Goal: Task Accomplishment & Management: Complete application form

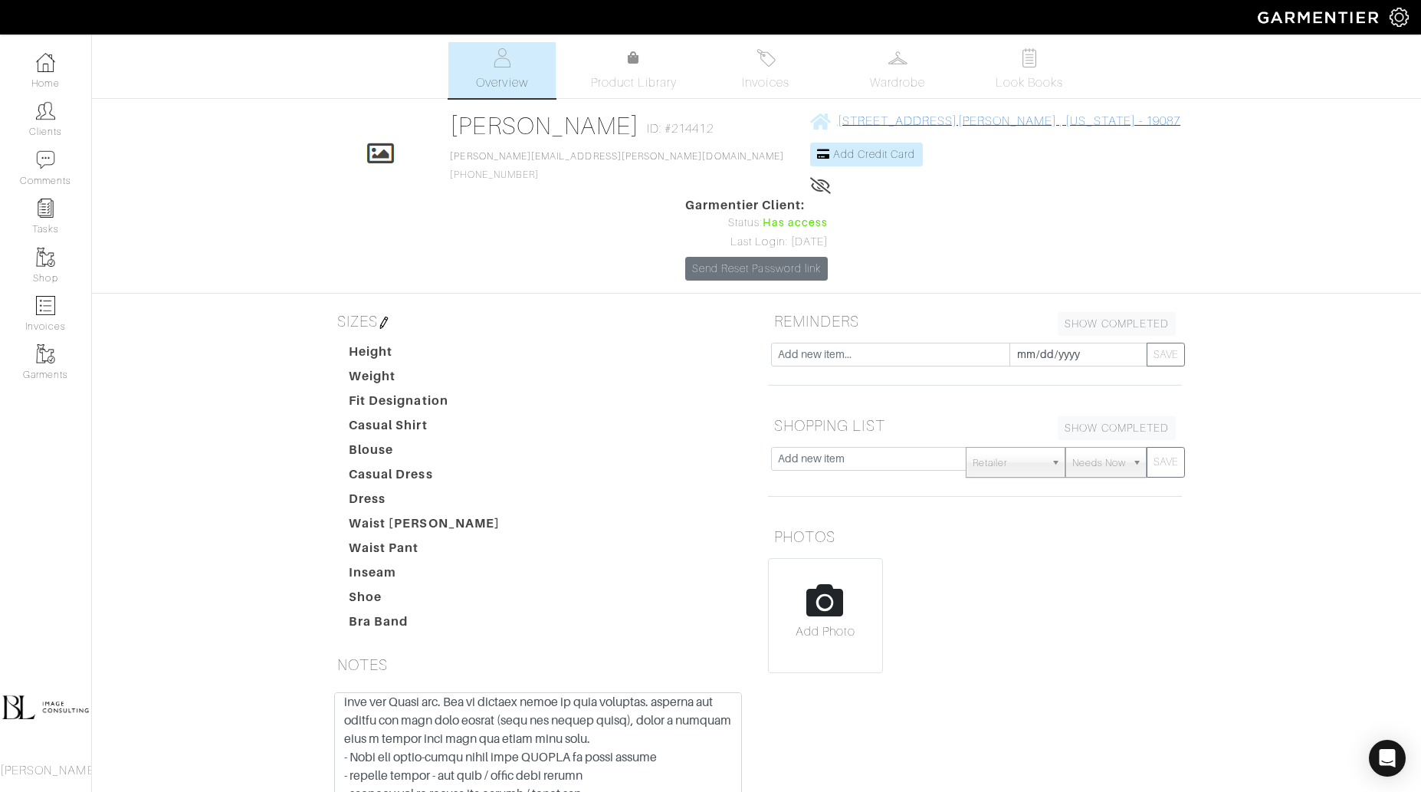
drag, startPoint x: 1039, startPoint y: 117, endPoint x: 727, endPoint y: 117, distance: 312.8
click at [727, 117] on div "Click To Edit Rosemary Jones ID: #214412 rosemary.c.jones@icloud.com 516-660-31…" at bounding box center [757, 195] width 874 height 169
copy span "424 Woodland Avenue Wayne , Pennsylvania - 19087"
click at [770, 84] on span "Invoices" at bounding box center [765, 83] width 47 height 18
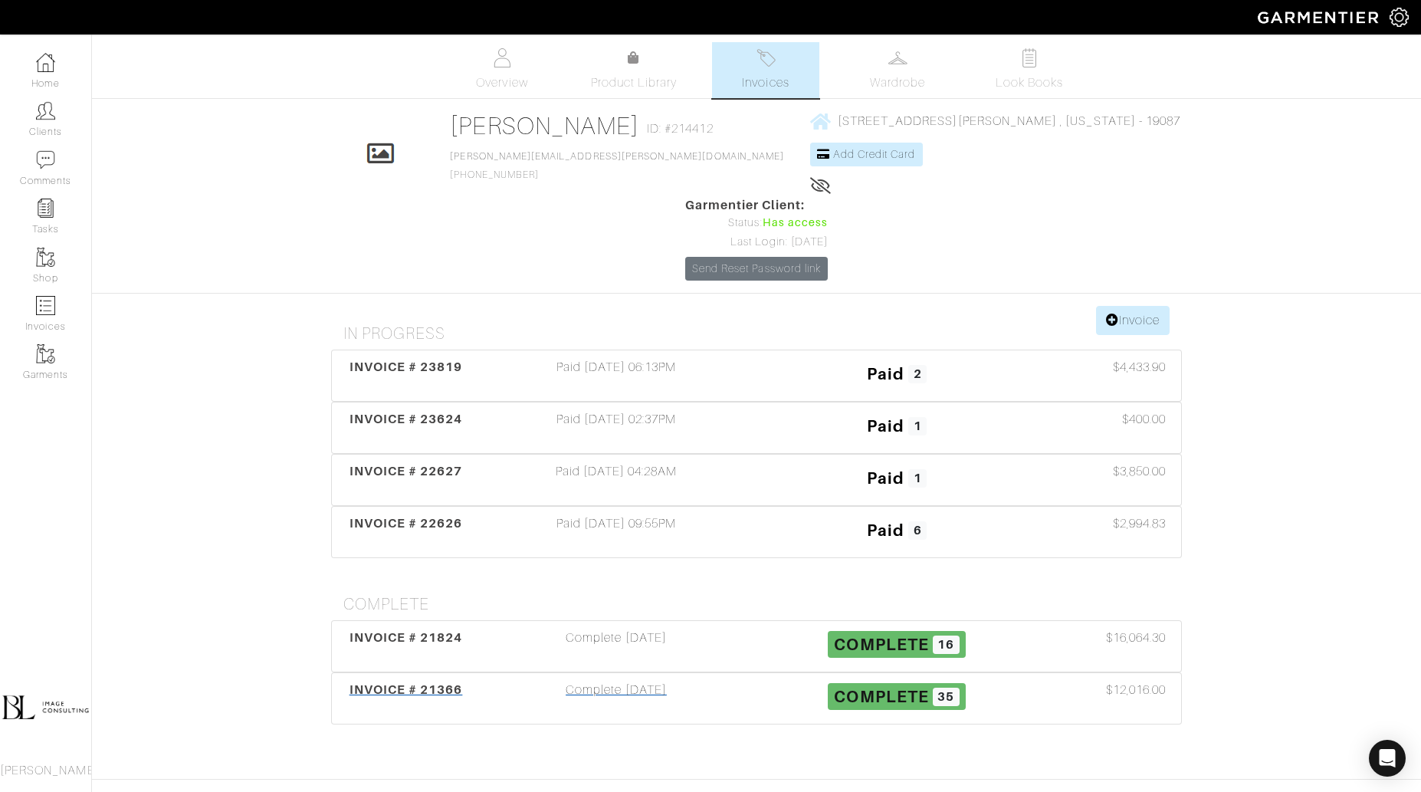
click at [655, 681] on div "Complete 10/13/24" at bounding box center [616, 698] width 281 height 35
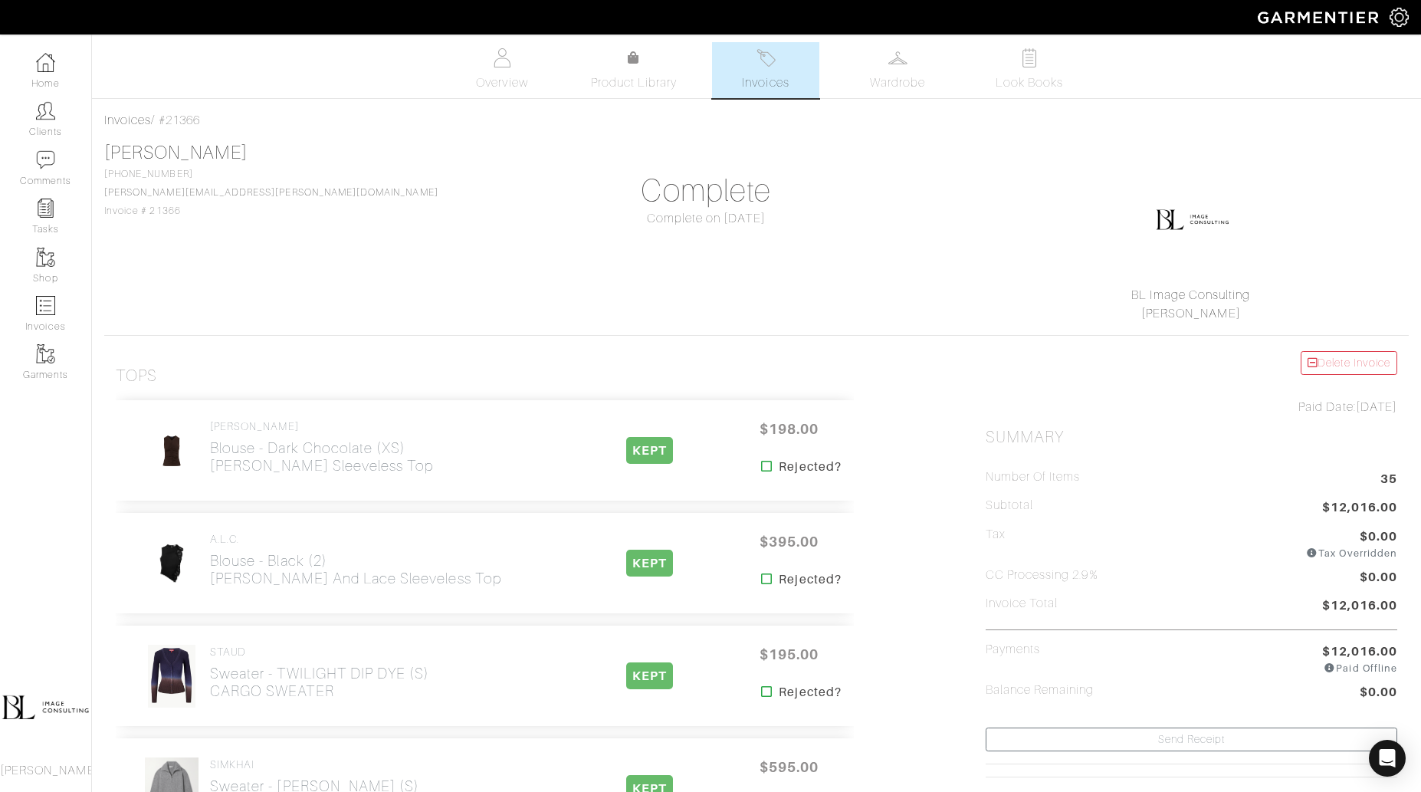
click at [758, 71] on link "Invoices" at bounding box center [765, 70] width 107 height 56
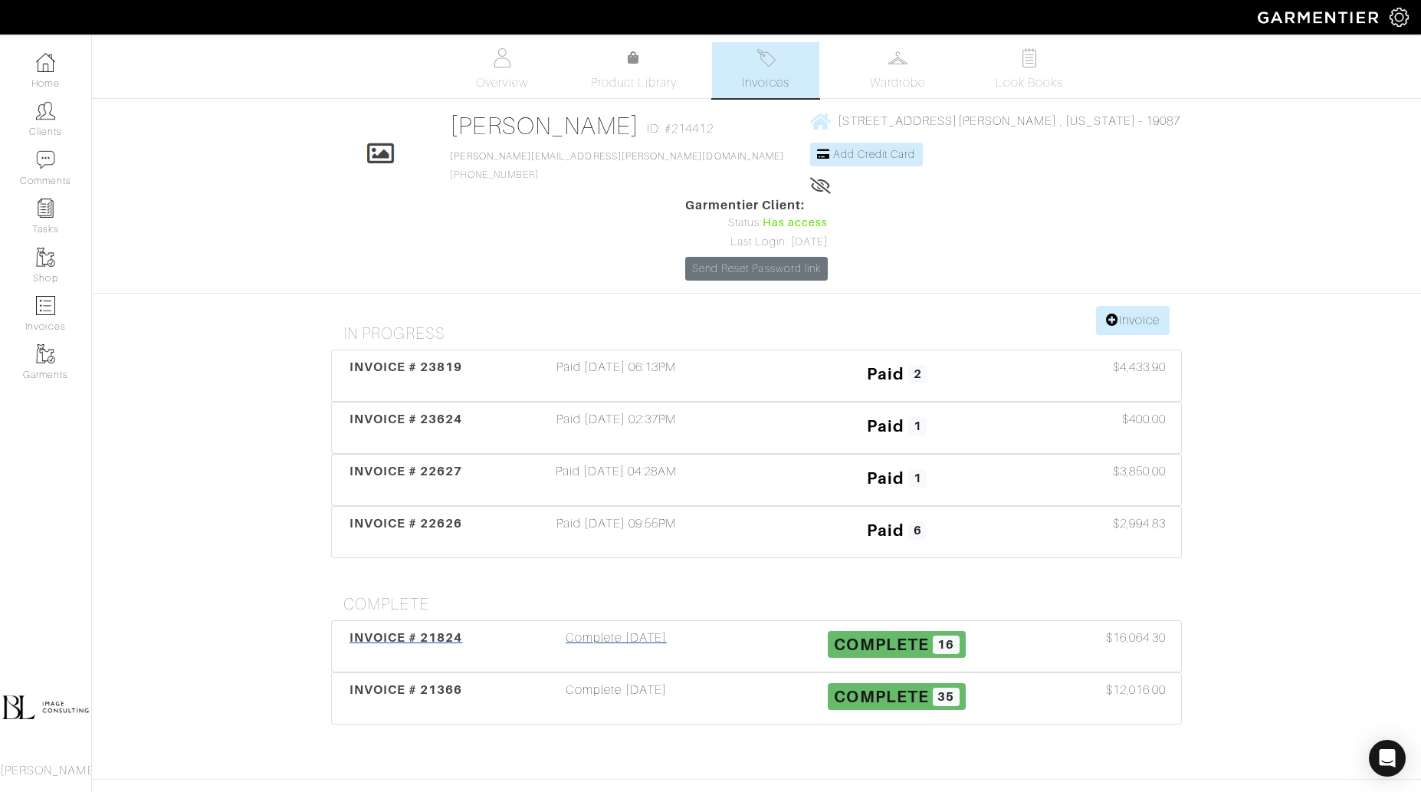
click at [680, 629] on div "Complete 02/19/25" at bounding box center [616, 646] width 281 height 35
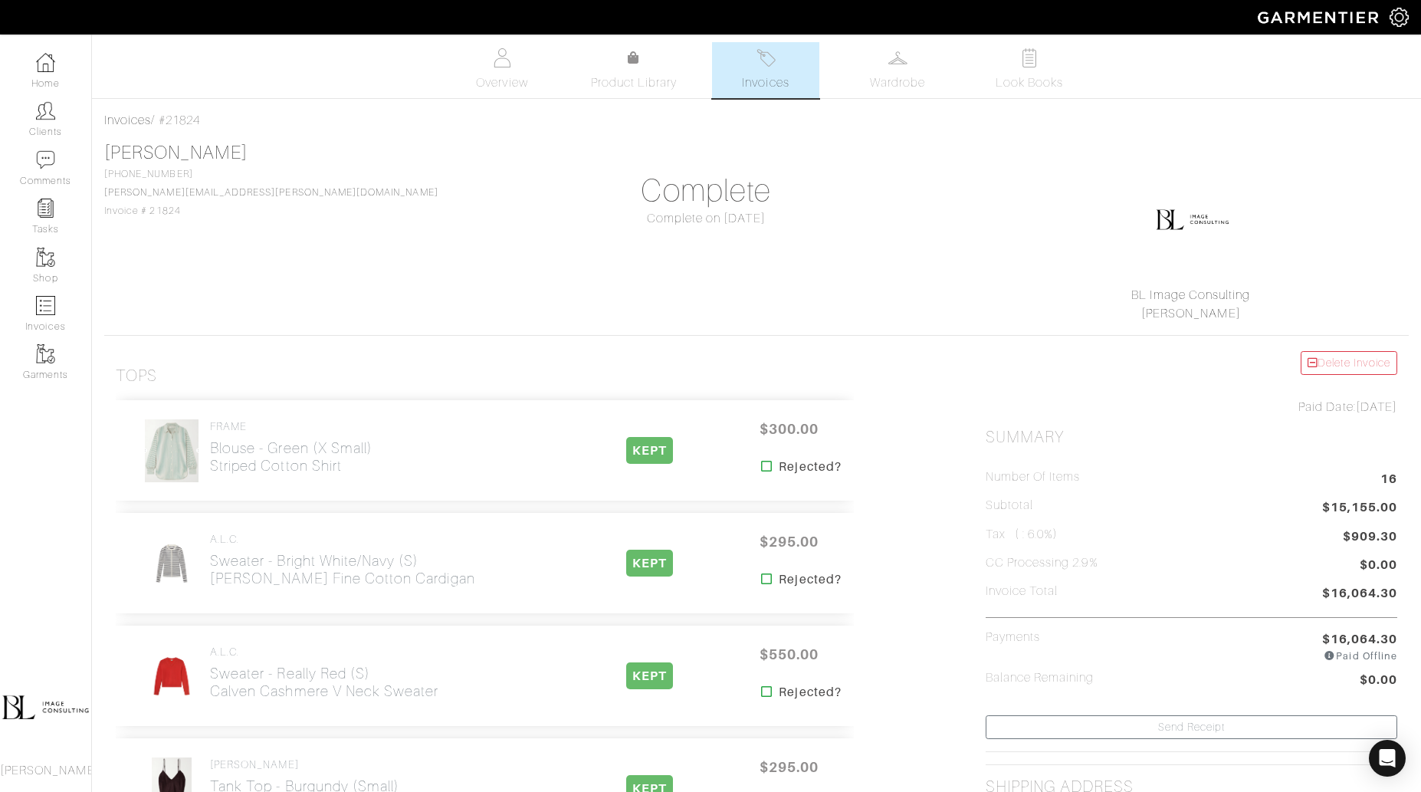
click at [767, 97] on link "Invoices" at bounding box center [765, 70] width 107 height 56
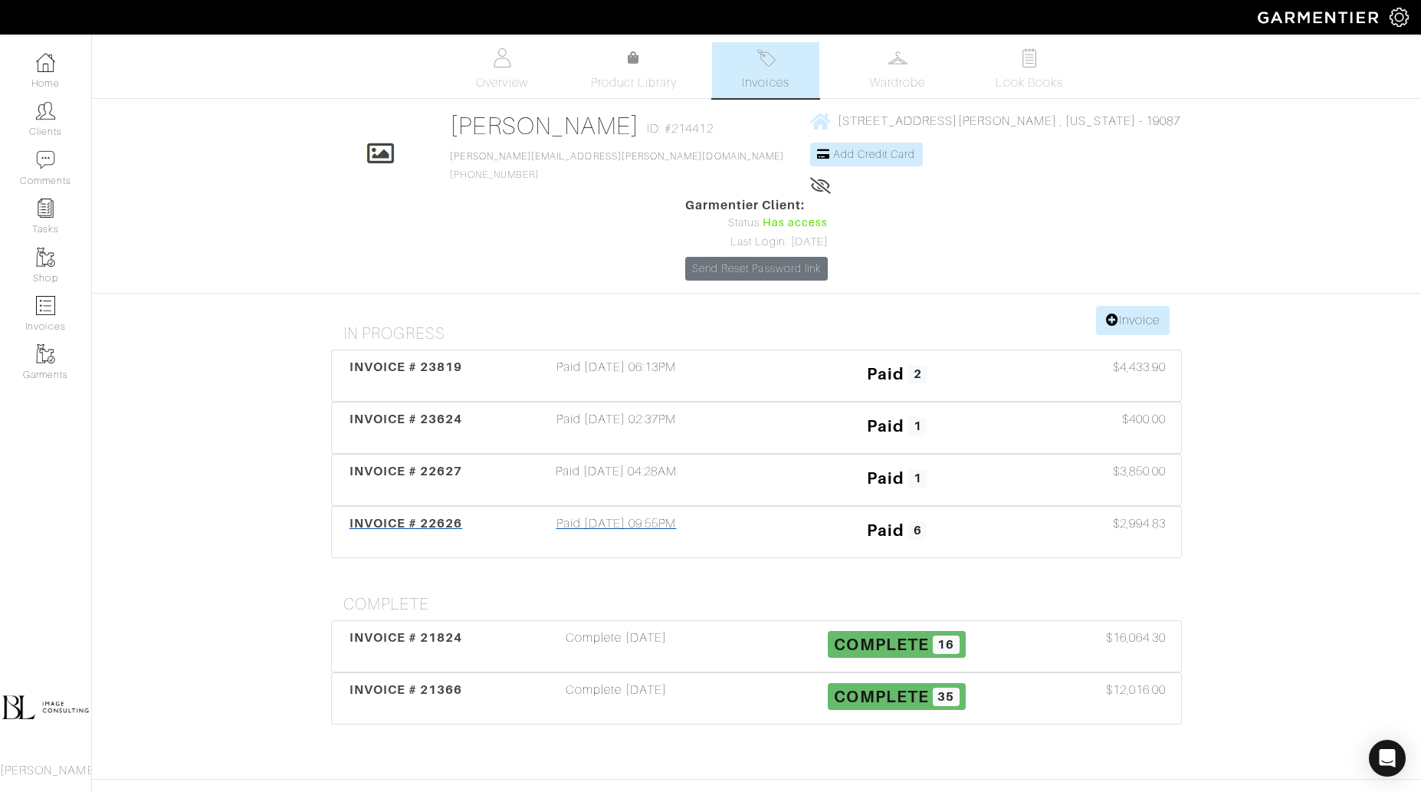
click at [681, 514] on div "Paid 03/04/25 09:55PM" at bounding box center [616, 531] width 281 height 35
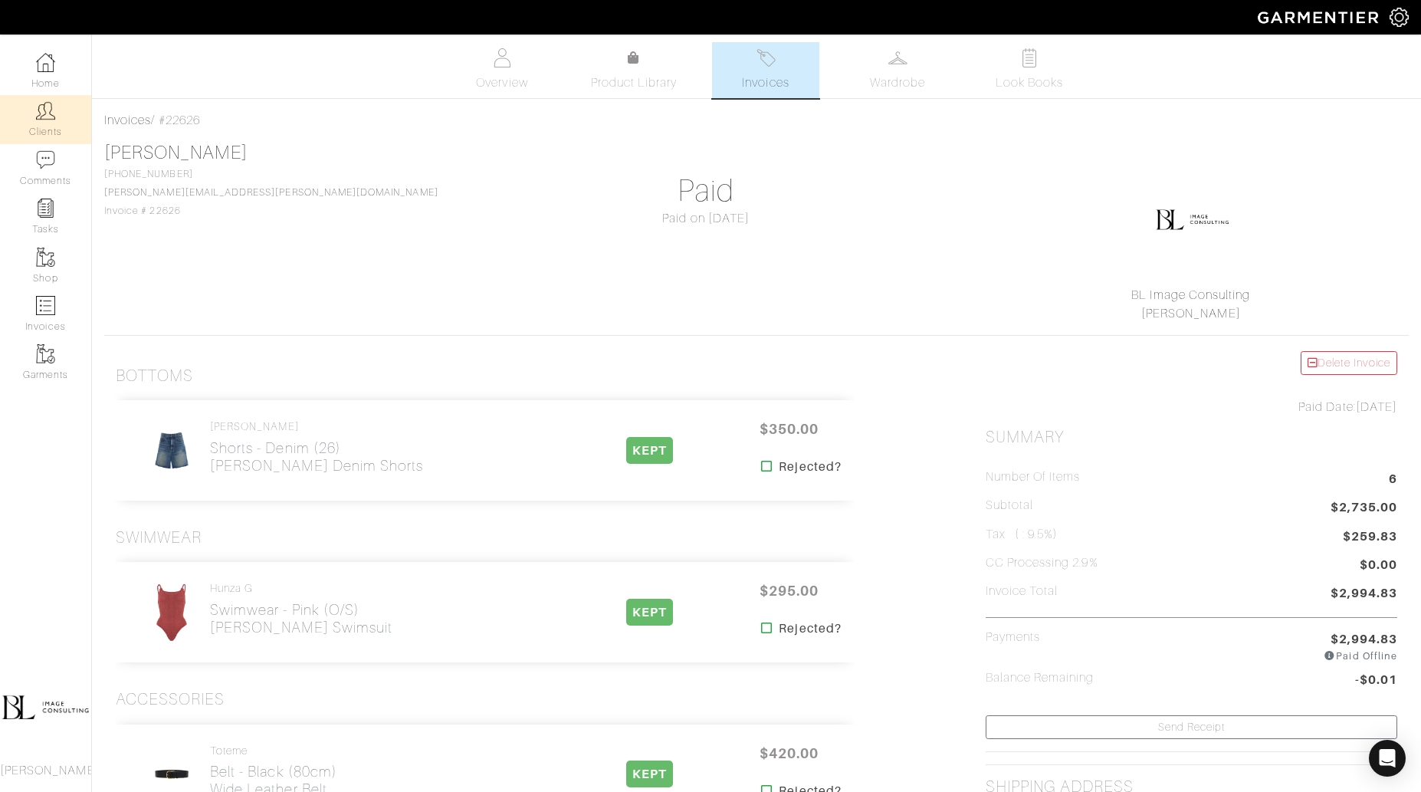
click at [34, 111] on link "Clients" at bounding box center [45, 119] width 91 height 48
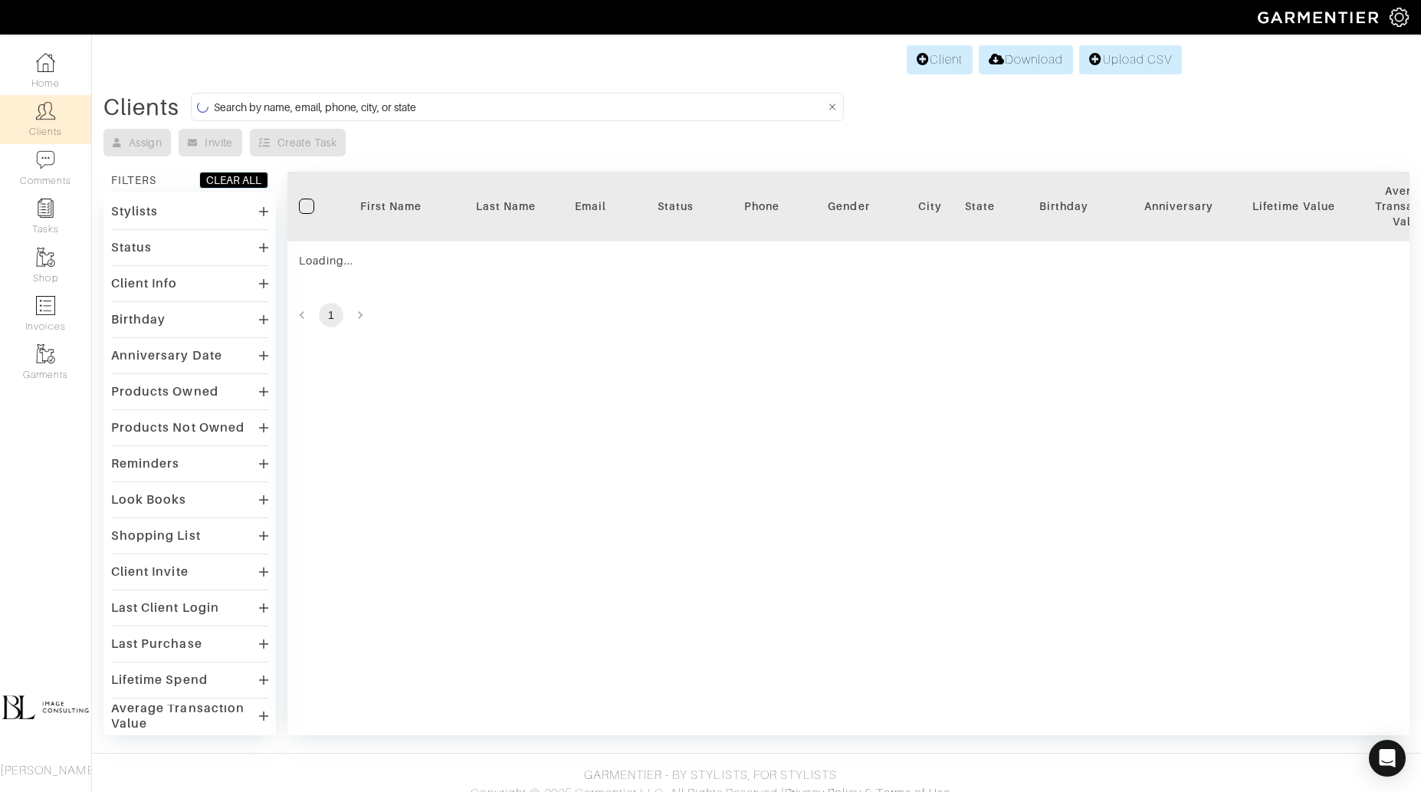
click at [496, 110] on input at bounding box center [519, 106] width 611 height 19
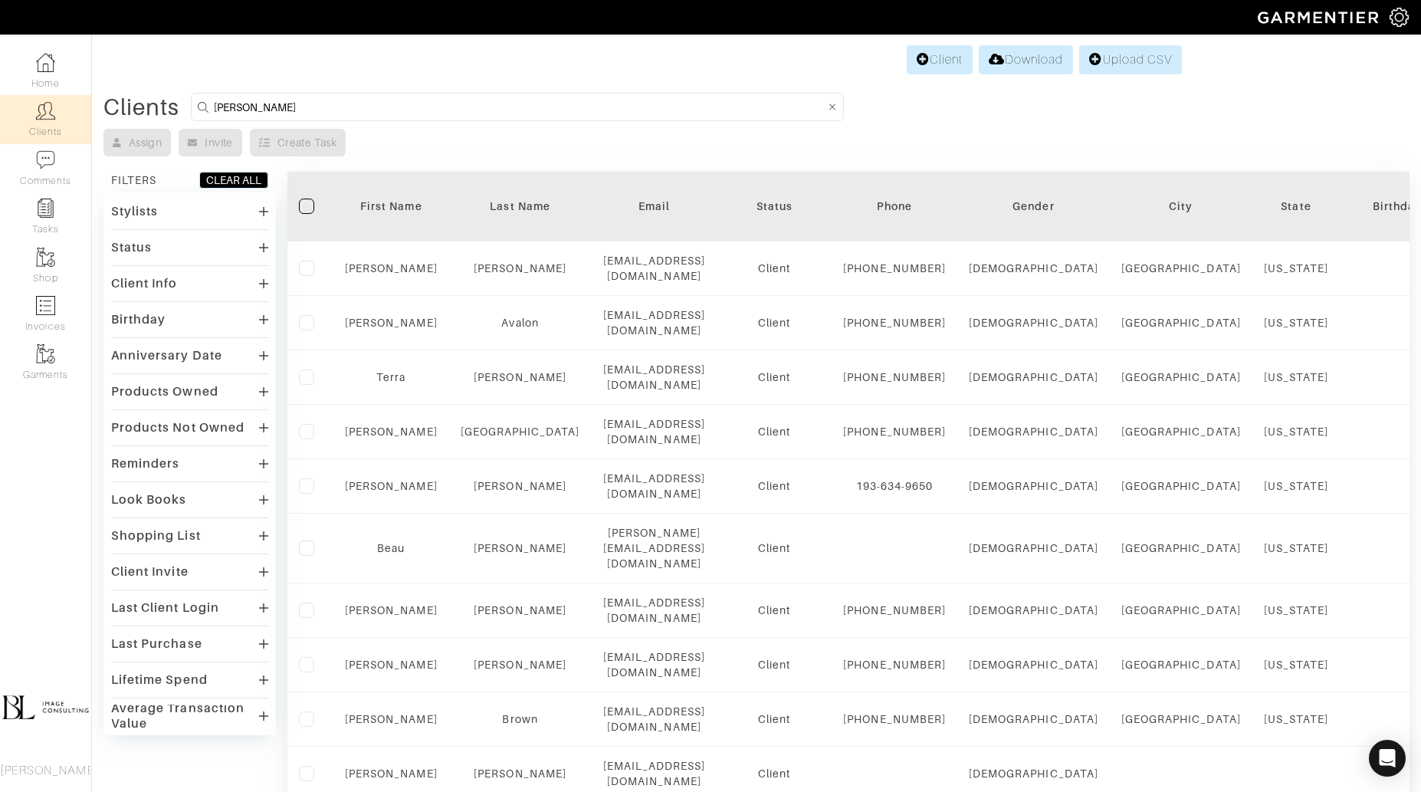
type input "brent jones"
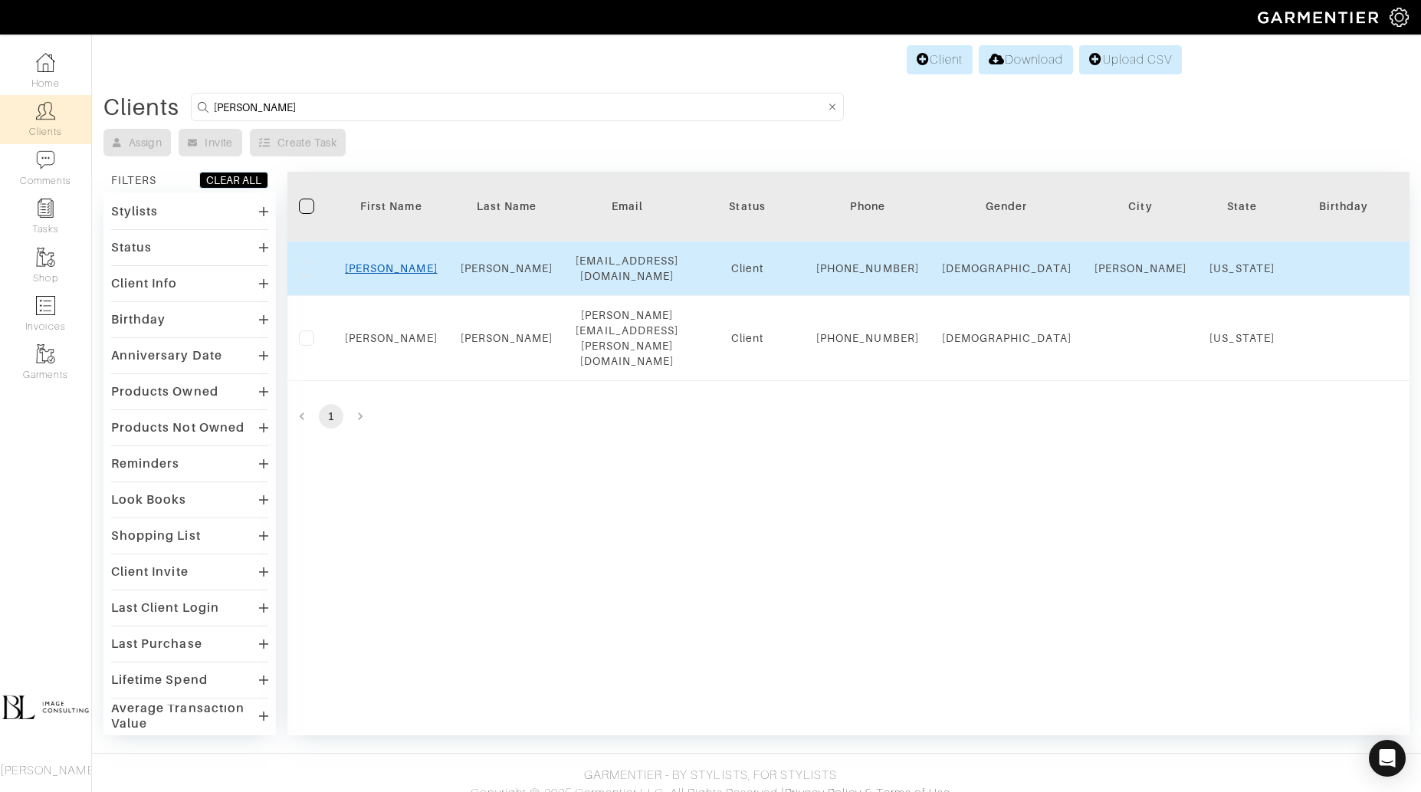
click at [402, 271] on link "Brent" at bounding box center [391, 268] width 93 height 12
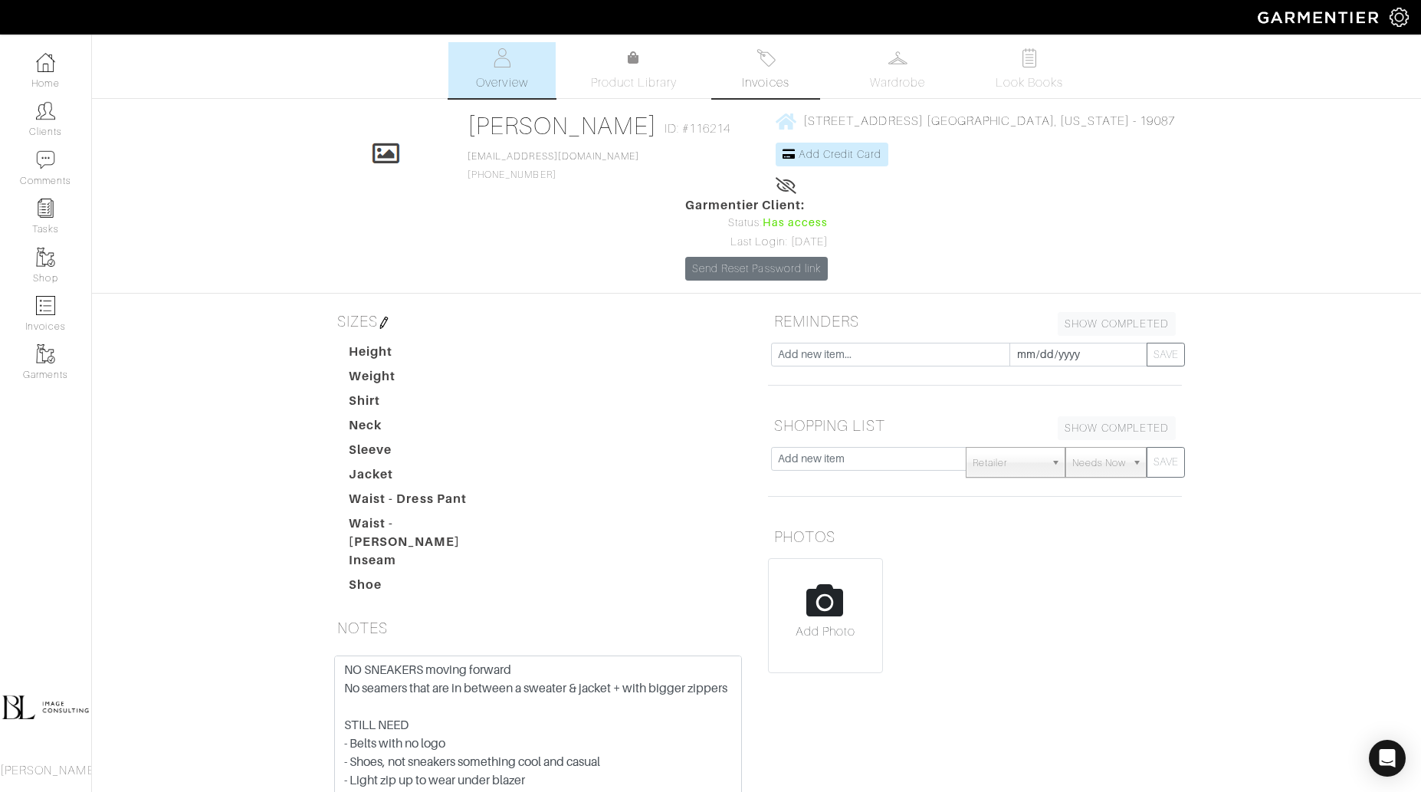
click at [754, 67] on link "Invoices" at bounding box center [765, 70] width 107 height 56
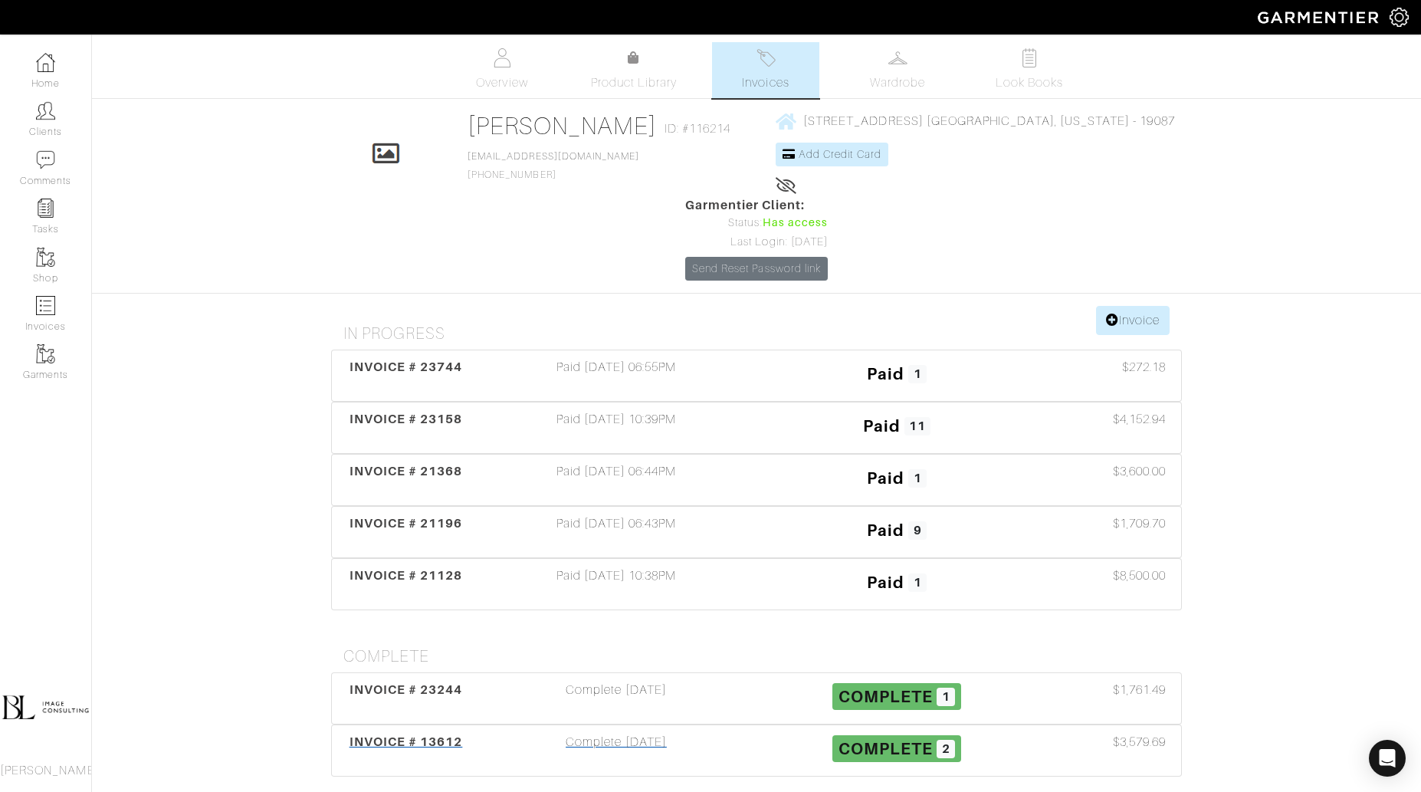
click at [632, 733] on div "Complete 02/08/23" at bounding box center [616, 750] width 281 height 35
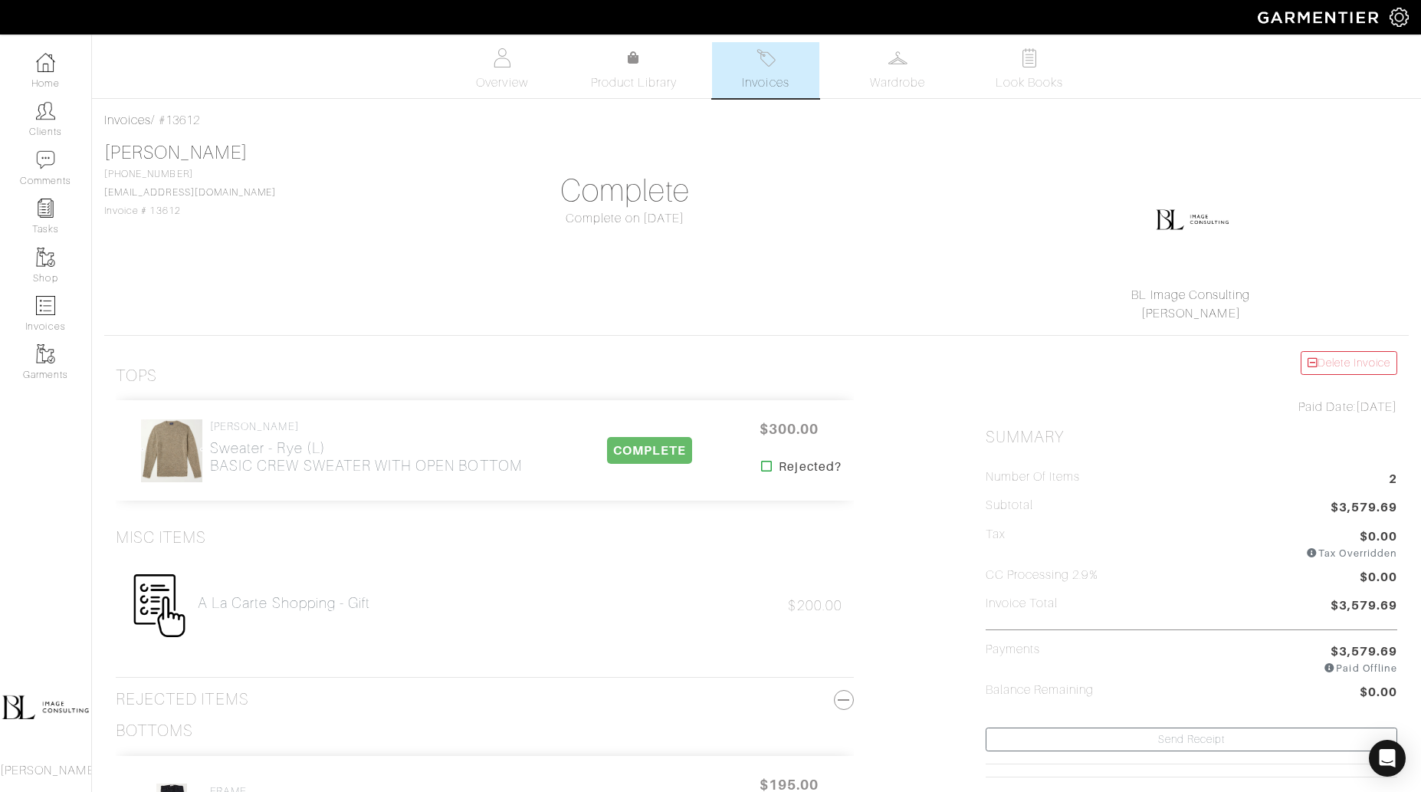
click at [747, 90] on span "Invoices" at bounding box center [765, 83] width 47 height 18
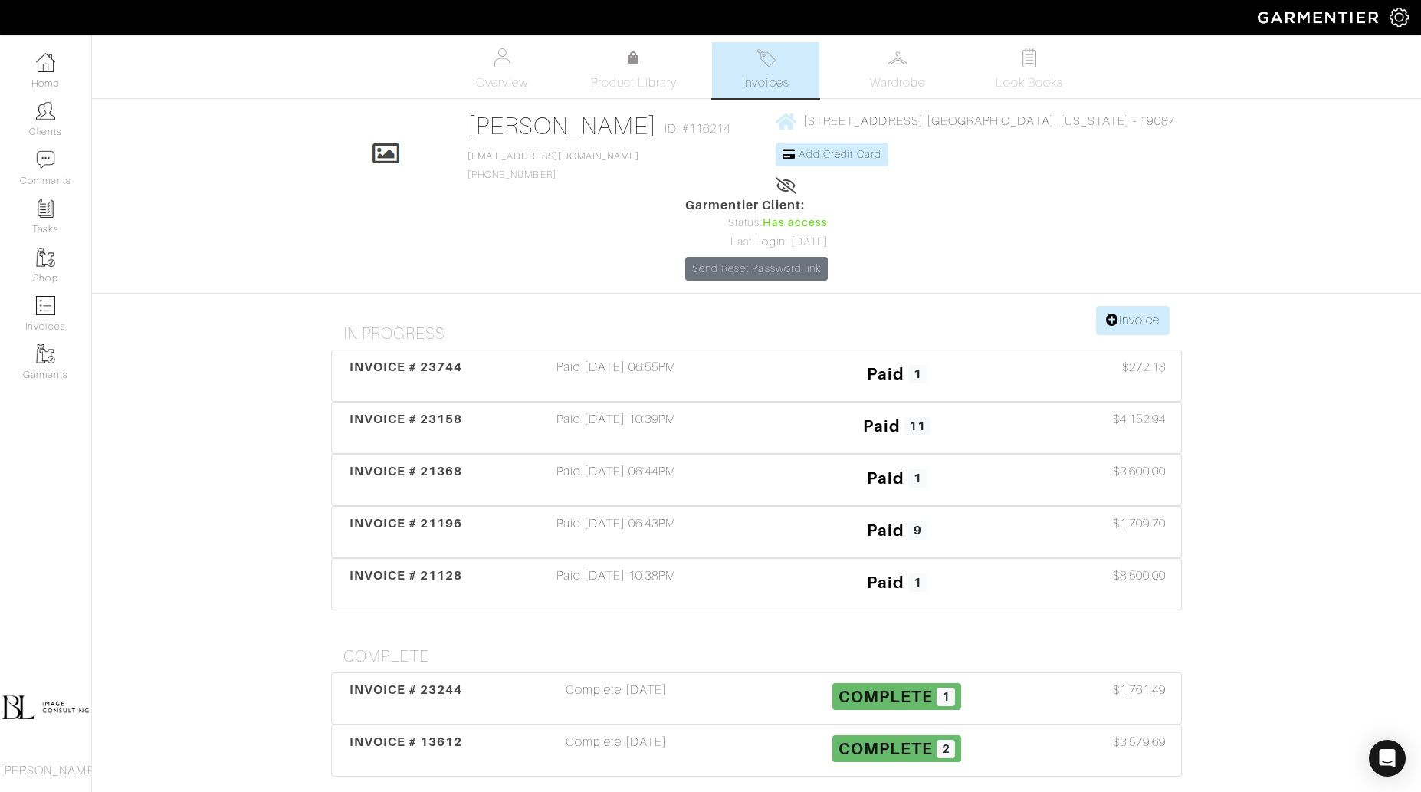
click at [581, 681] on div "Complete 04/28/25" at bounding box center [616, 698] width 281 height 35
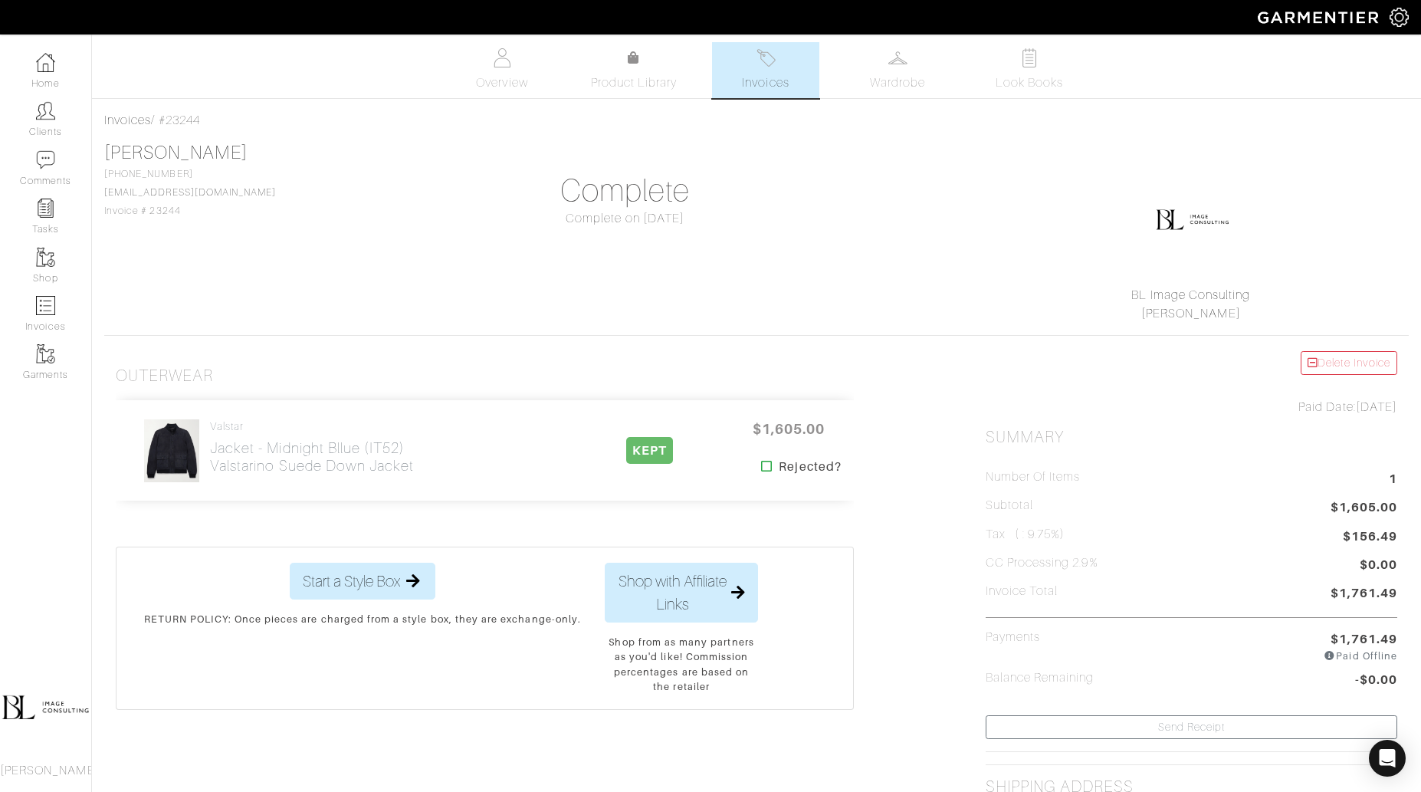
click at [736, 43] on link "Invoices" at bounding box center [765, 70] width 107 height 56
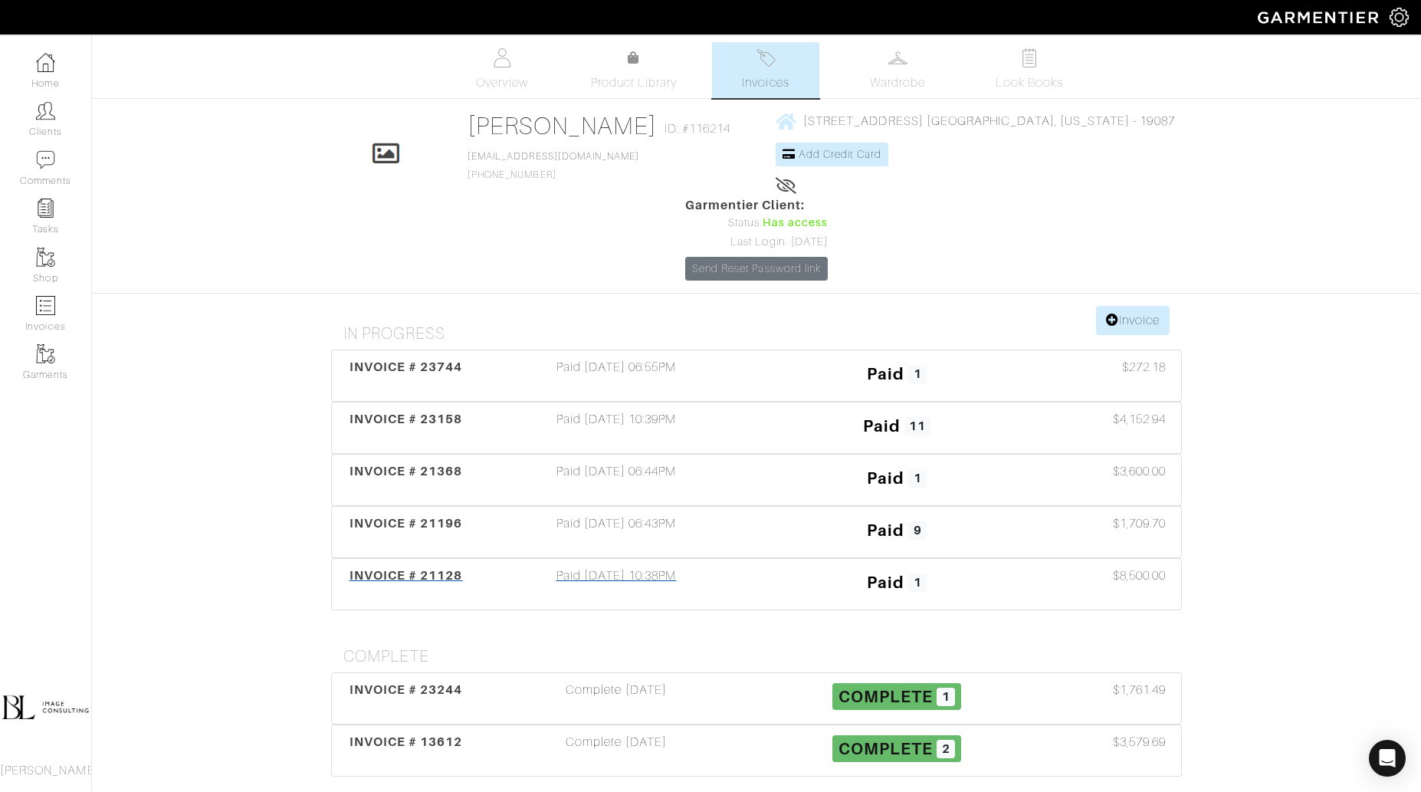
click at [667, 566] on div "Paid 09/18/24 10:38PM" at bounding box center [616, 583] width 281 height 35
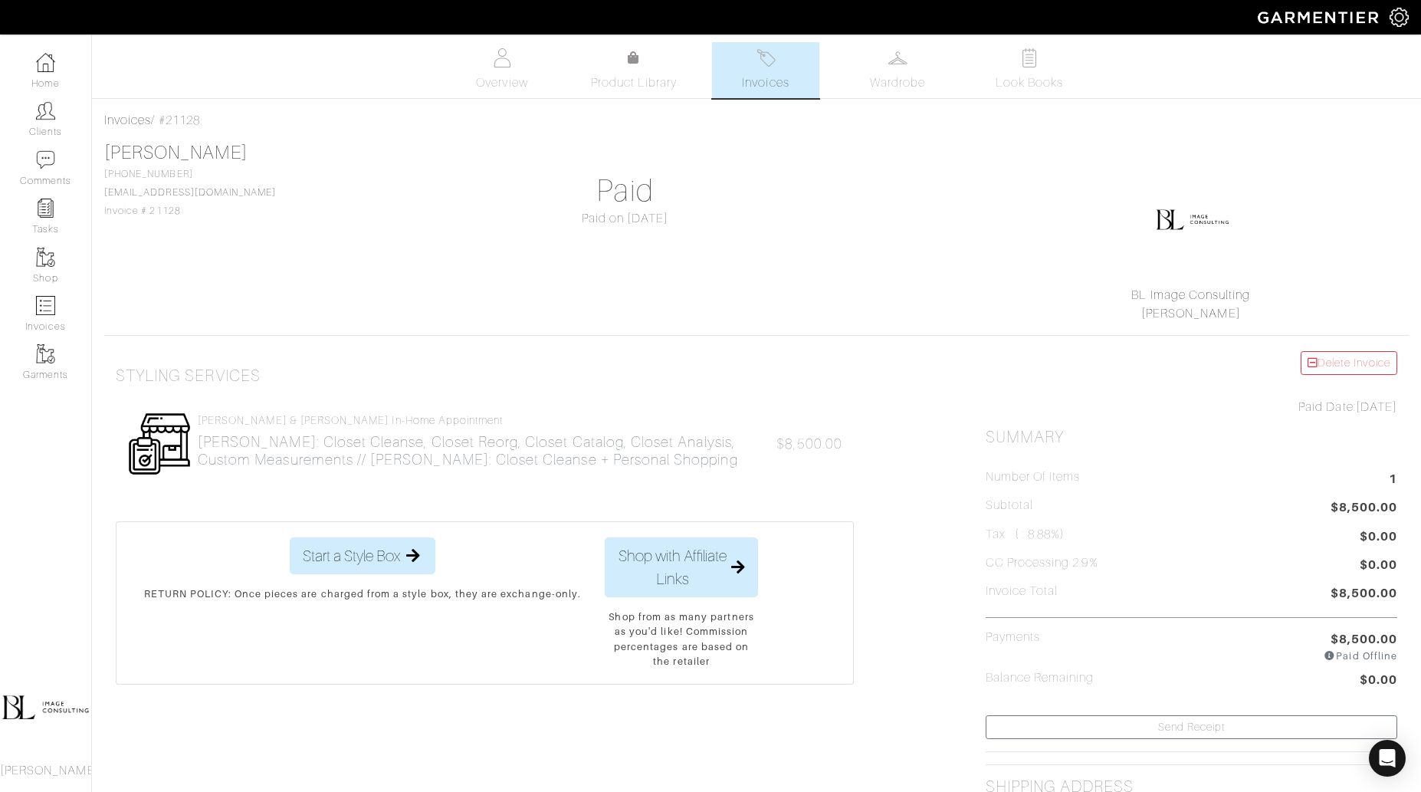
click at [795, 62] on link "Invoices" at bounding box center [765, 70] width 107 height 56
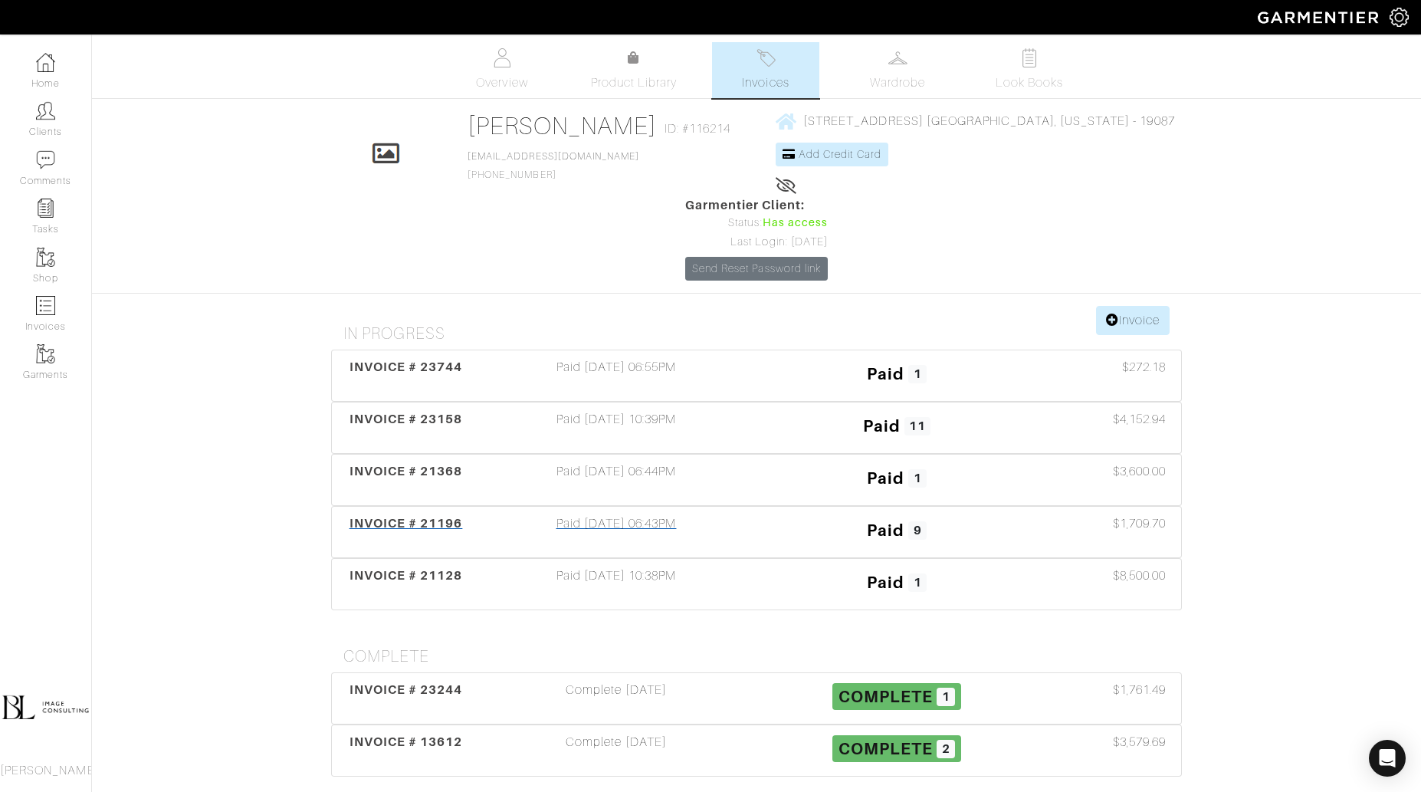
click at [721, 514] on div "Paid 10/01/24 06:43PM" at bounding box center [616, 531] width 281 height 35
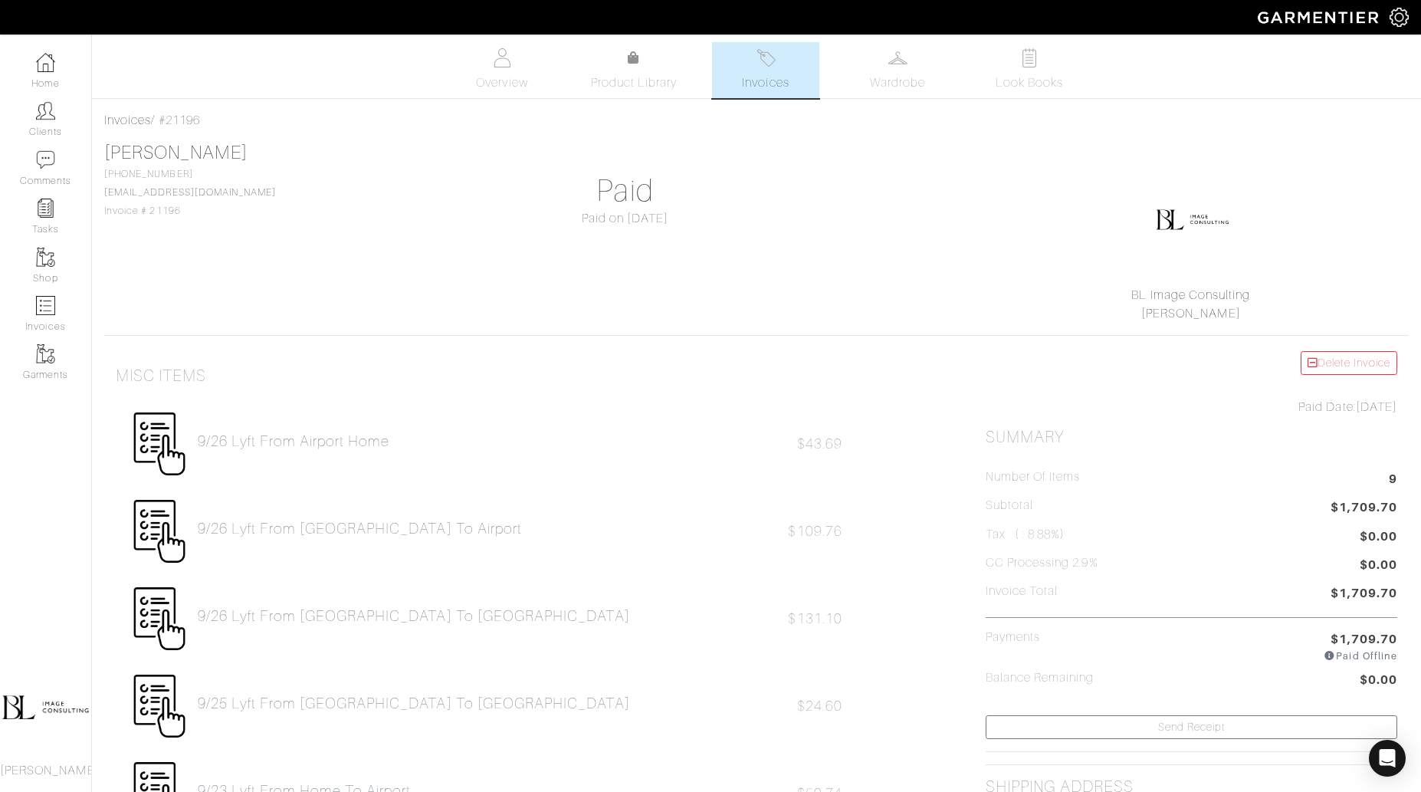
click at [755, 87] on span "Invoices" at bounding box center [765, 83] width 47 height 18
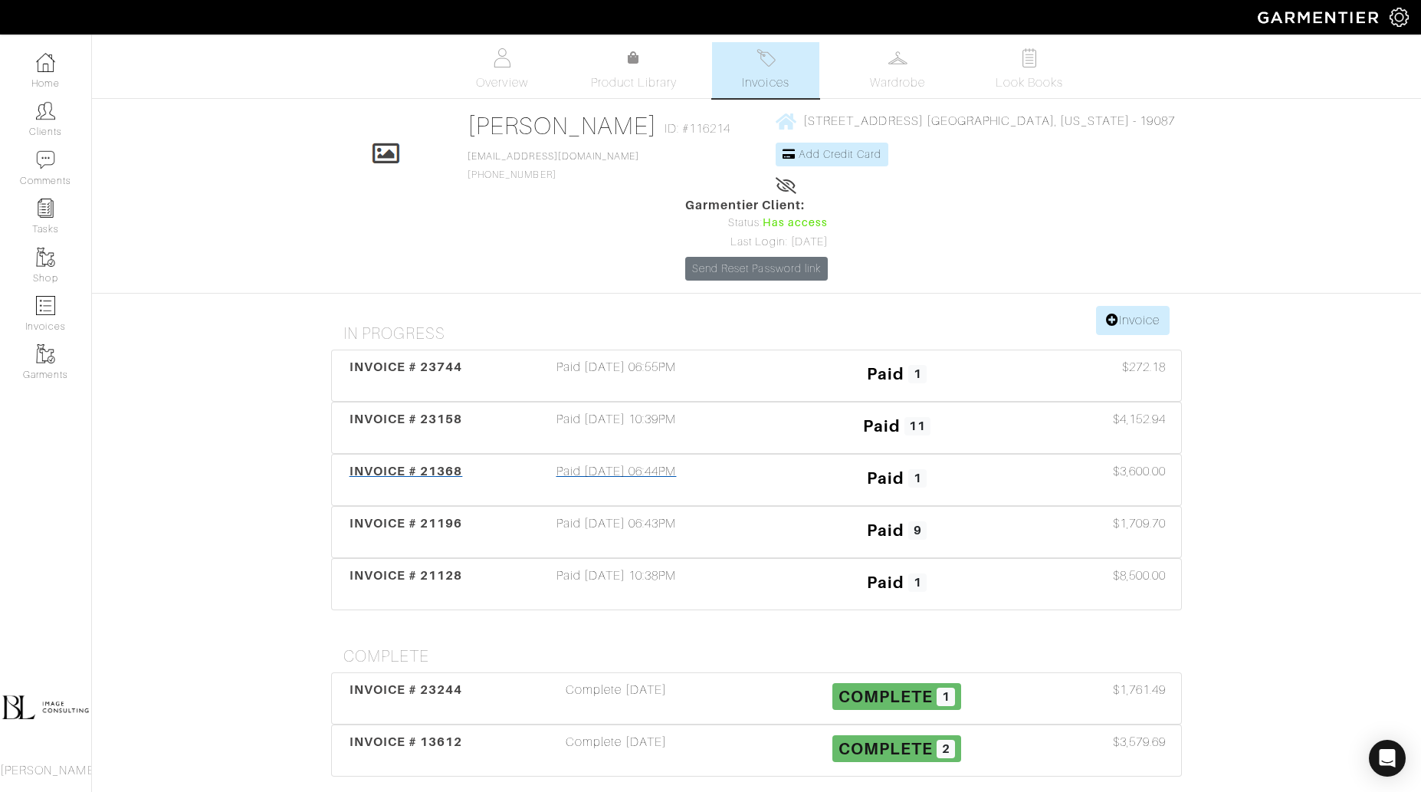
click at [753, 462] on div "Paid 10/01/24 06:44PM" at bounding box center [616, 479] width 281 height 35
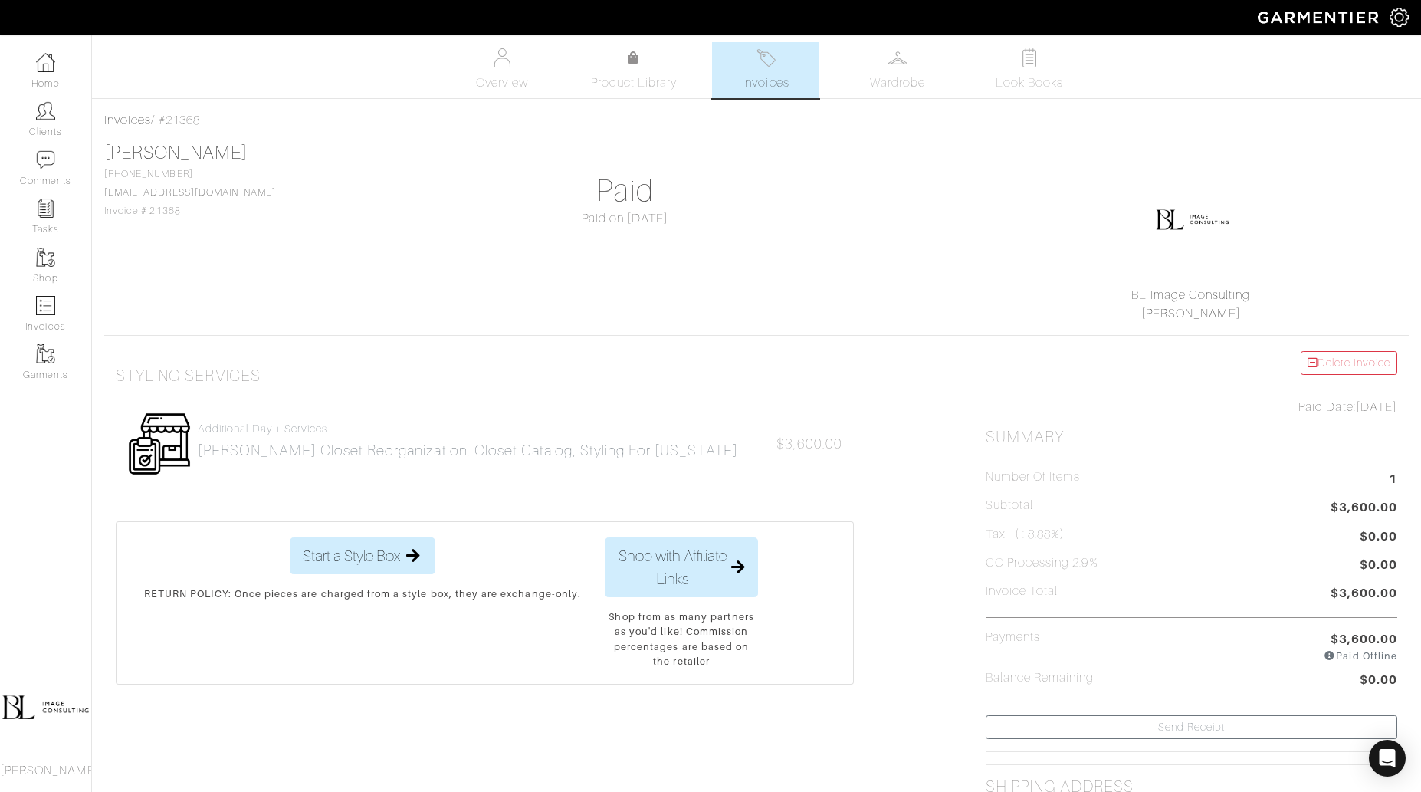
drag, startPoint x: 718, startPoint y: 476, endPoint x: 302, endPoint y: 475, distance: 415.5
click at [302, 475] on div "Additional Day + Services Roe Closet Reorganization, Closet Catalog, Styling fo…" at bounding box center [485, 443] width 738 height 87
click at [770, 29] on div "Company Settings Manage Subscription My Profile Stylists Sign Out" at bounding box center [710, 17] width 1421 height 34
click at [768, 63] on img at bounding box center [766, 57] width 19 height 19
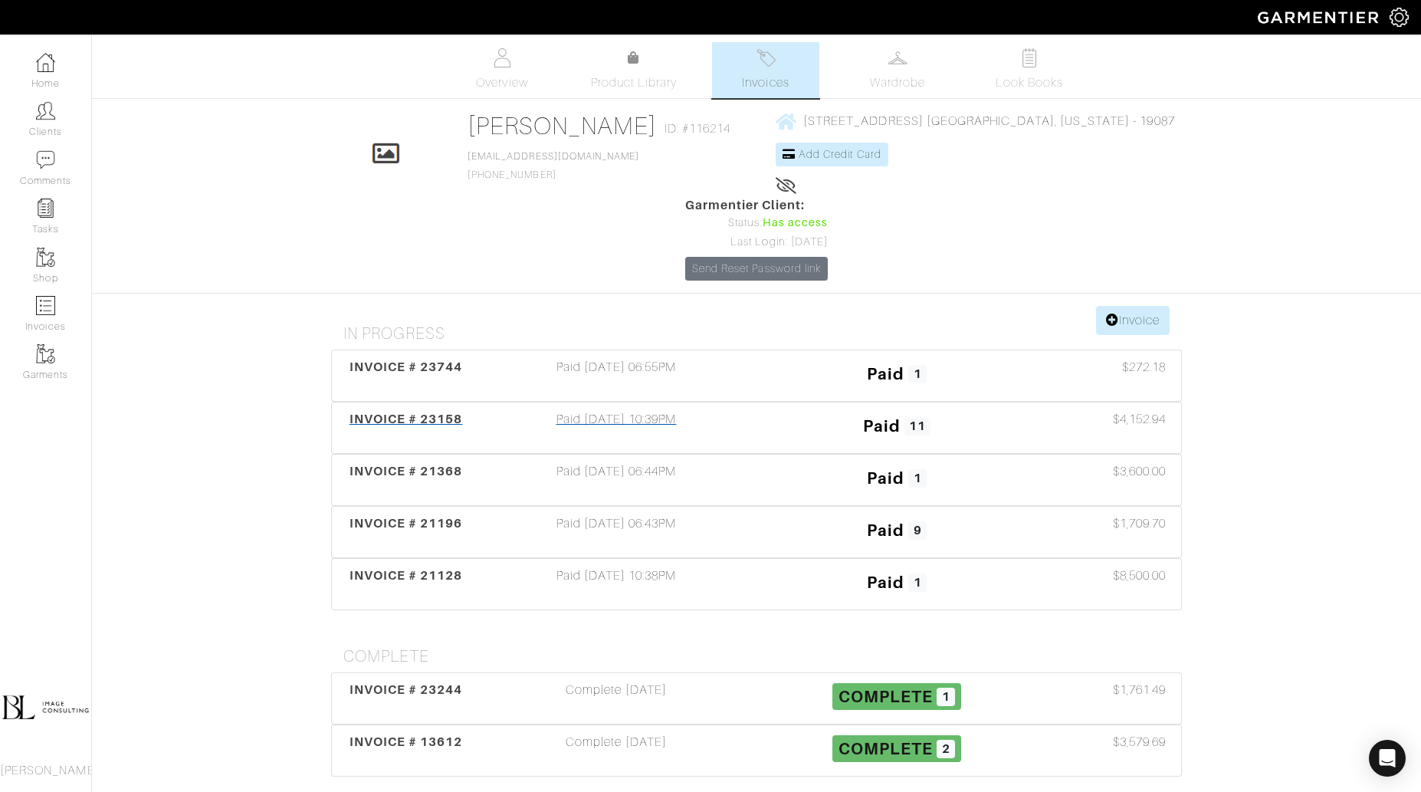
click at [757, 410] on div "Paid 11" at bounding box center [897, 427] width 281 height 35
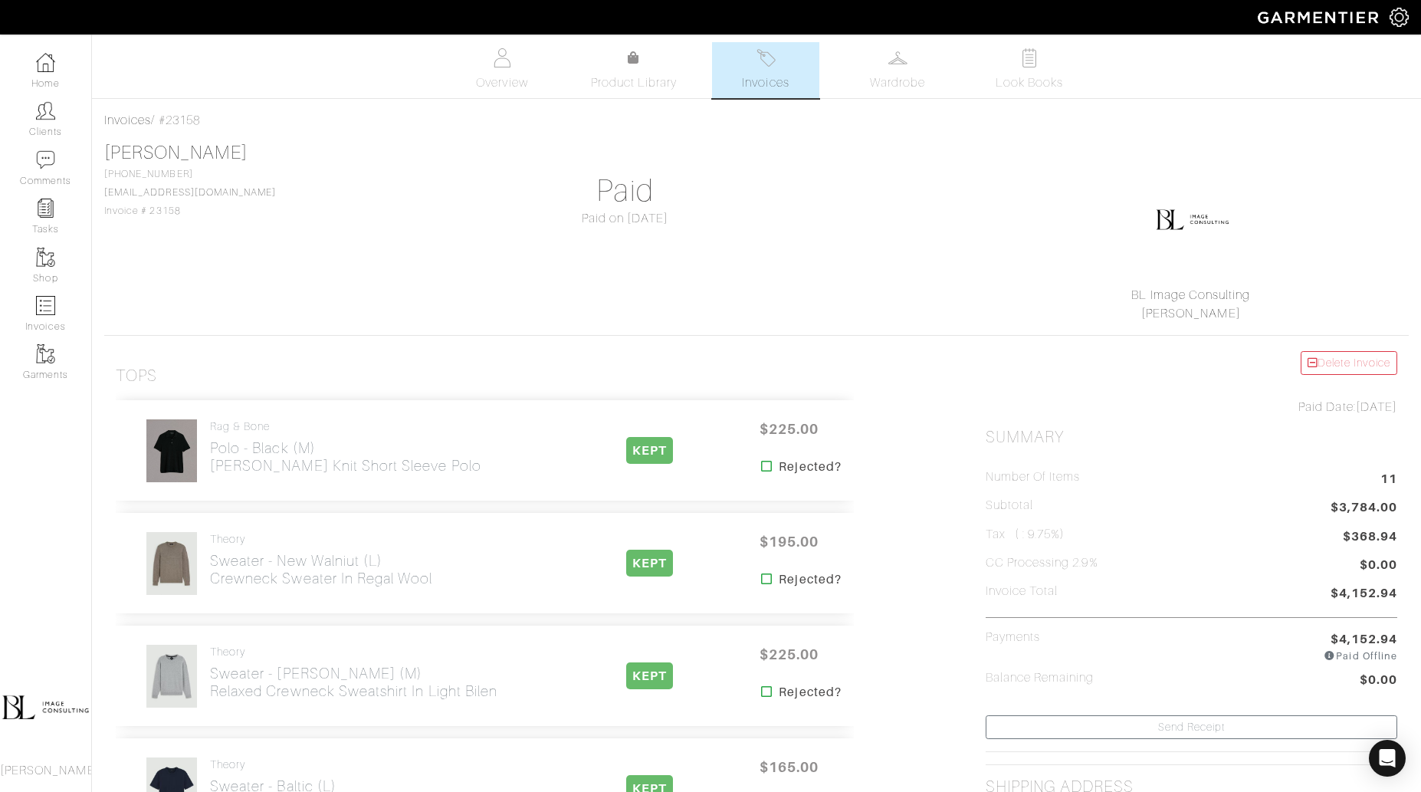
click at [757, 67] on link "Invoices" at bounding box center [765, 70] width 107 height 56
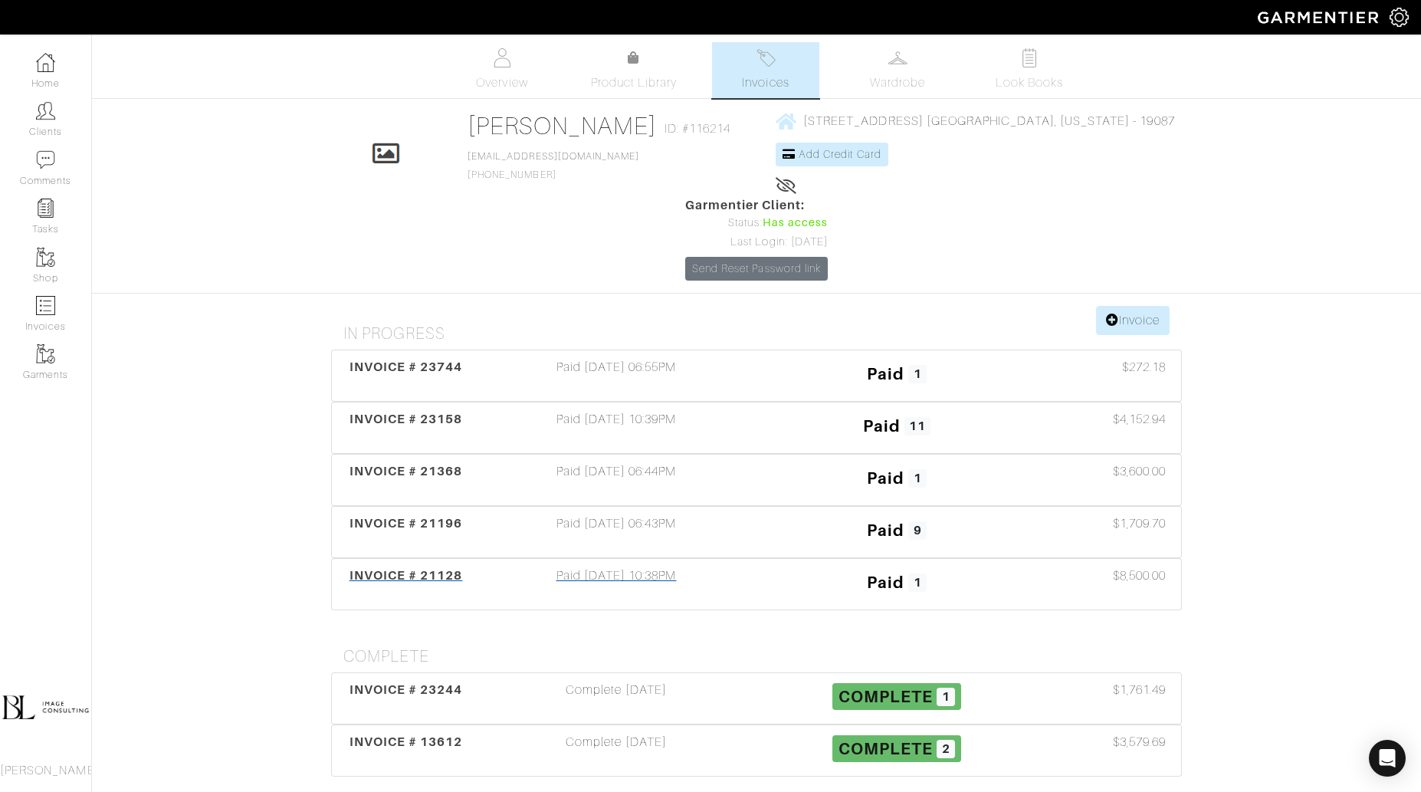
click at [727, 566] on div "Paid 09/18/24 10:38PM" at bounding box center [616, 583] width 281 height 35
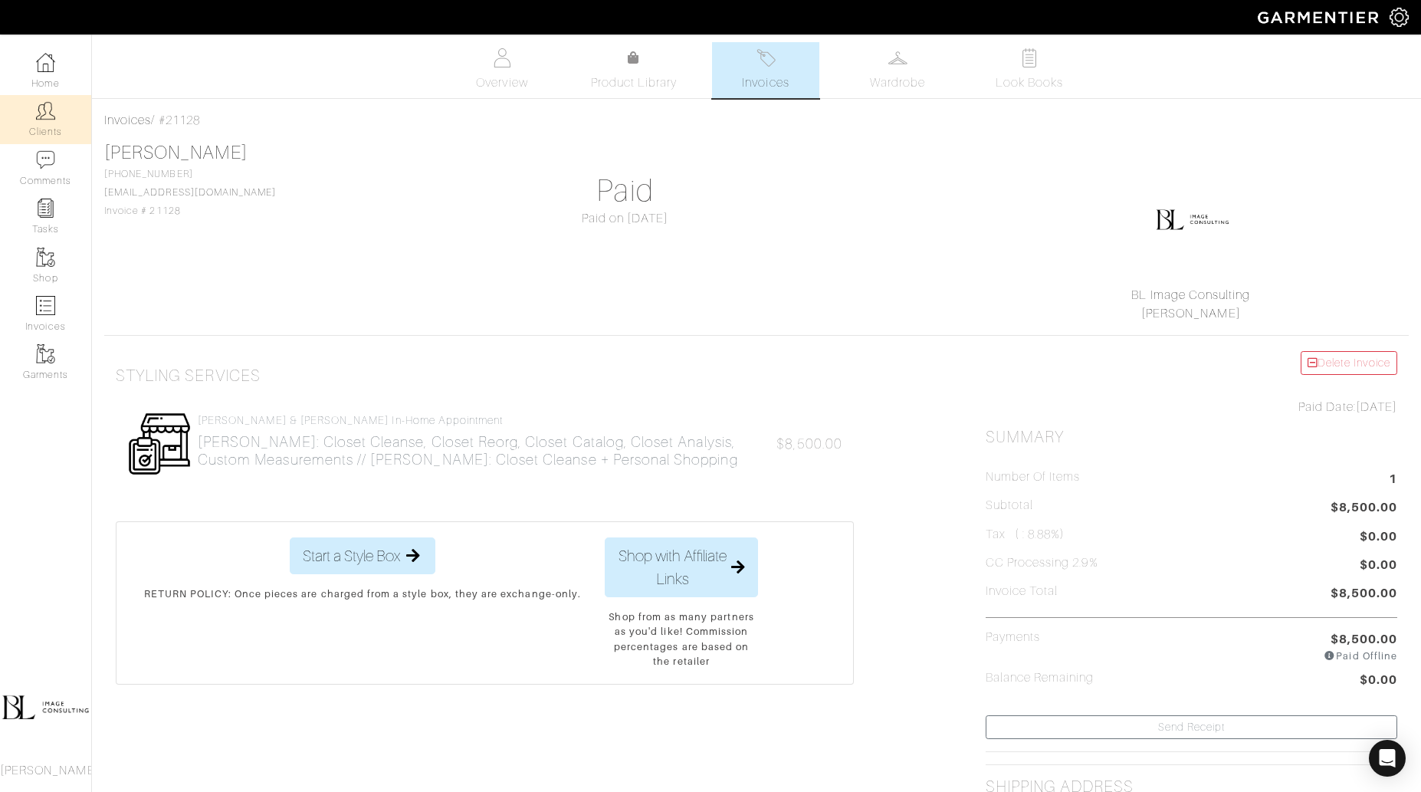
click at [38, 126] on link "Clients" at bounding box center [45, 119] width 91 height 48
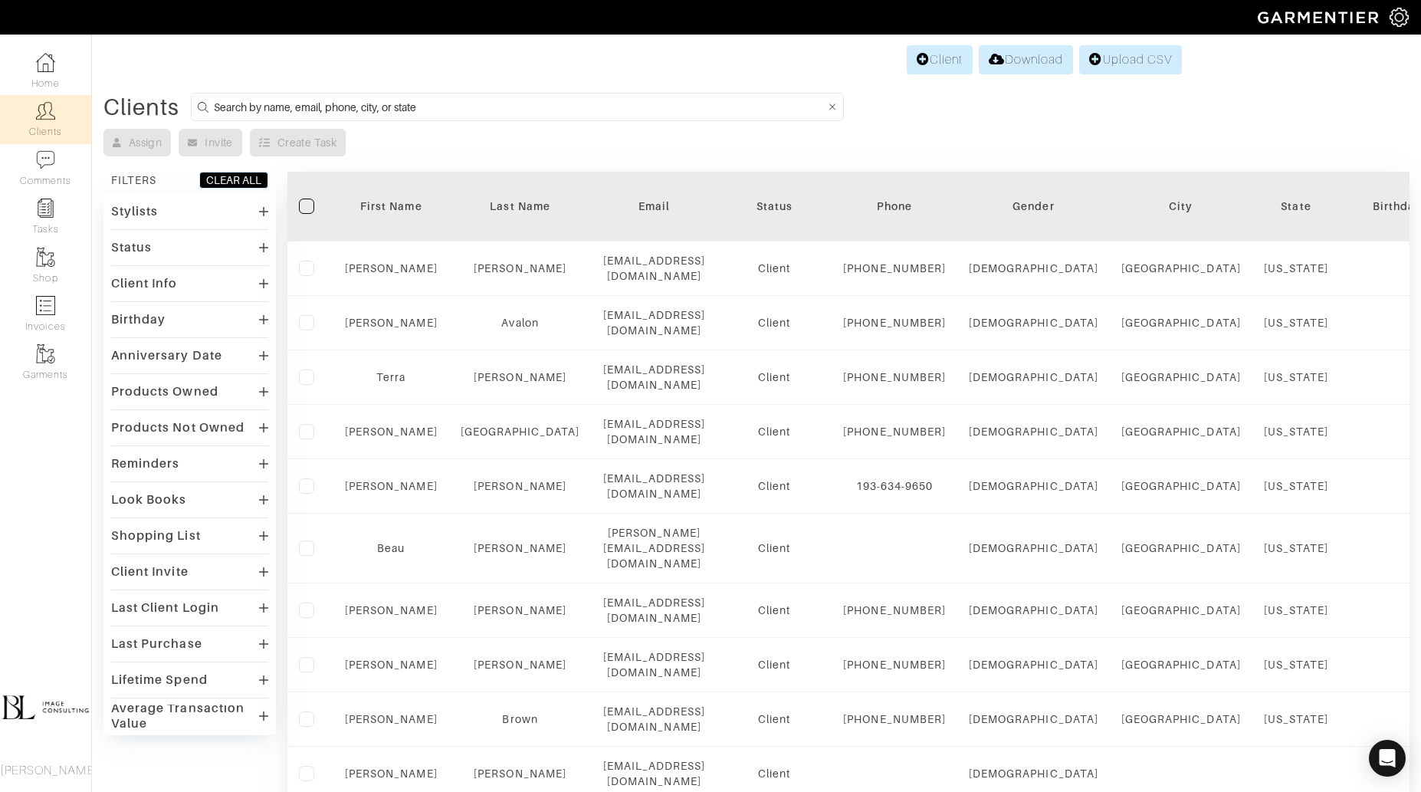
click at [527, 103] on input at bounding box center [519, 106] width 611 height 19
type input "rosemary"
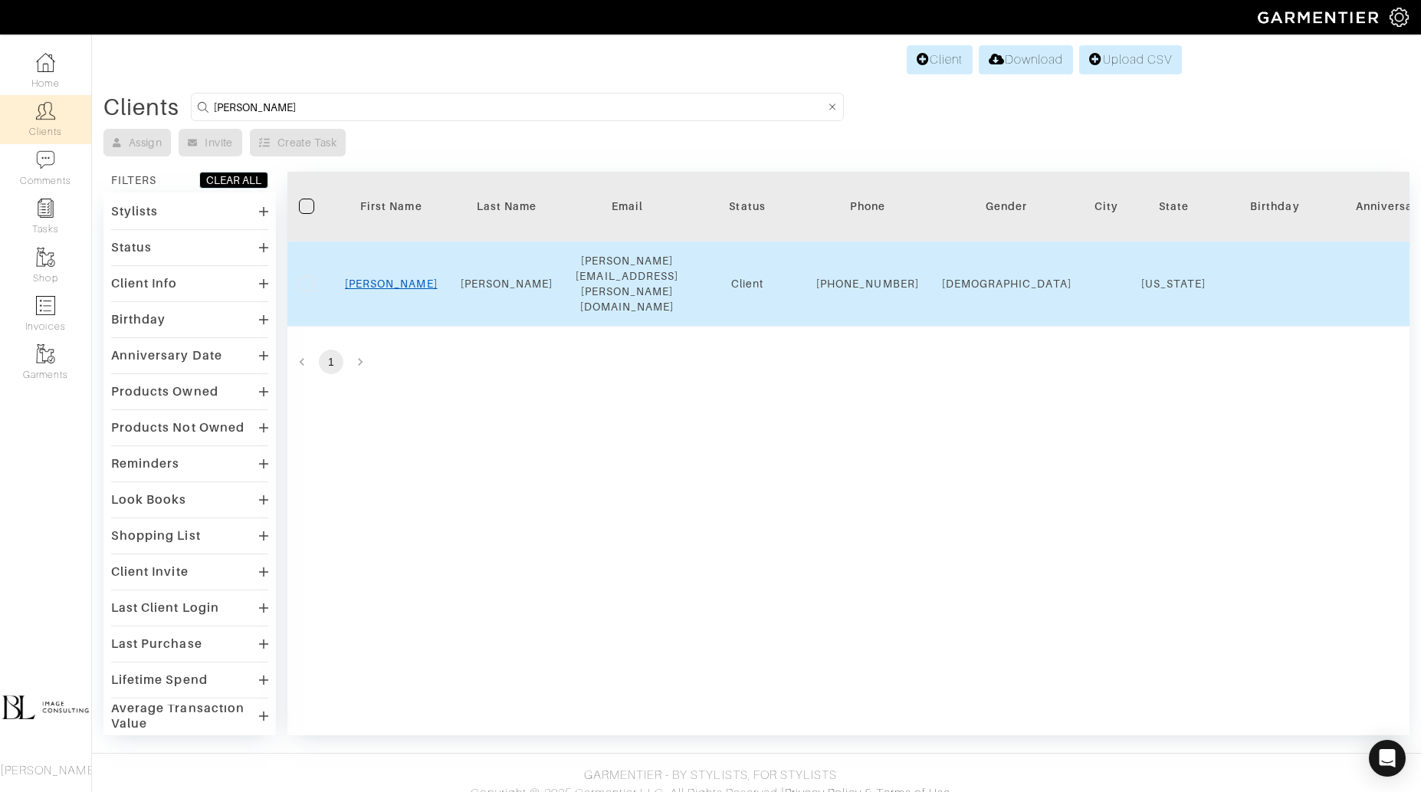
click at [390, 277] on link "Rosemary" at bounding box center [391, 283] width 93 height 12
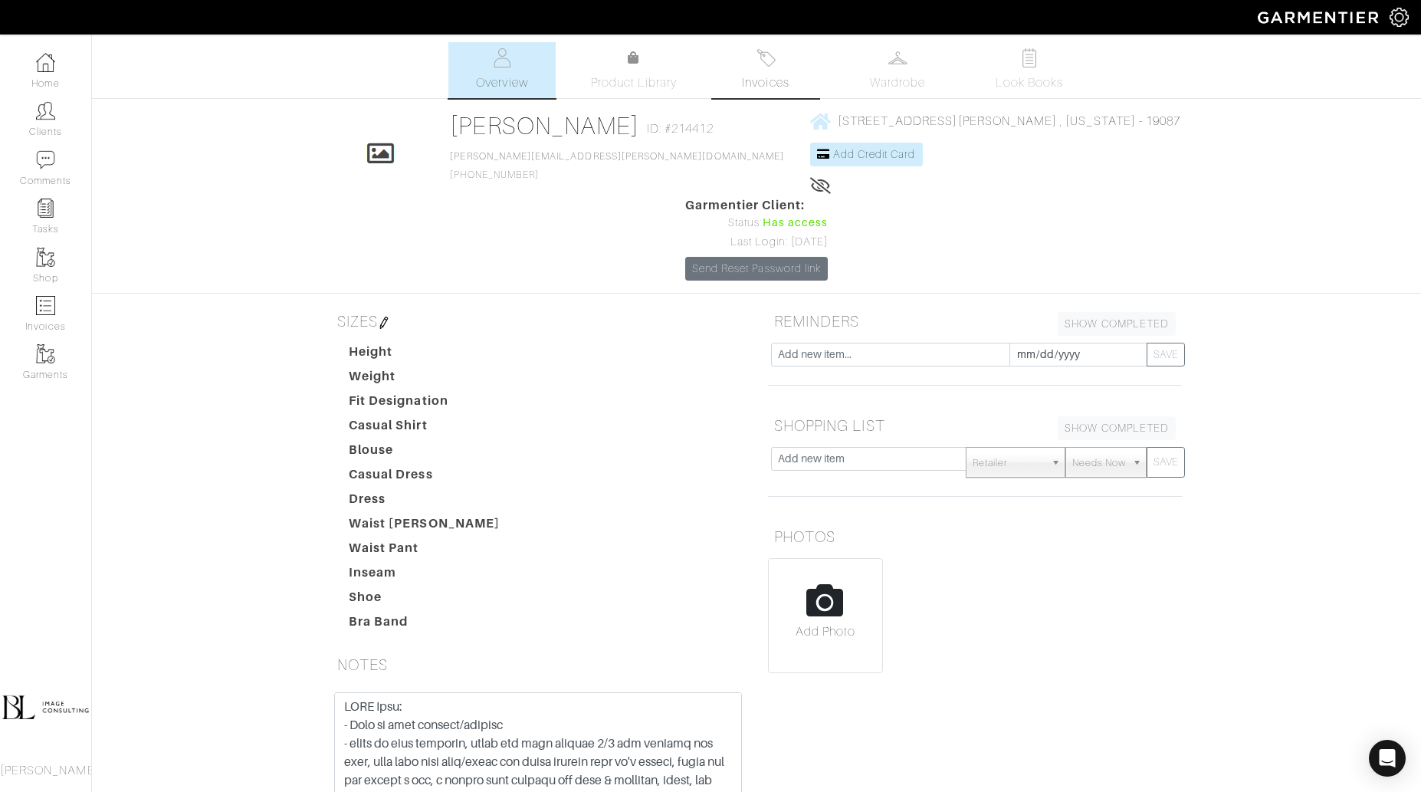
click at [765, 77] on span "Invoices" at bounding box center [765, 83] width 47 height 18
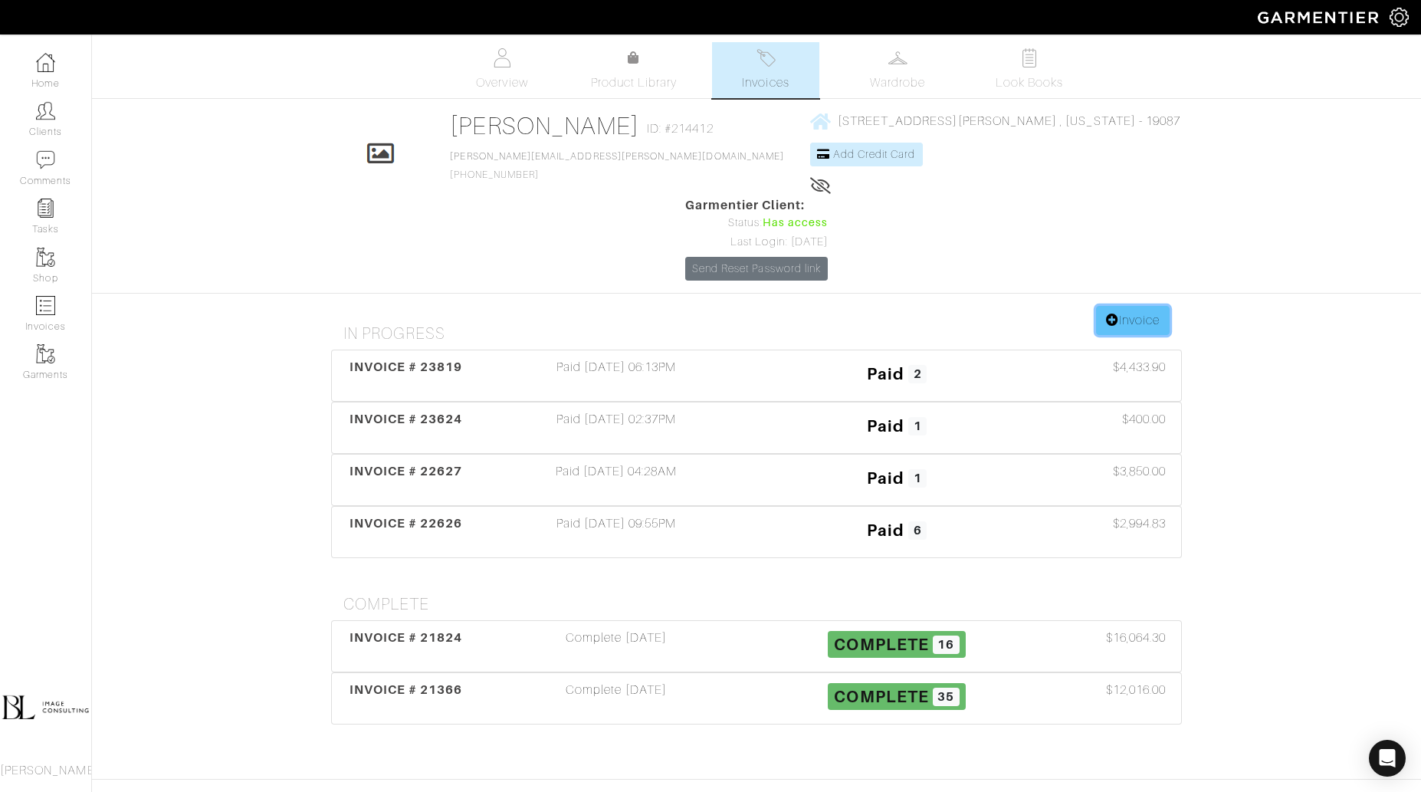
click at [1137, 306] on link "Invoice" at bounding box center [1133, 320] width 74 height 29
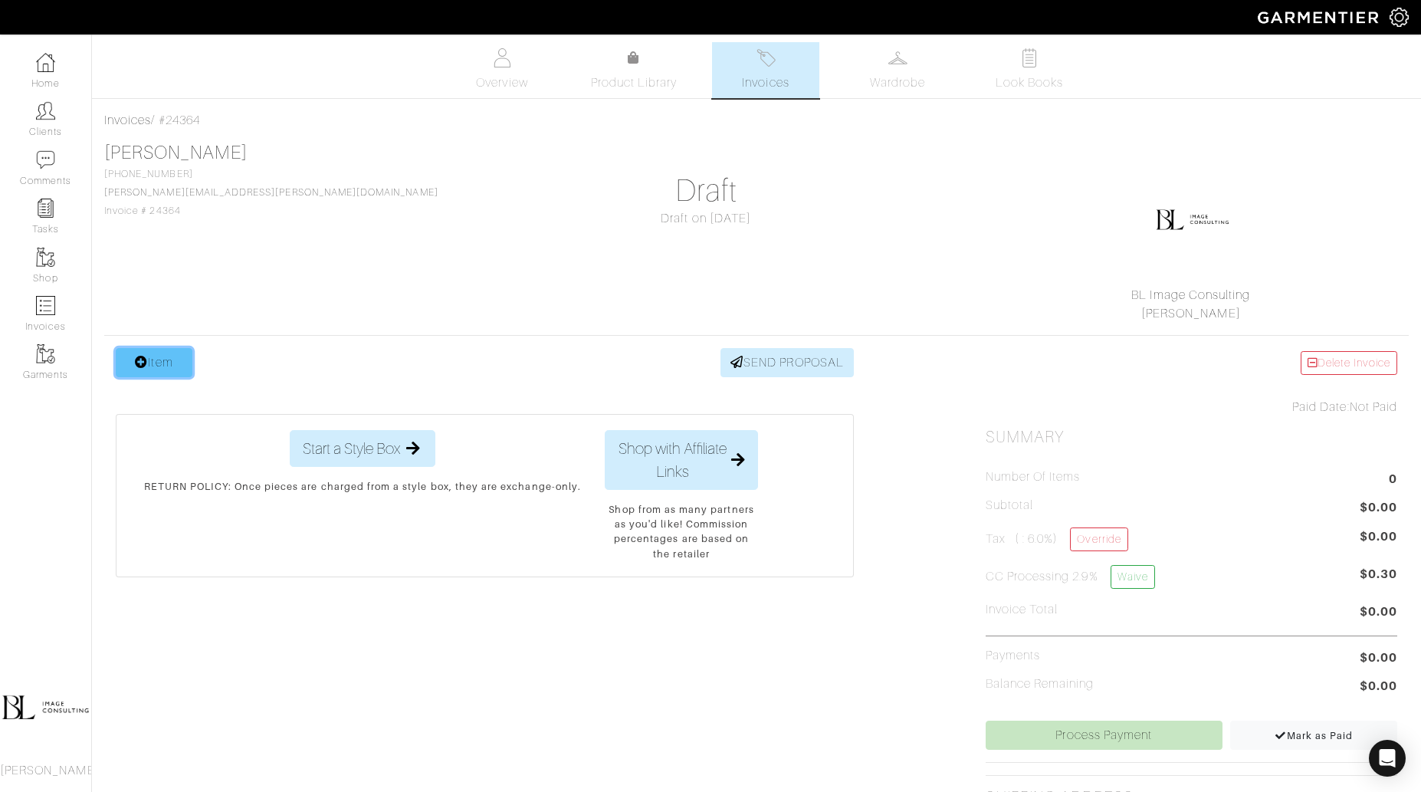
click at [163, 362] on link "Item" at bounding box center [154, 362] width 77 height 29
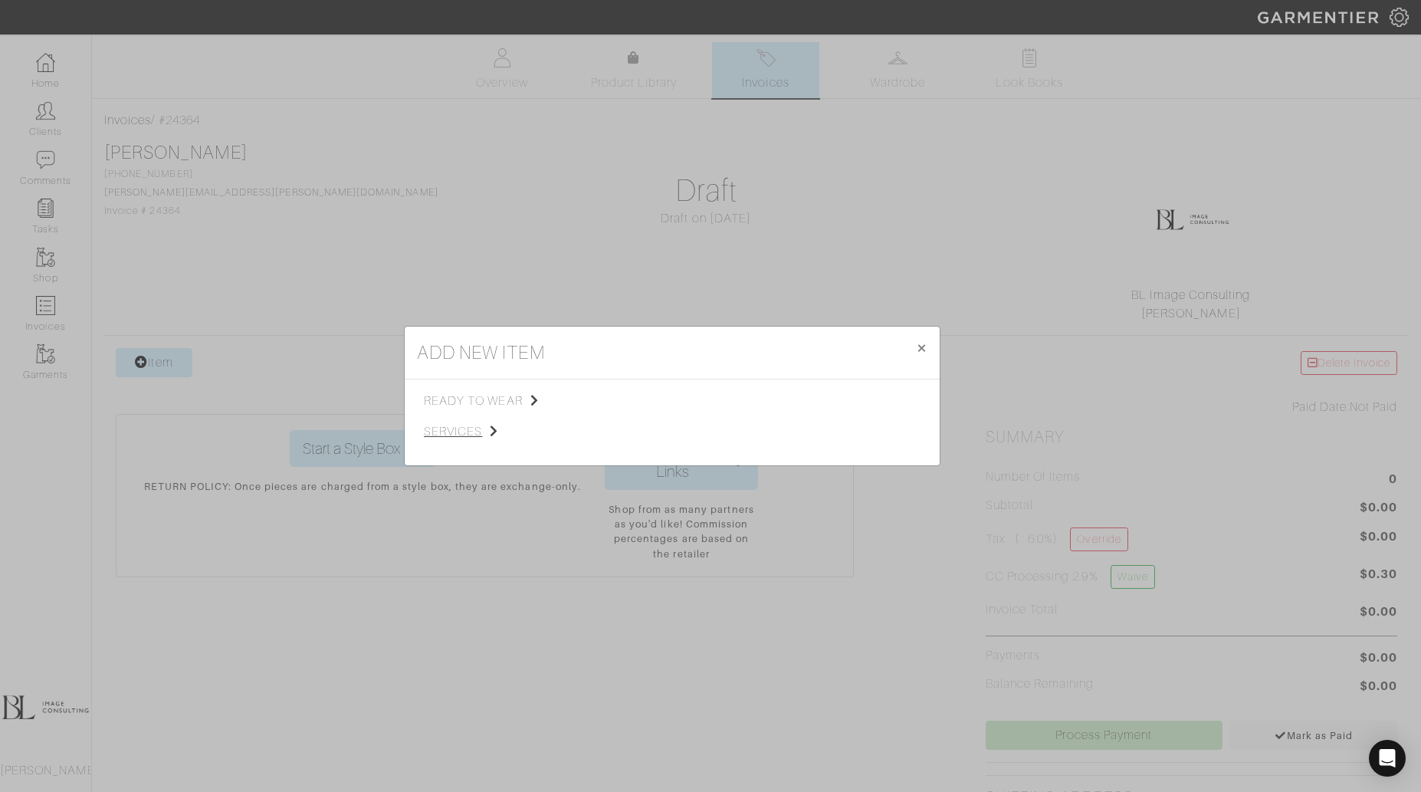
click at [451, 431] on span "services" at bounding box center [501, 431] width 154 height 18
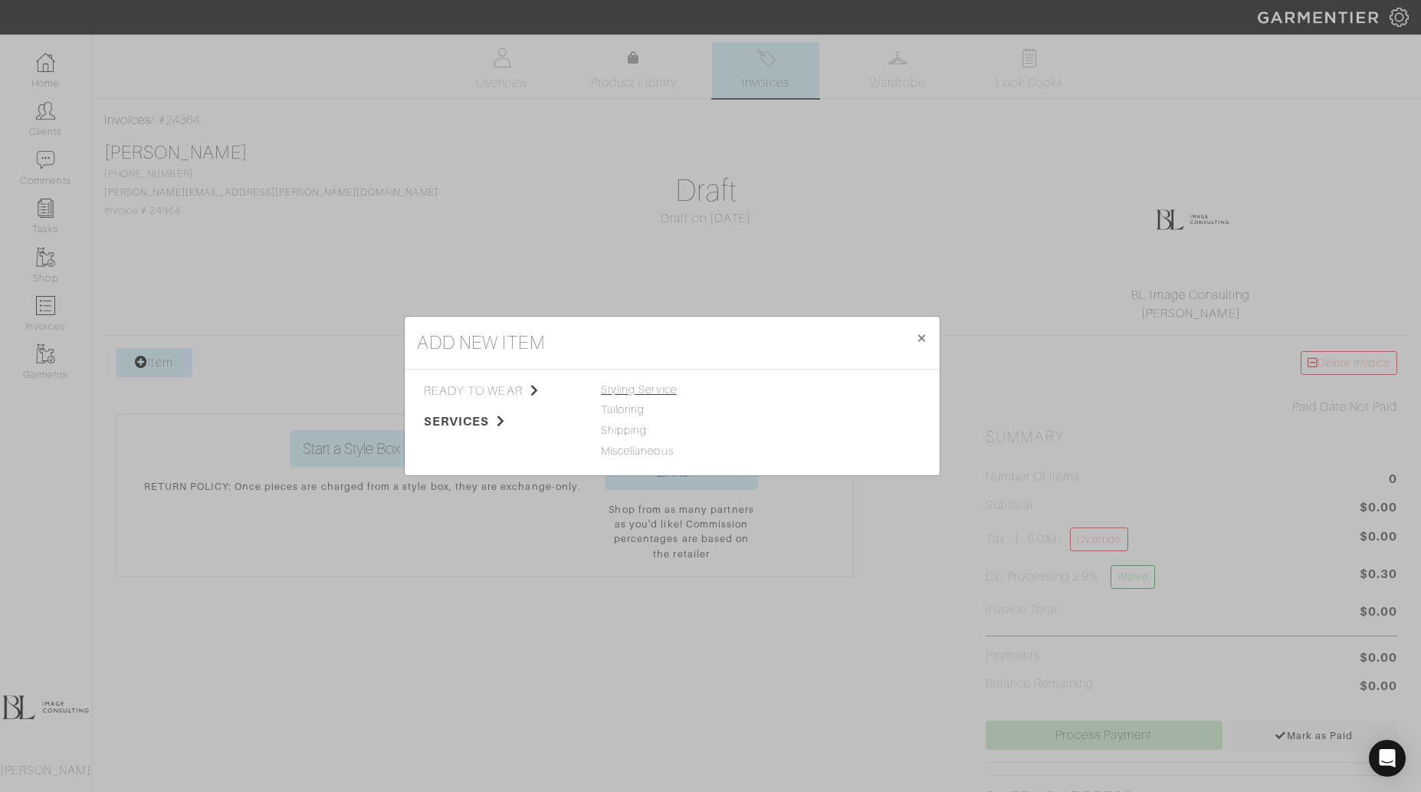
click at [652, 392] on span "Styling Service" at bounding box center [639, 389] width 76 height 12
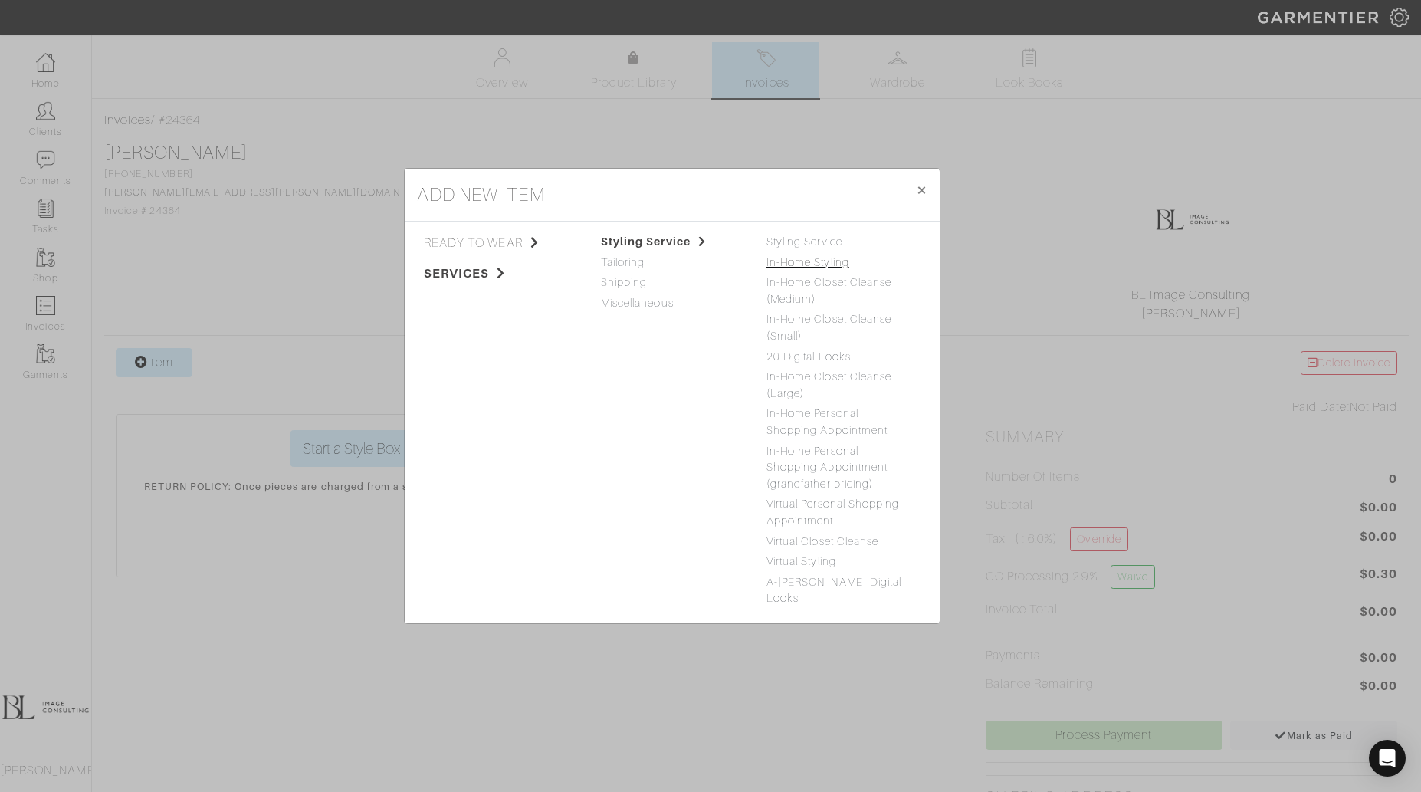
click at [839, 268] on link "In-Home Styling" at bounding box center [808, 262] width 83 height 12
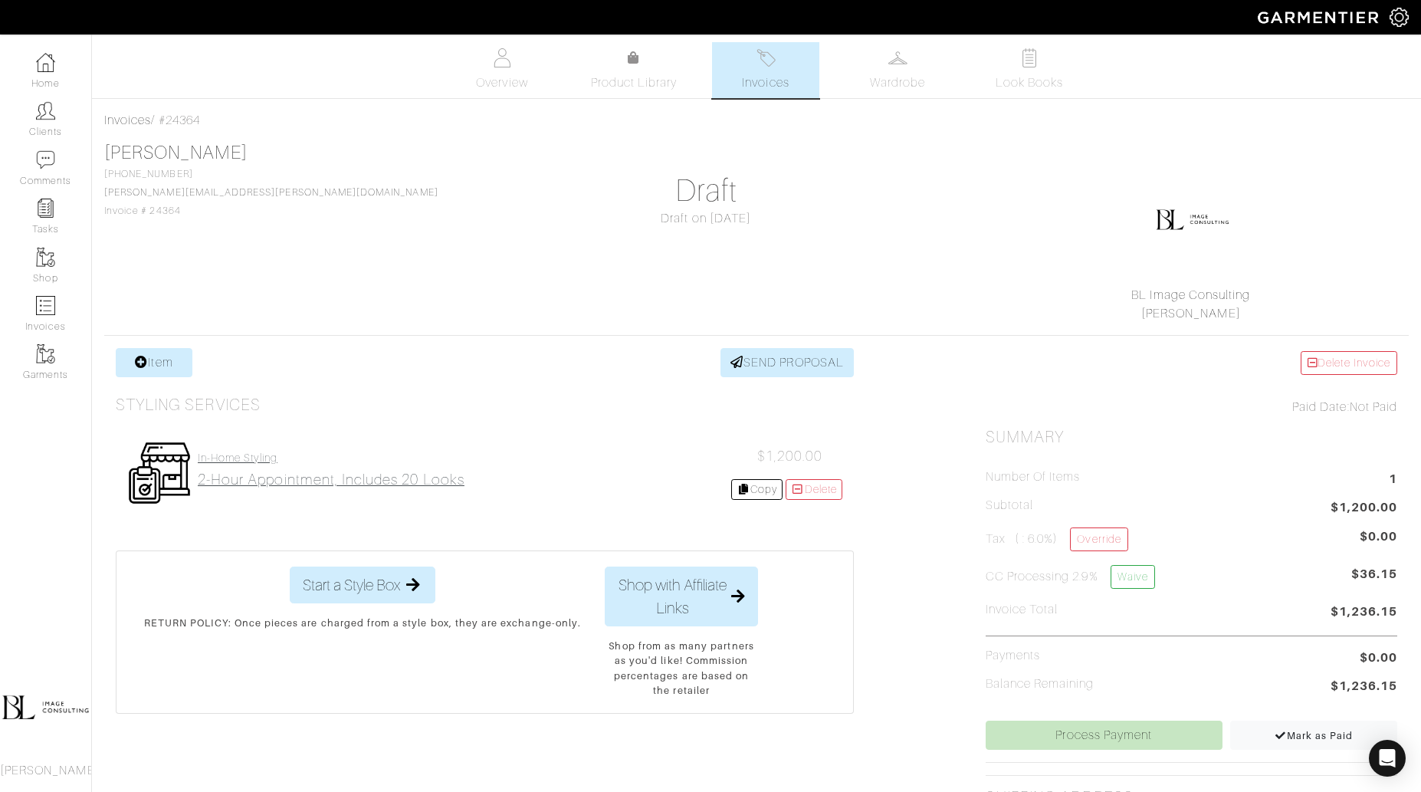
click at [275, 476] on h2 "2-hour appointment, includes 20 looks" at bounding box center [331, 480] width 267 height 18
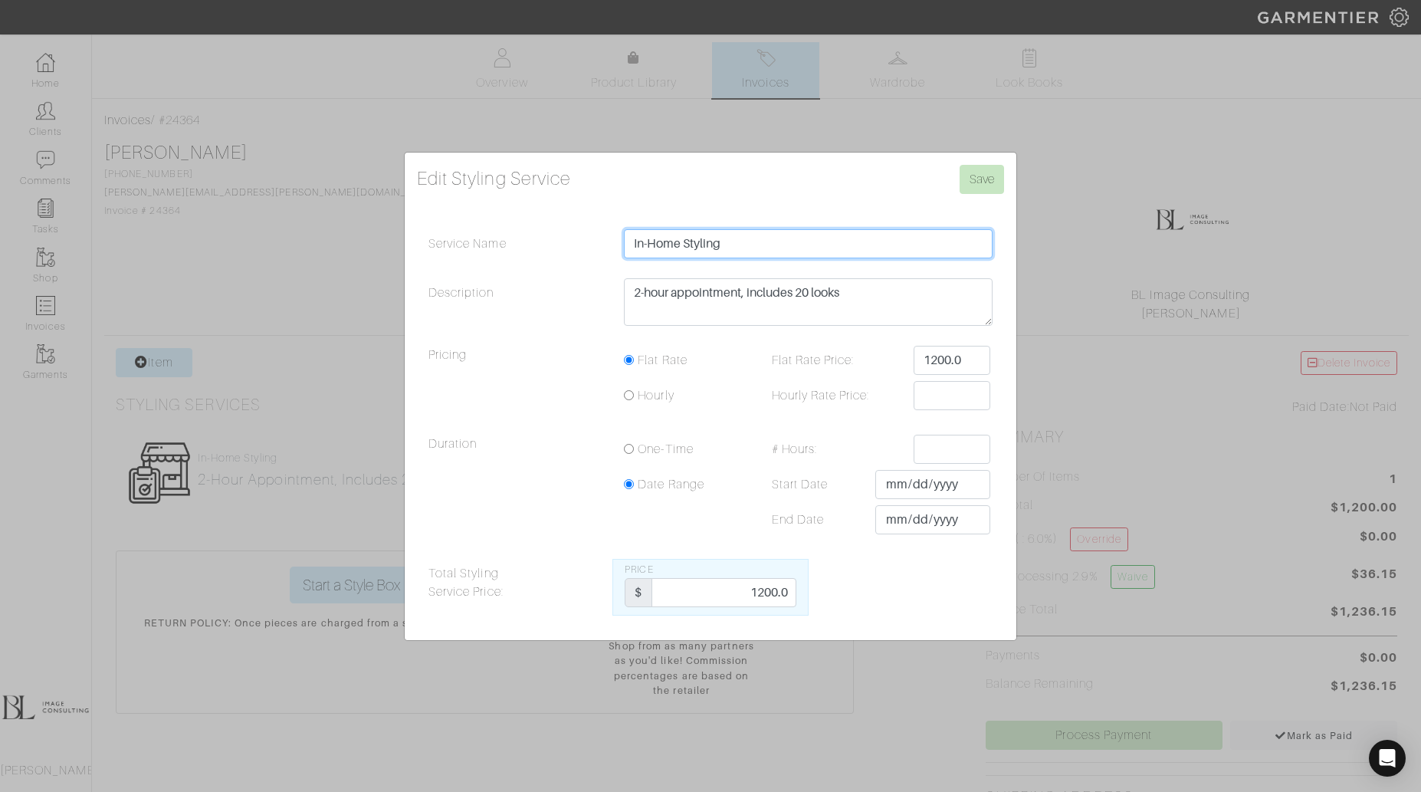
click at [734, 249] on input "In-Home Styling" at bounding box center [808, 243] width 369 height 29
type input "I"
type input "O"
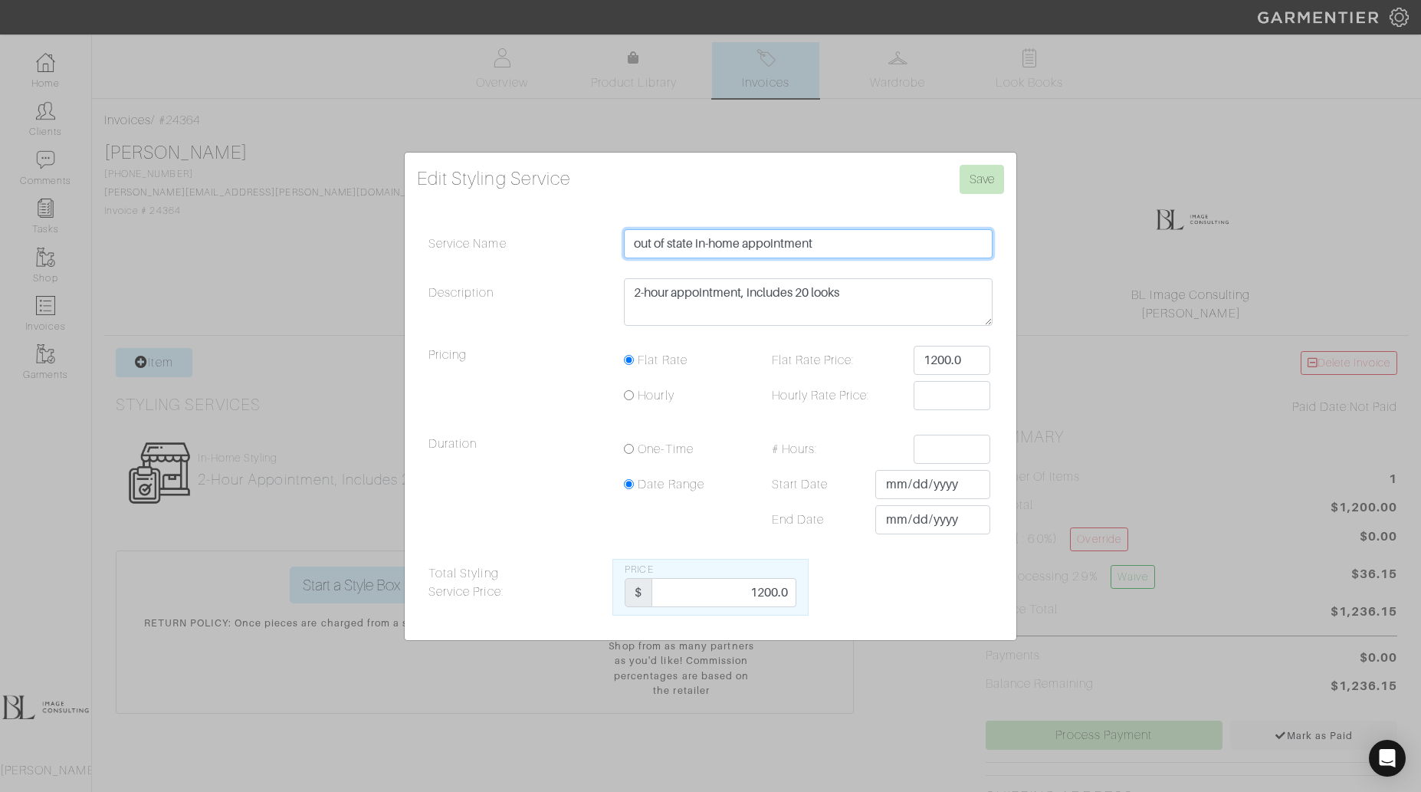
type input "out of state in-home appointment"
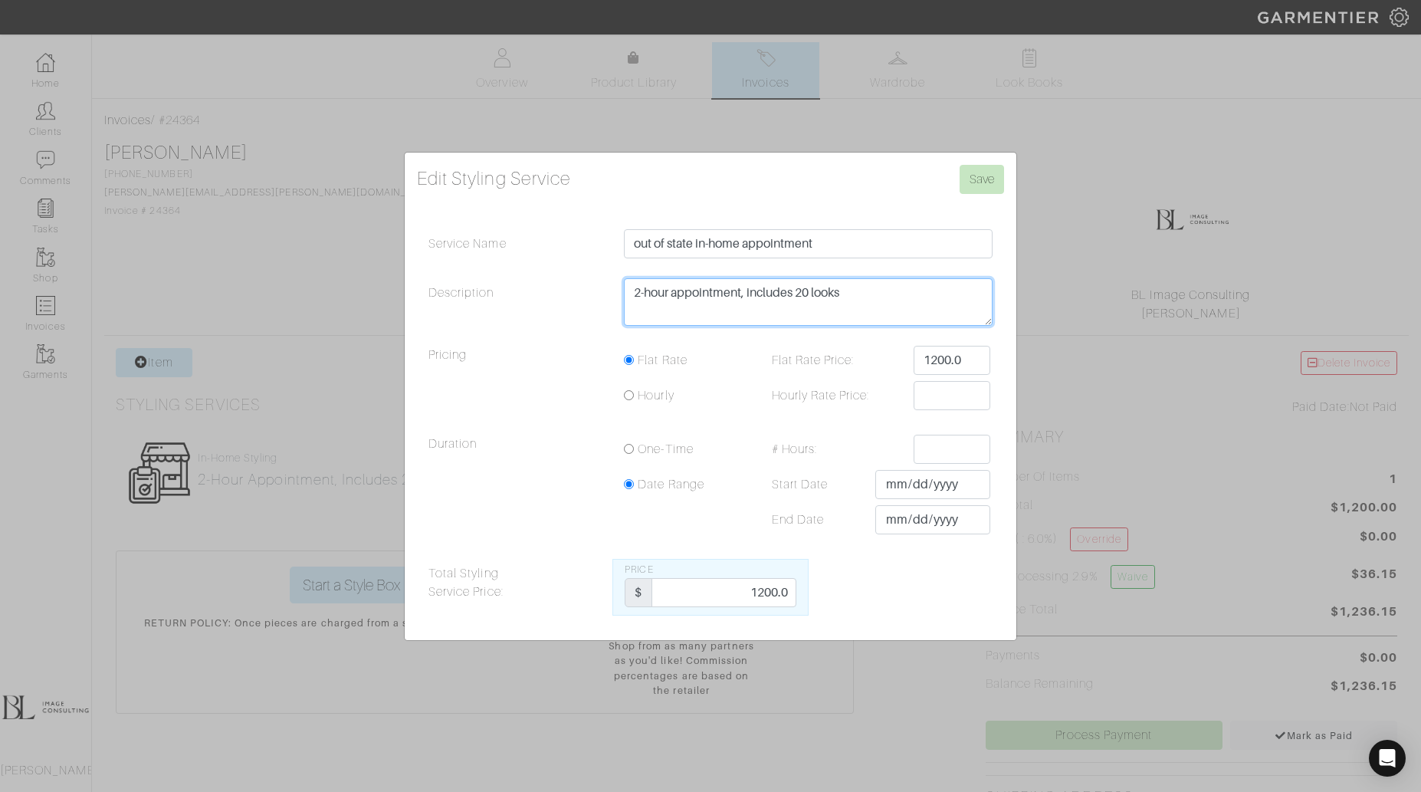
click at [729, 293] on textarea "2-hour appointment, includes 20 looks" at bounding box center [808, 302] width 369 height 48
click at [666, 294] on textarea "2-hour appointment, includes 20 looks" at bounding box center [808, 302] width 369 height 48
click at [739, 294] on textarea "2-hour appointment, includes 20 looks" at bounding box center [808, 302] width 369 height 48
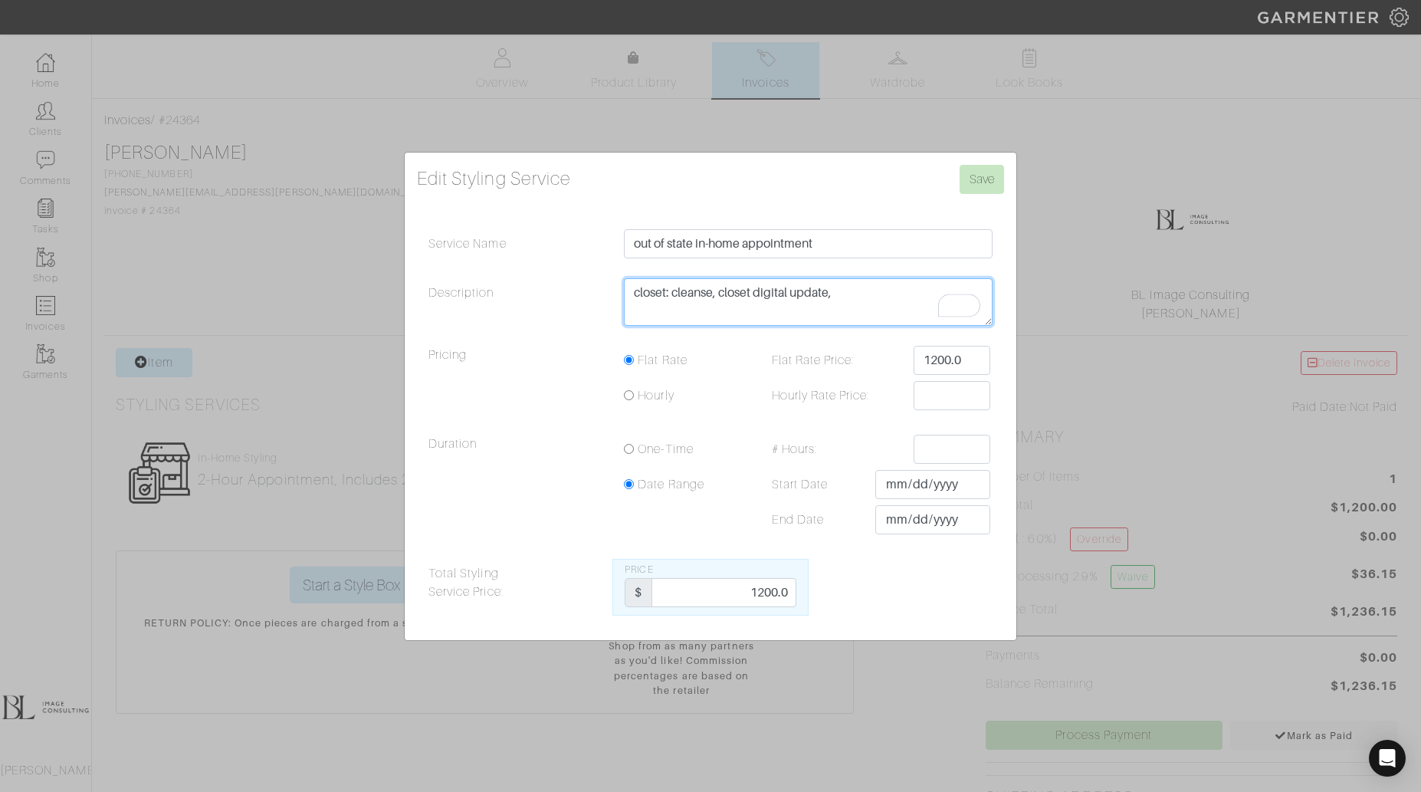
click at [740, 294] on textarea "2-hour appointment, includes 20 looks" at bounding box center [808, 302] width 369 height 48
click at [748, 285] on textarea "2-hour appointment, includes 20 looks" at bounding box center [808, 302] width 369 height 48
click at [747, 285] on textarea "2-hour appointment, includes 20 looks" at bounding box center [808, 302] width 369 height 48
click at [884, 287] on textarea "2-hour appointment, includes 20 looks" at bounding box center [808, 302] width 369 height 48
click at [675, 297] on textarea "2-hour appointment, includes 20 looks" at bounding box center [808, 302] width 369 height 48
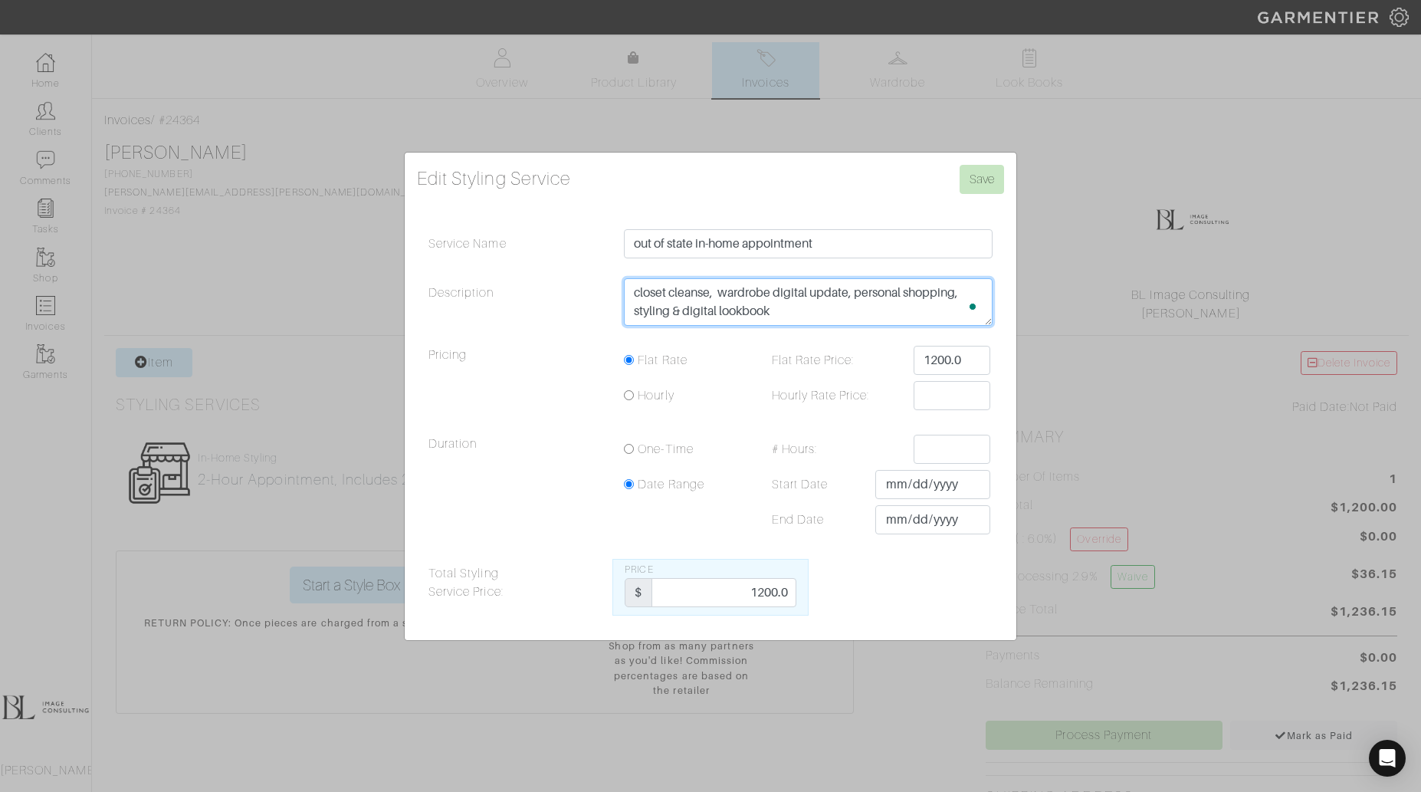
click at [724, 290] on textarea "2-hour appointment, includes 20 looks" at bounding box center [808, 302] width 369 height 48
click at [951, 357] on input "1200.0" at bounding box center [952, 360] width 77 height 29
click at [952, 357] on input "1200.0" at bounding box center [952, 360] width 77 height 29
click at [810, 320] on textarea "2-hour appointment, includes 20 looks" at bounding box center [808, 302] width 369 height 48
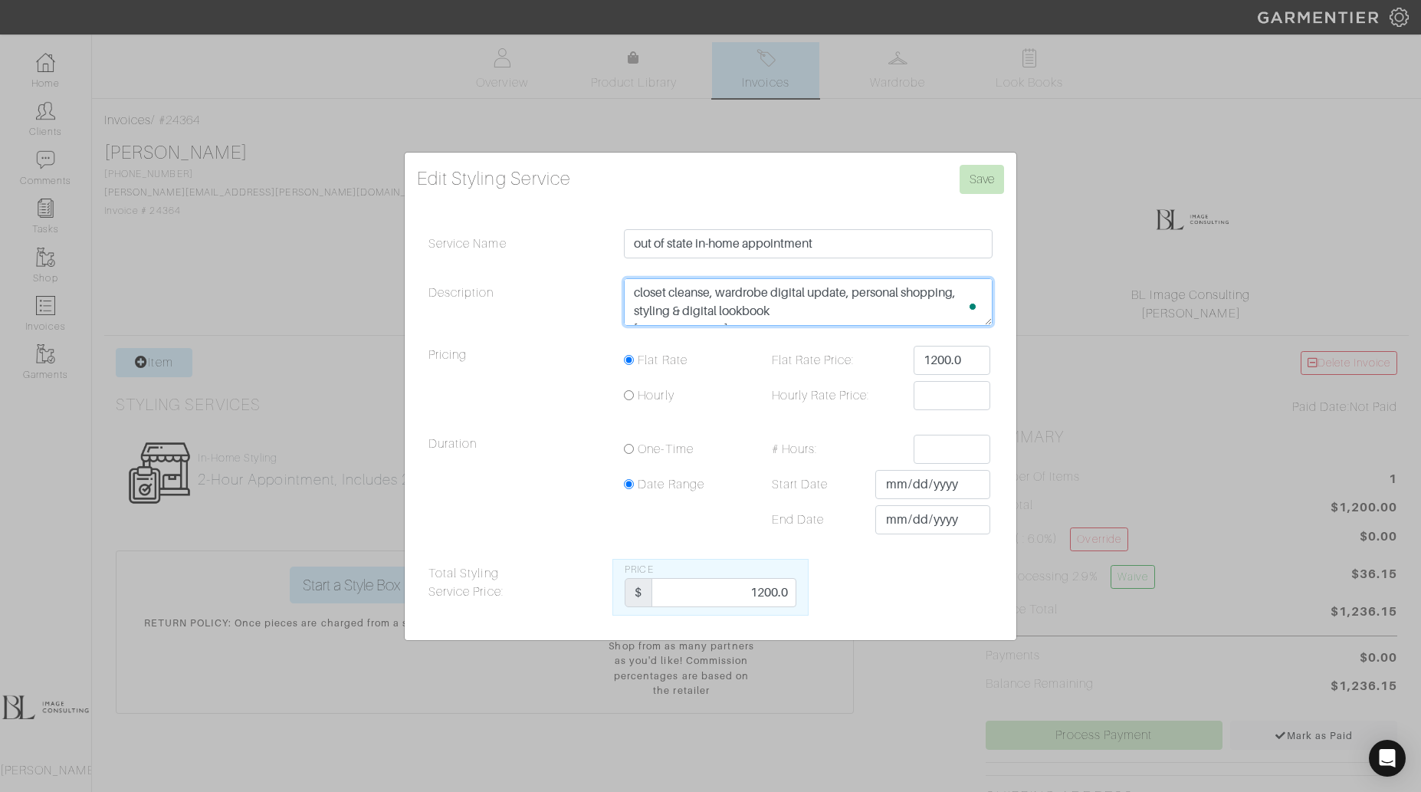
click at [632, 292] on textarea "2-hour appointment, includes 20 looks" at bounding box center [808, 302] width 369 height 48
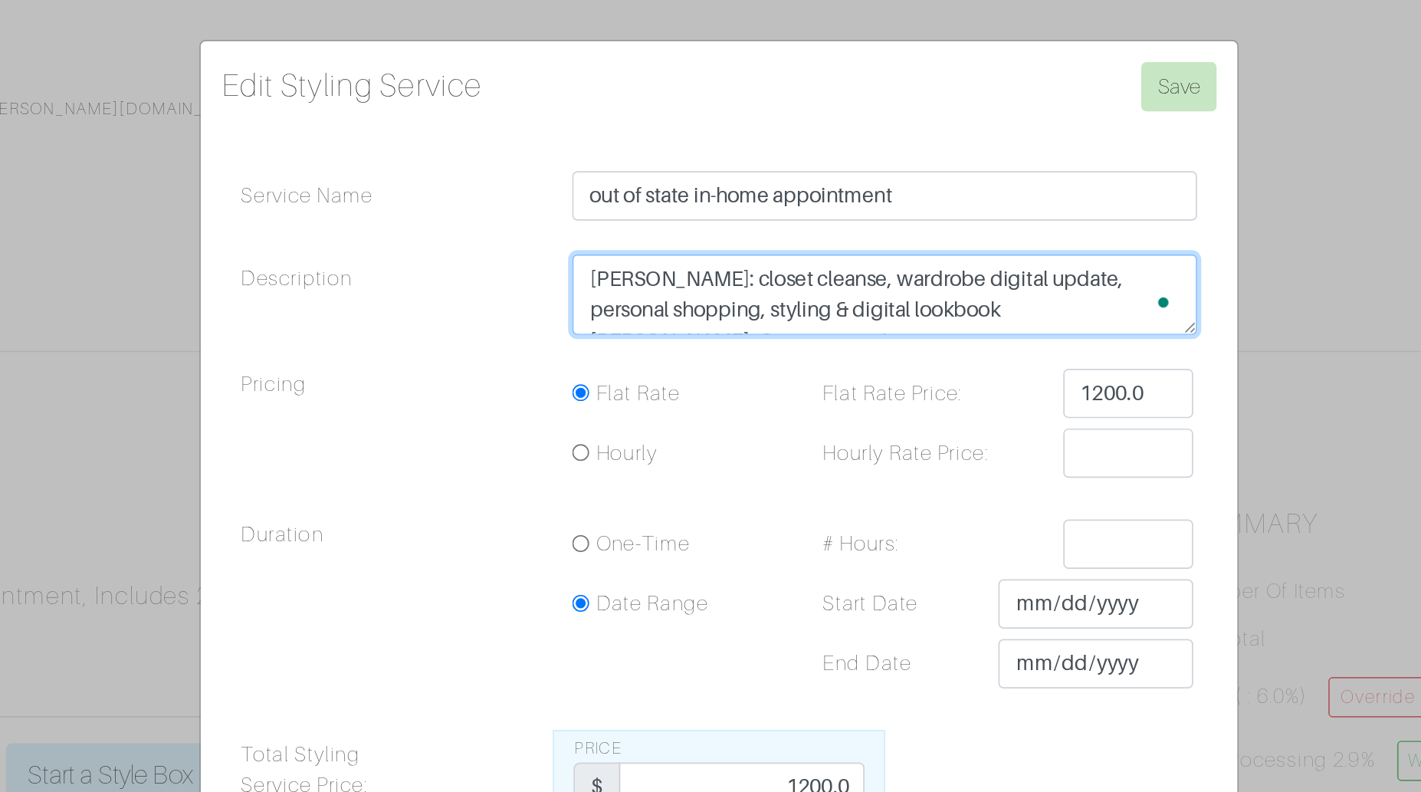
type textarea "Rosemary: closet cleanse, wardrobe digital update, personal shopping, styling &…"
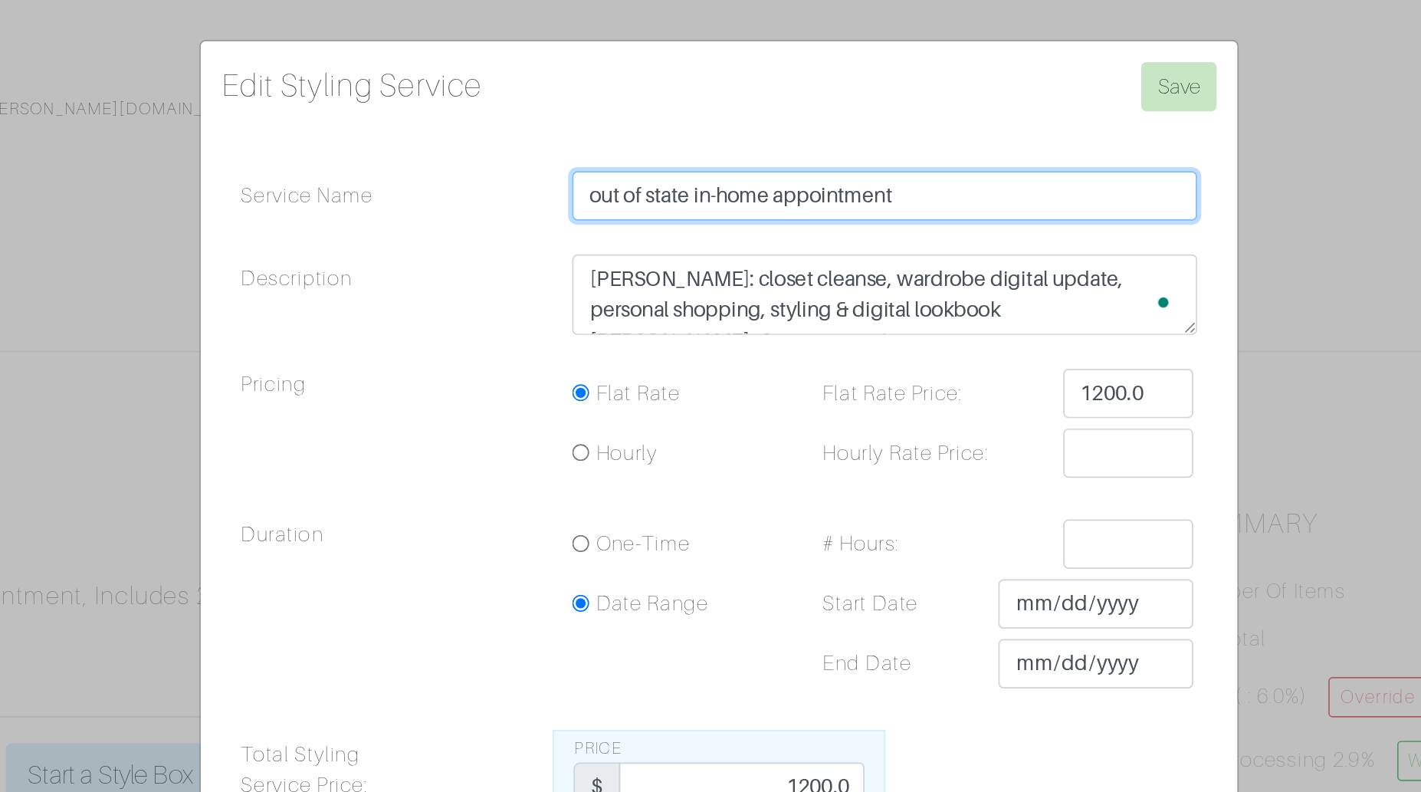
click at [832, 245] on input "out of state in-home appointment" at bounding box center [808, 243] width 369 height 29
type input "out of state in-home appointments"
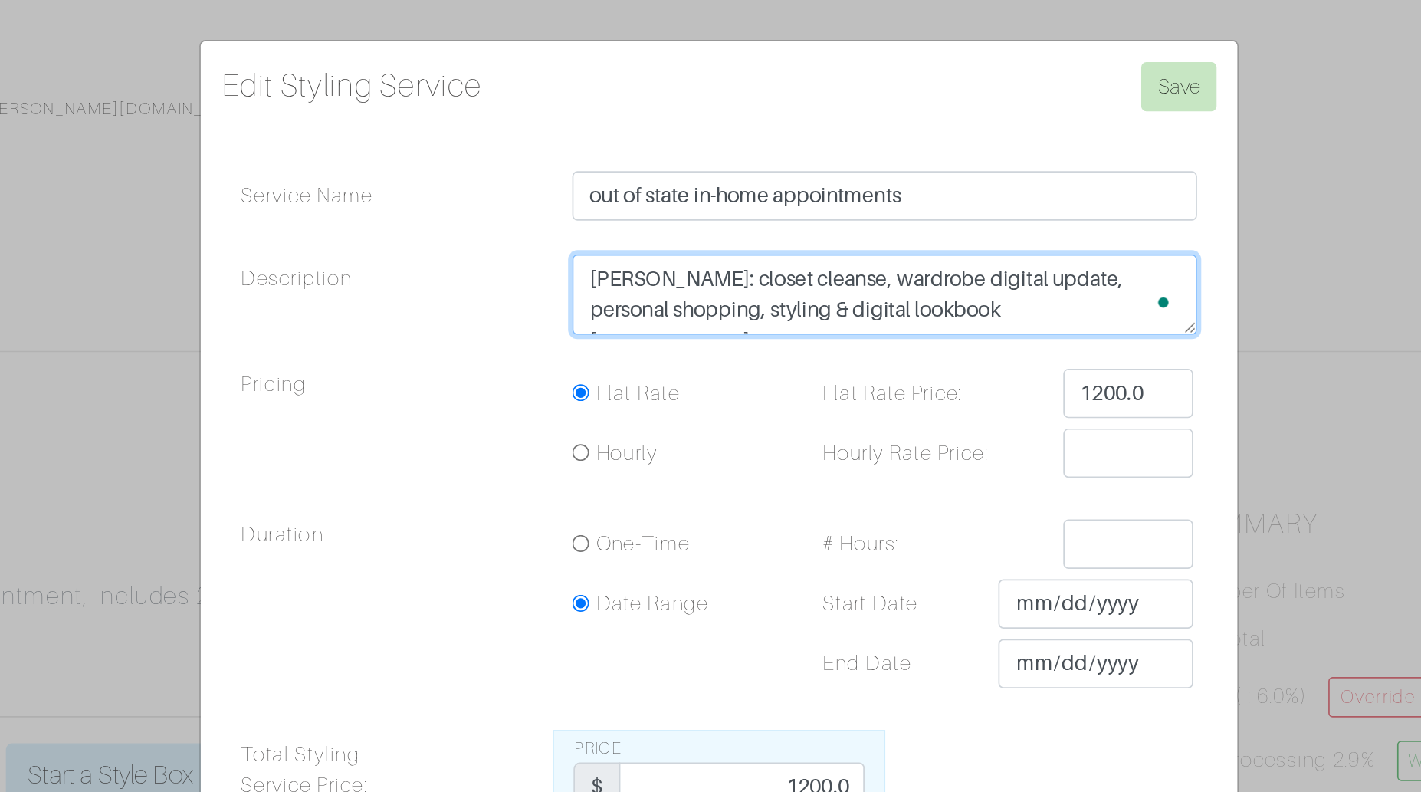
click at [823, 302] on textarea "2-hour appointment, includes 20 looks" at bounding box center [808, 302] width 369 height 48
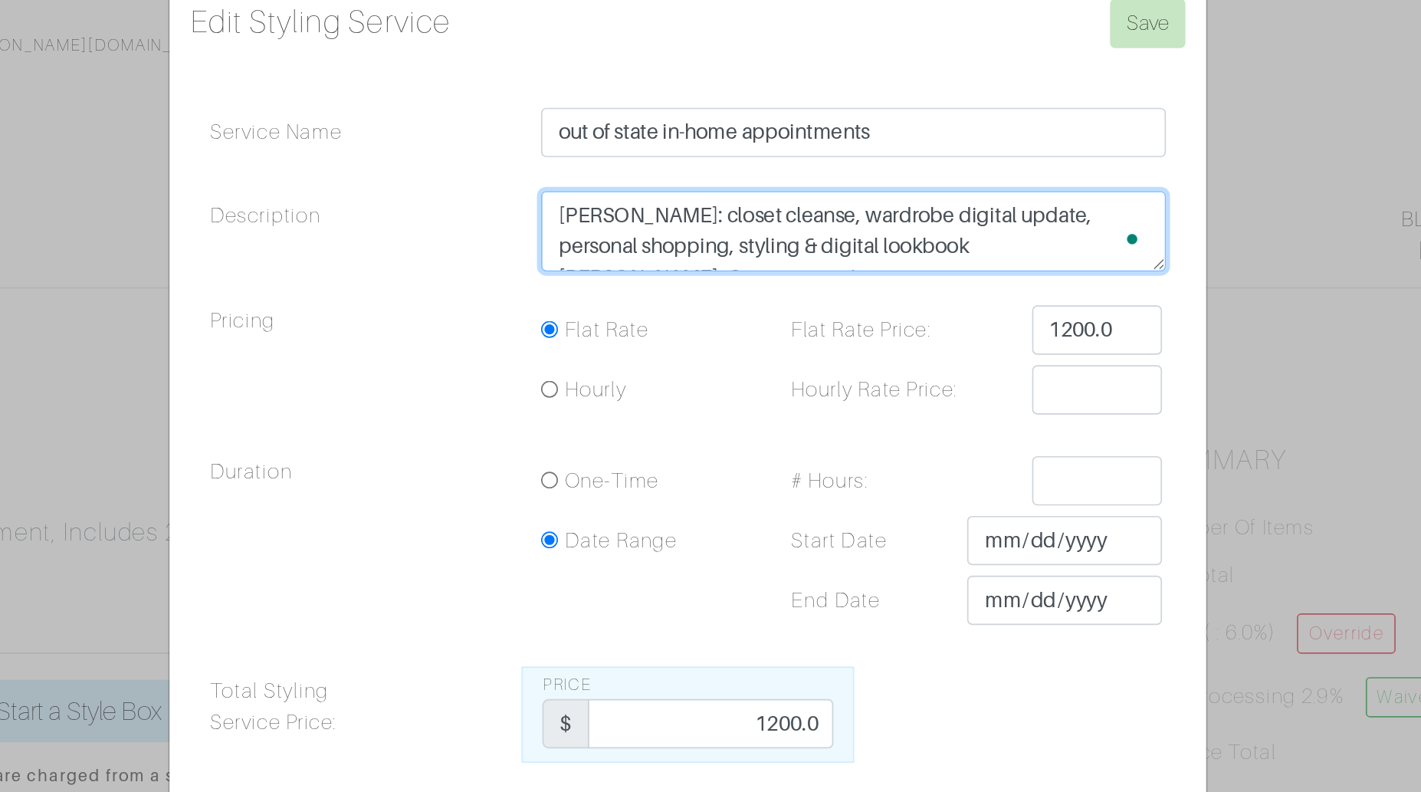
click at [849, 306] on textarea "2-hour appointment, includes 20 looks" at bounding box center [808, 302] width 369 height 48
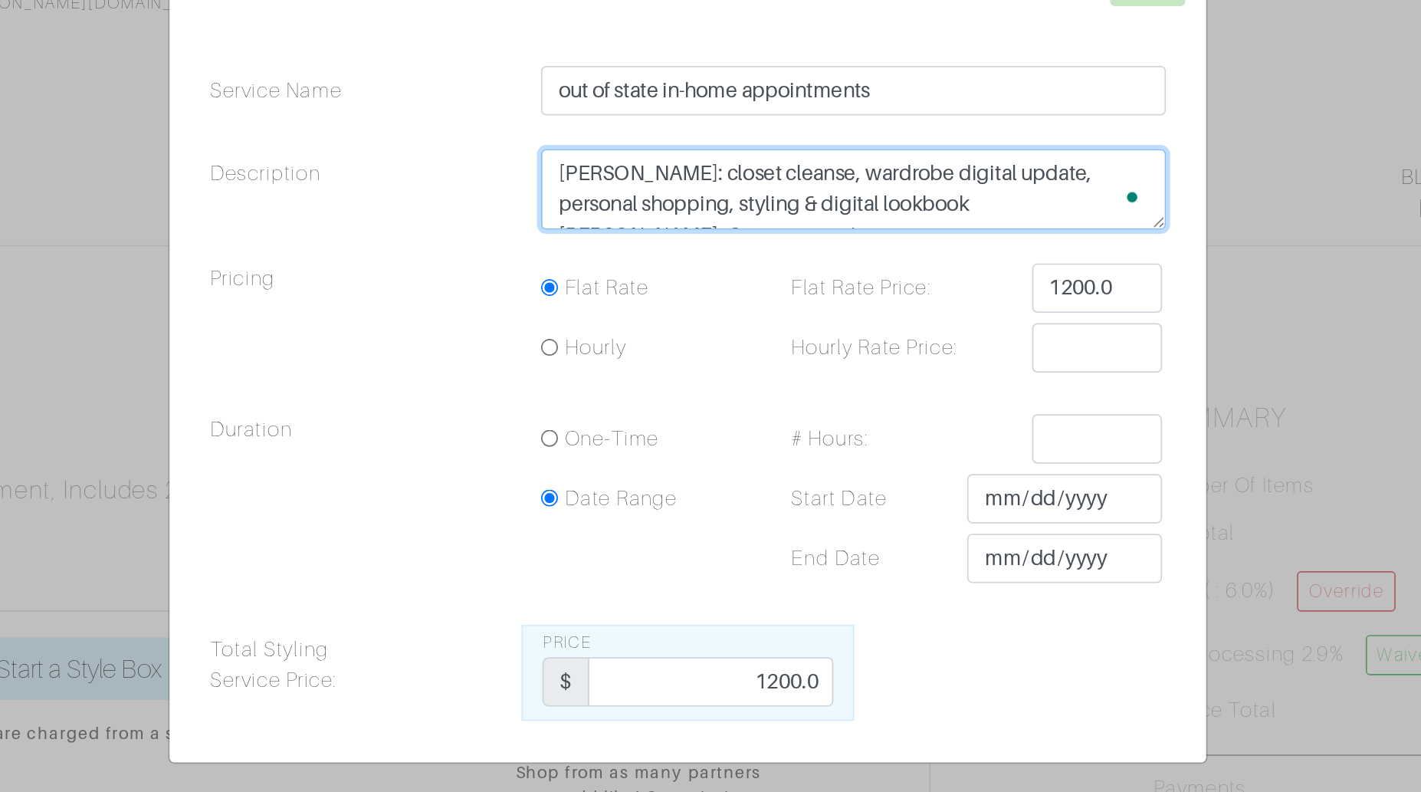
scroll to position [11, 0]
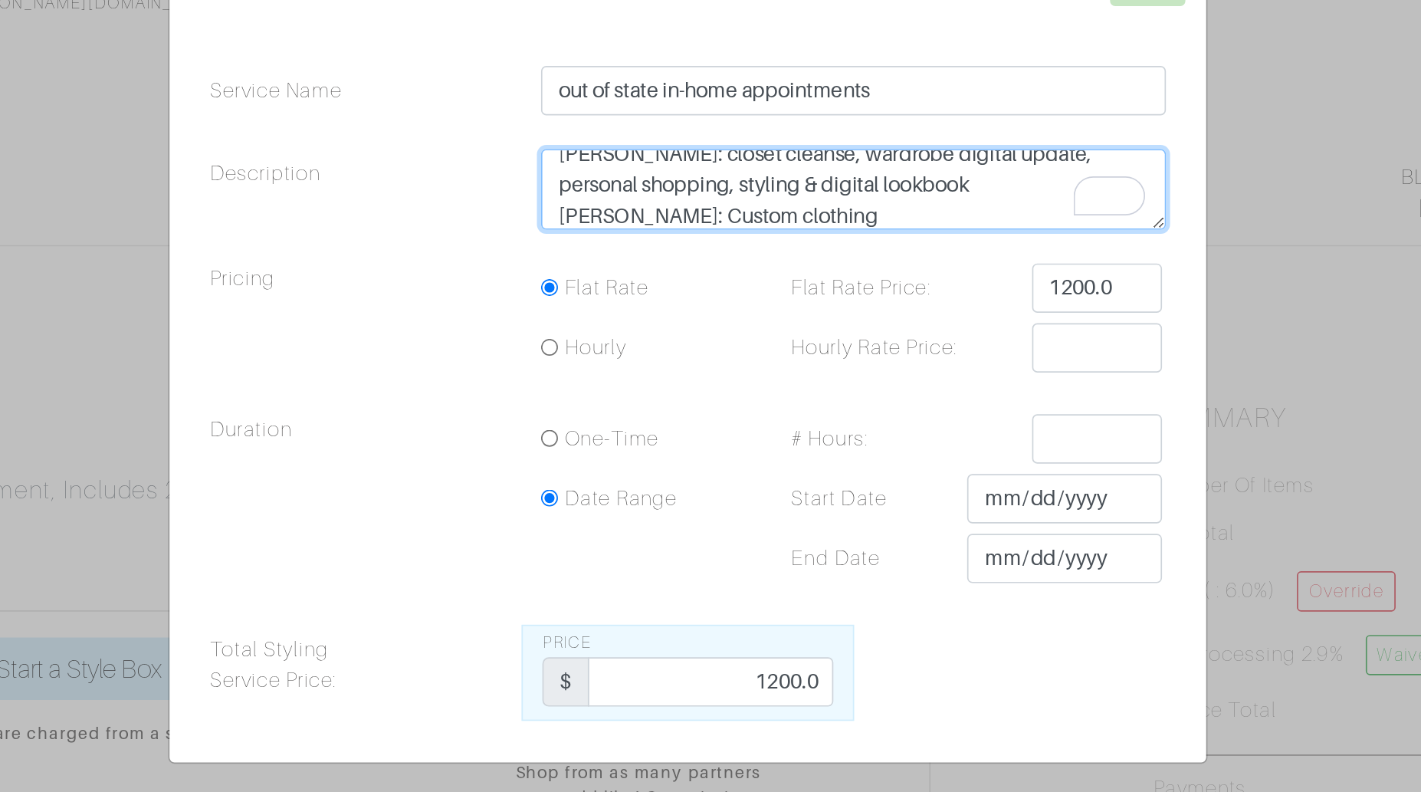
type textarea "Rosemary: closet cleanse, wardrobe digital update, personal shopping, styling &…"
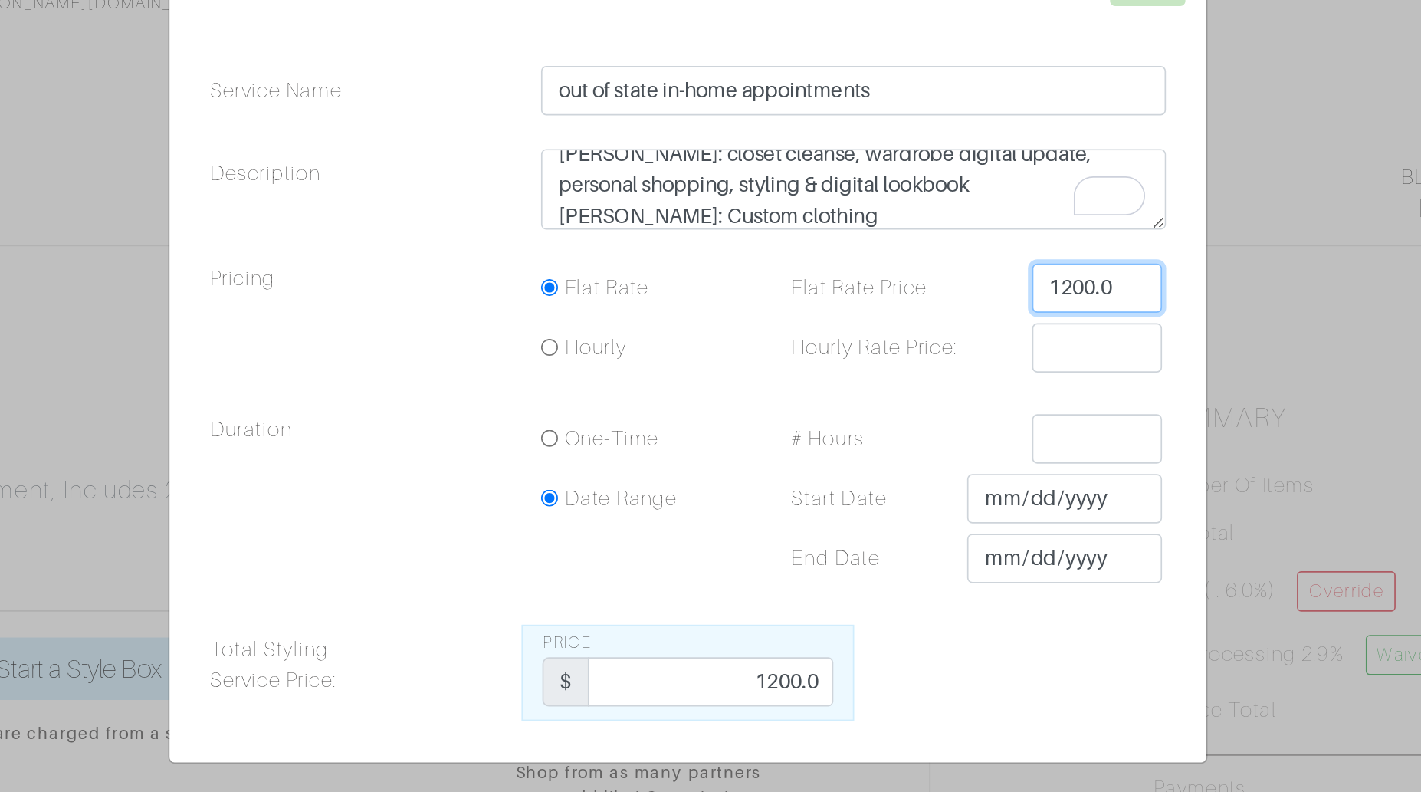
click at [967, 362] on input "1200.0" at bounding box center [952, 360] width 77 height 29
click at [966, 362] on input "1200.0" at bounding box center [952, 360] width 77 height 29
type input "4600"
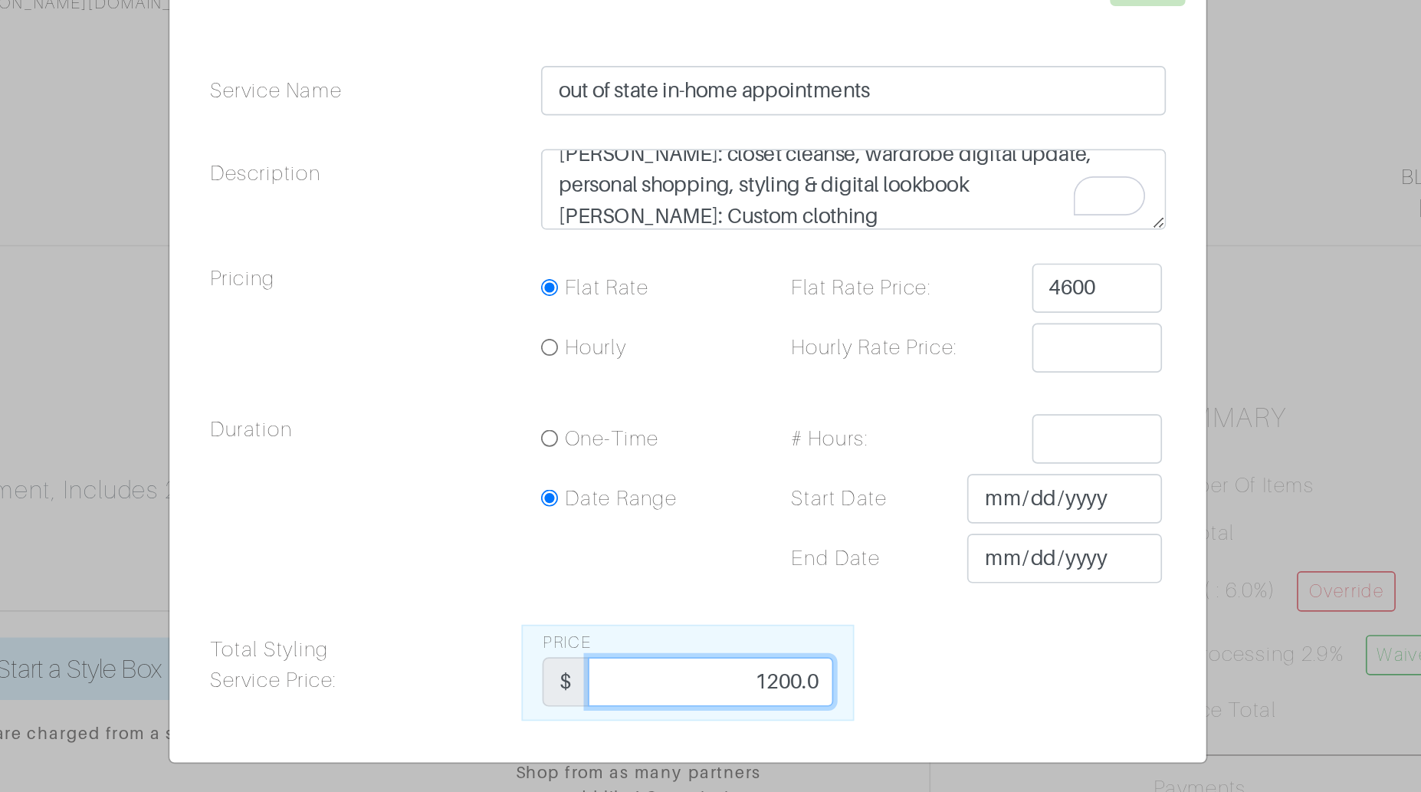
drag, startPoint x: 738, startPoint y: 586, endPoint x: 810, endPoint y: 592, distance: 72.3
click at [811, 593] on div "Total Styling Service Price: Price $ 1200.0" at bounding box center [710, 587] width 587 height 57
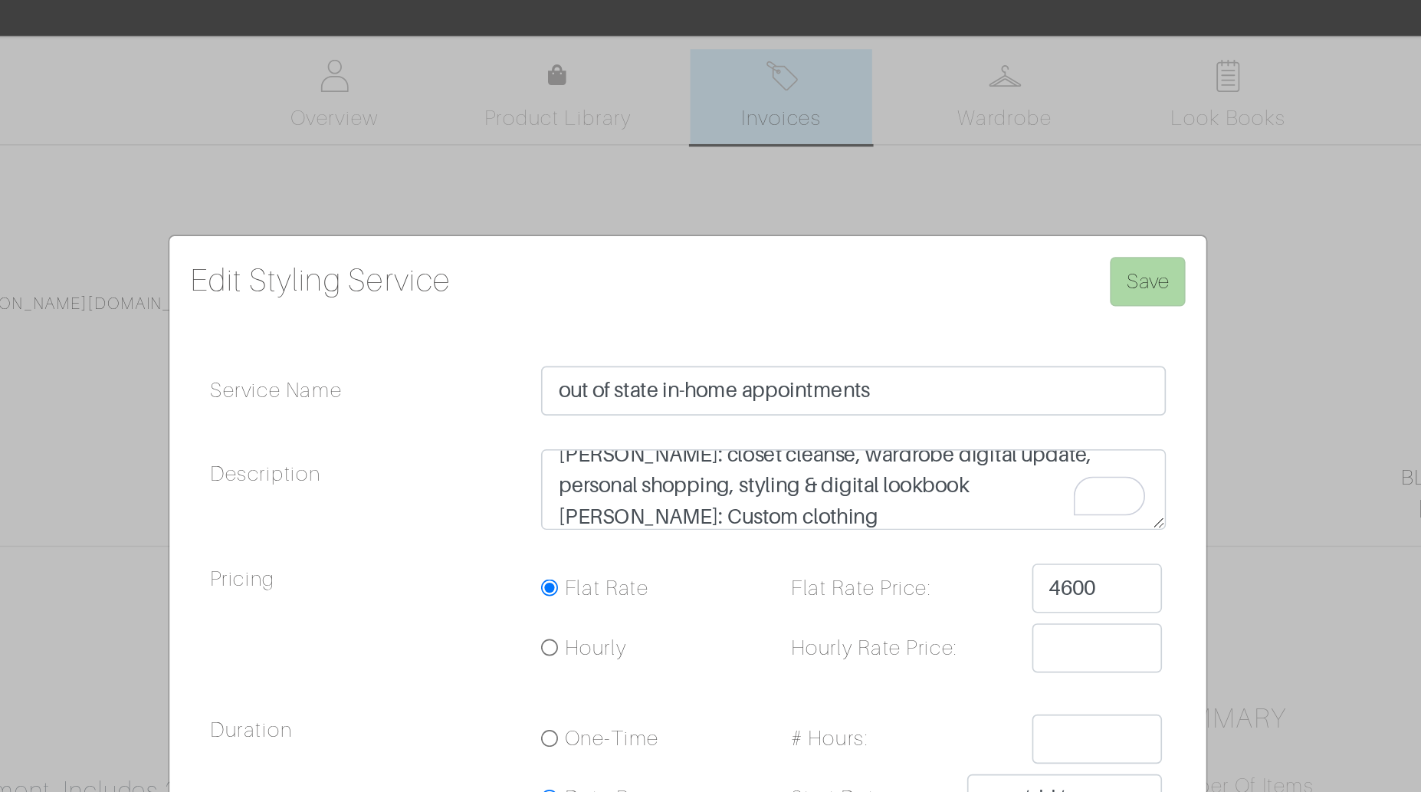
type input "4600"
click at [985, 172] on input "Save" at bounding box center [982, 179] width 44 height 29
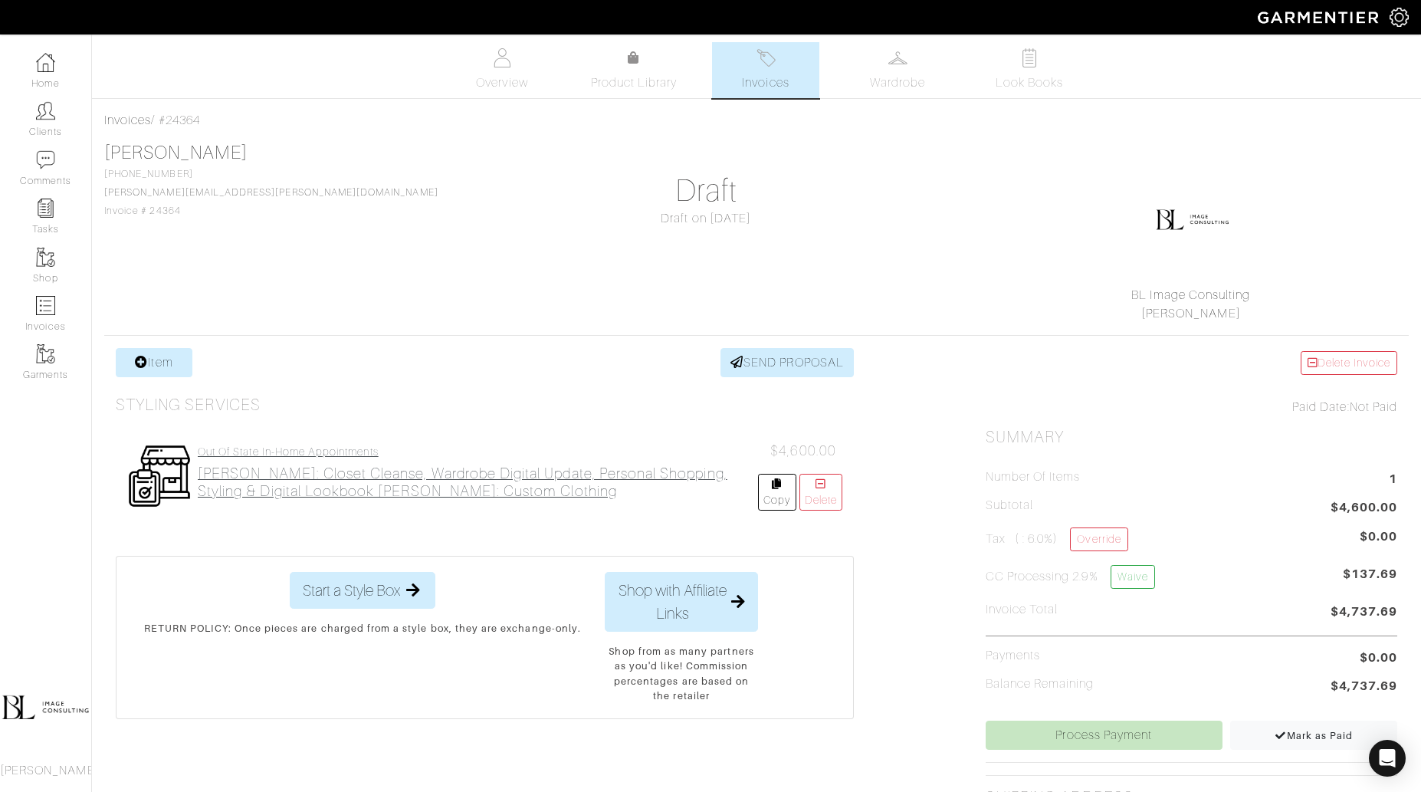
click at [402, 488] on h2 "[PERSON_NAME]: closet cleanse, wardrobe digital update, personal shopping, styl…" at bounding box center [478, 482] width 560 height 35
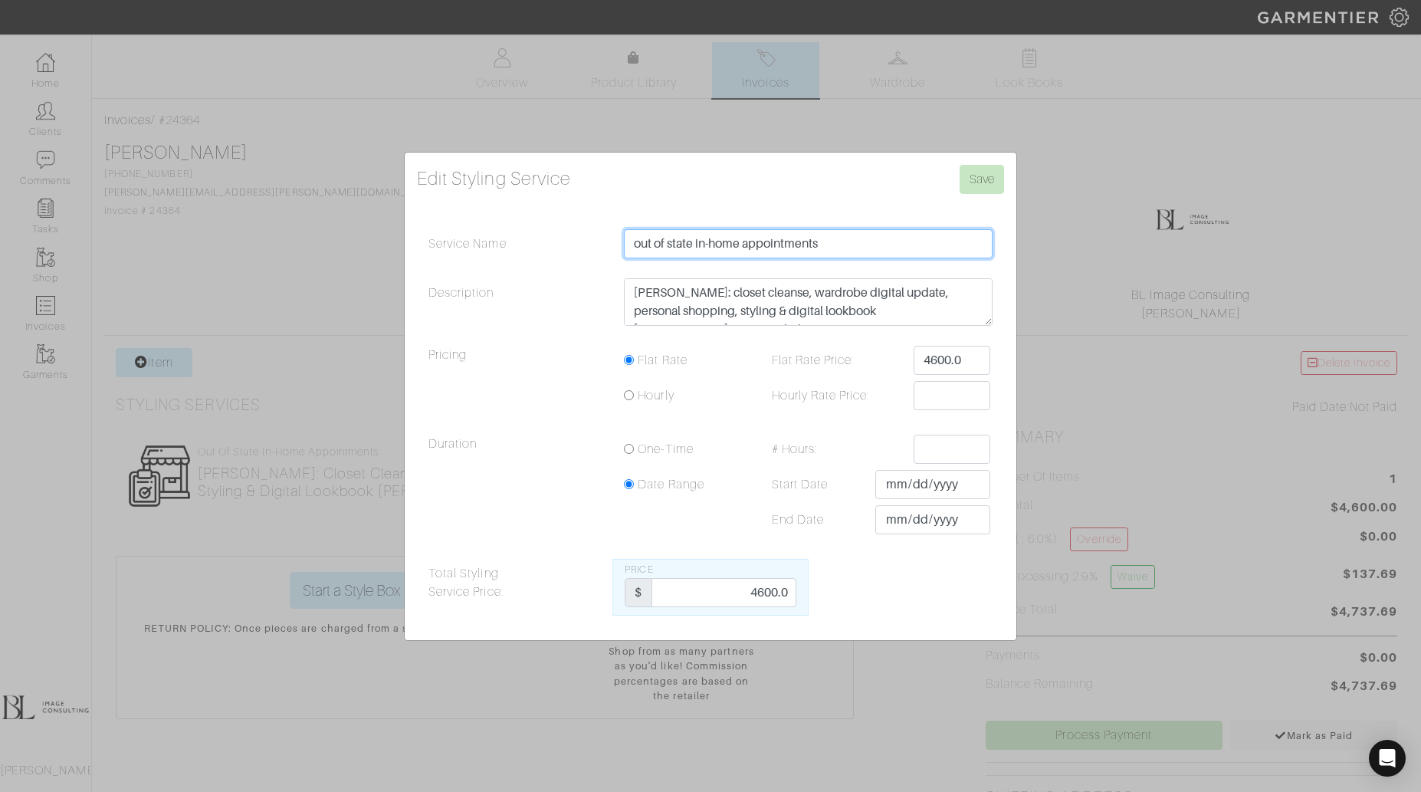
click at [868, 239] on input "out of state in-home appointments" at bounding box center [808, 243] width 369 height 29
type input "out of state in-home appointment"
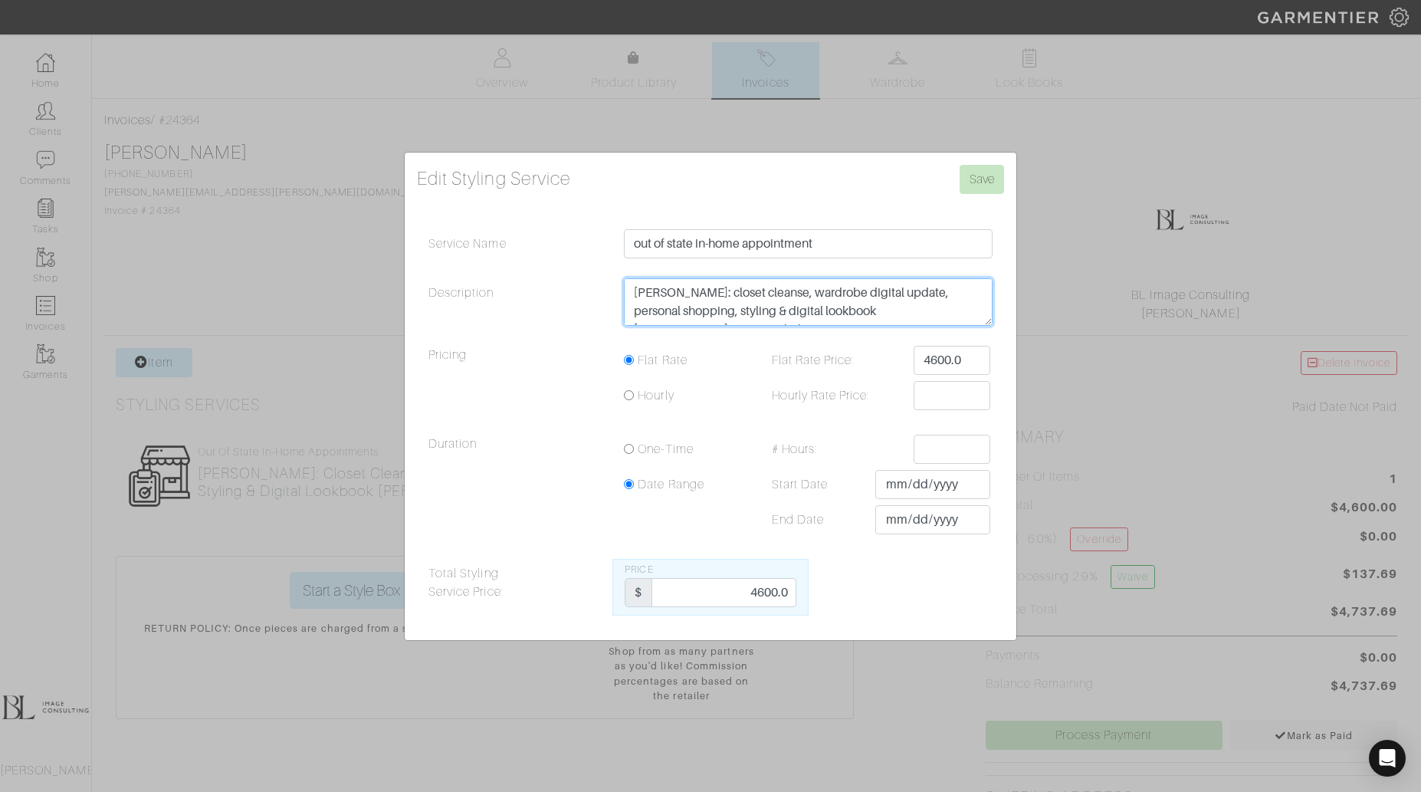
click at [687, 308] on textarea "[PERSON_NAME]: closet cleanse, wardrobe digital update, personal shopping, styl…" at bounding box center [808, 302] width 369 height 48
drag, startPoint x: 775, startPoint y: 311, endPoint x: 614, endPoint y: 311, distance: 161.0
click at [614, 311] on div "Rosemary: closet cleanse, wardrobe digital update, personal shopping, styling &…" at bounding box center [808, 305] width 392 height 55
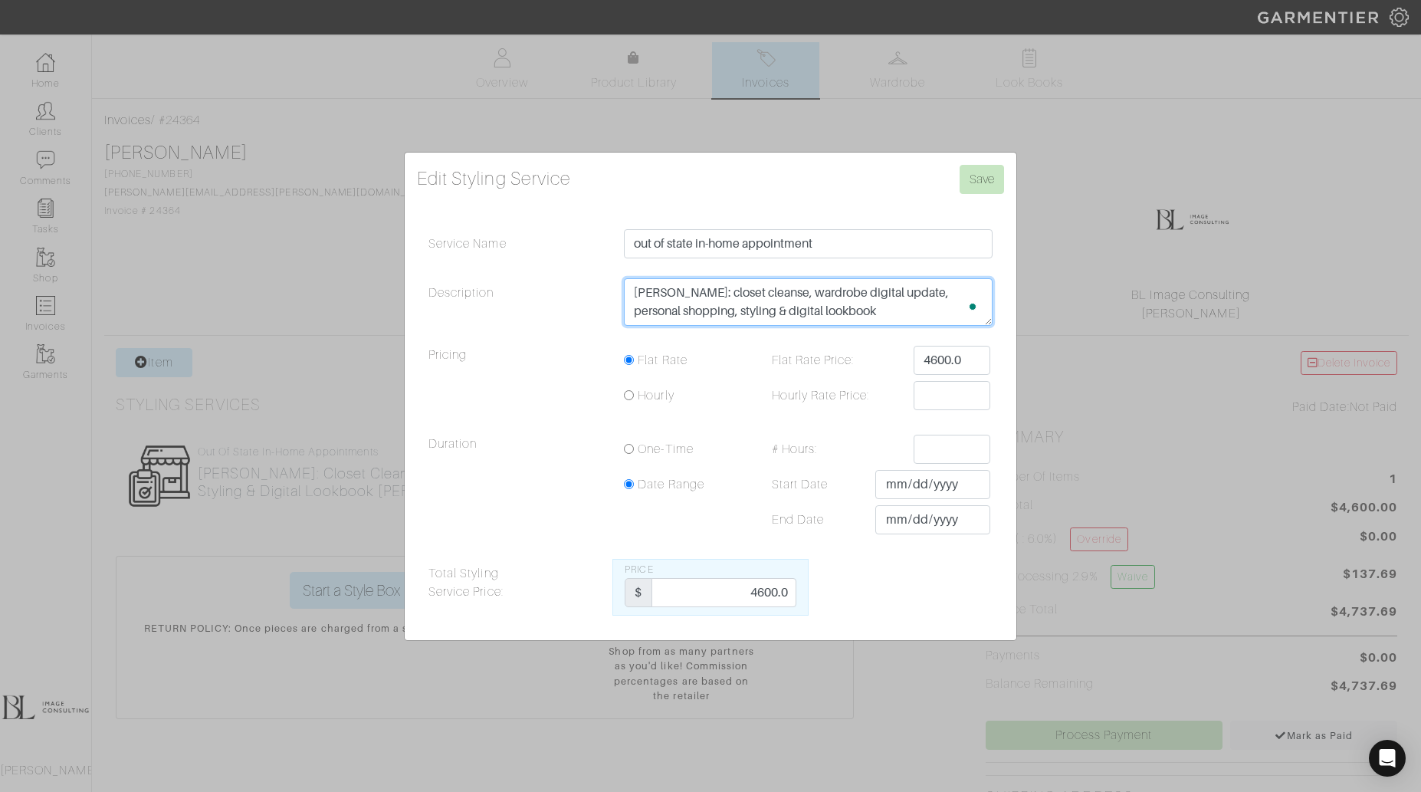
drag, startPoint x: 695, startPoint y: 293, endPoint x: 600, endPoint y: 293, distance: 94.3
click at [600, 293] on div "Description Rosemary: closet cleanse, wardrobe digital update, personal shoppin…" at bounding box center [710, 305] width 587 height 55
click at [798, 315] on textarea "Rosemary: closet cleanse, wardrobe digital update, personal shopping, styling &…" at bounding box center [808, 302] width 369 height 48
click at [789, 310] on textarea "Rosemary: closet cleanse, wardrobe digital update, personal shopping, styling &…" at bounding box center [808, 302] width 369 height 48
click at [933, 309] on textarea "Rosemary: closet cleanse, wardrobe digital update, personal shopping, styling &…" at bounding box center [808, 302] width 369 height 48
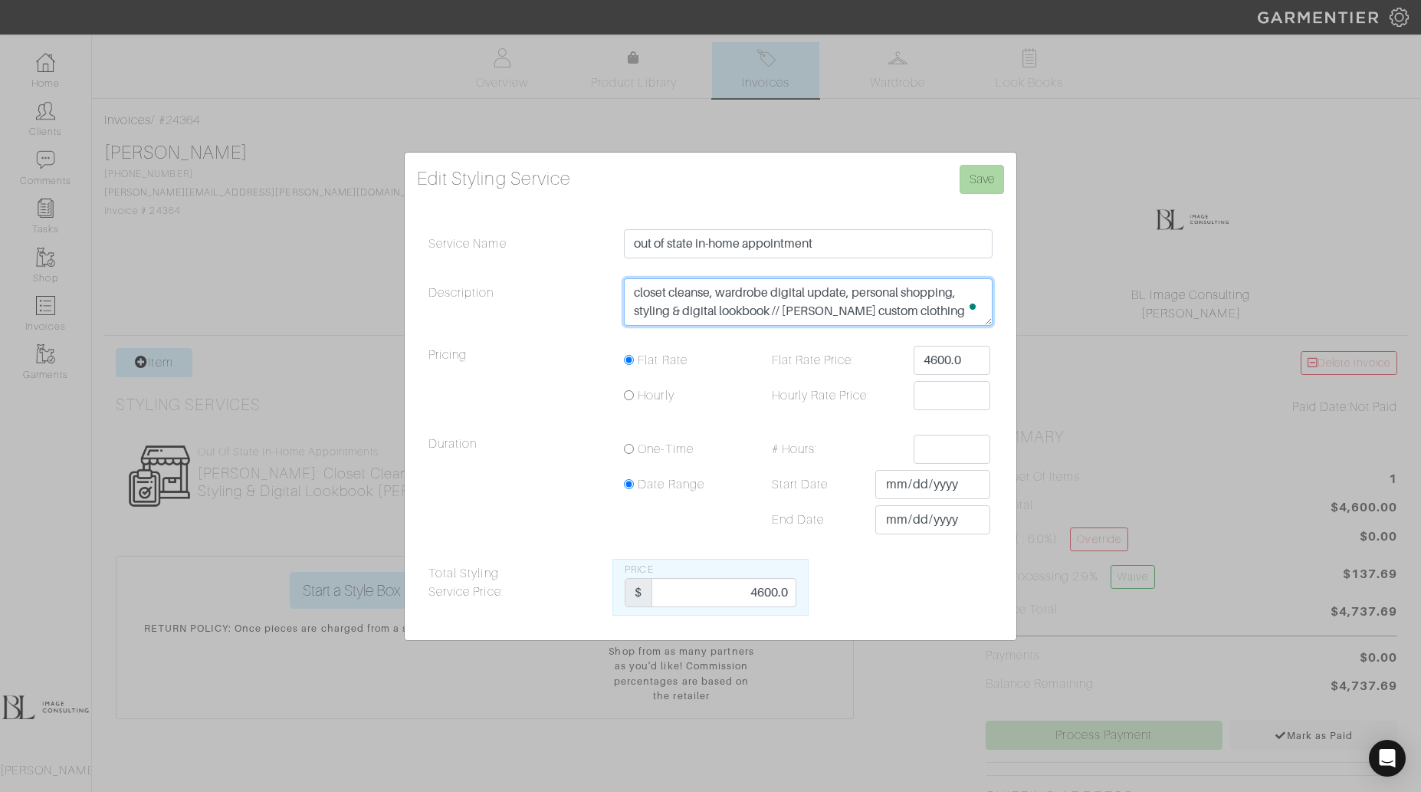
type textarea "closet cleanse, wardrobe digital update, personal shopping, styling & digital l…"
click at [982, 181] on input "Save" at bounding box center [982, 179] width 44 height 29
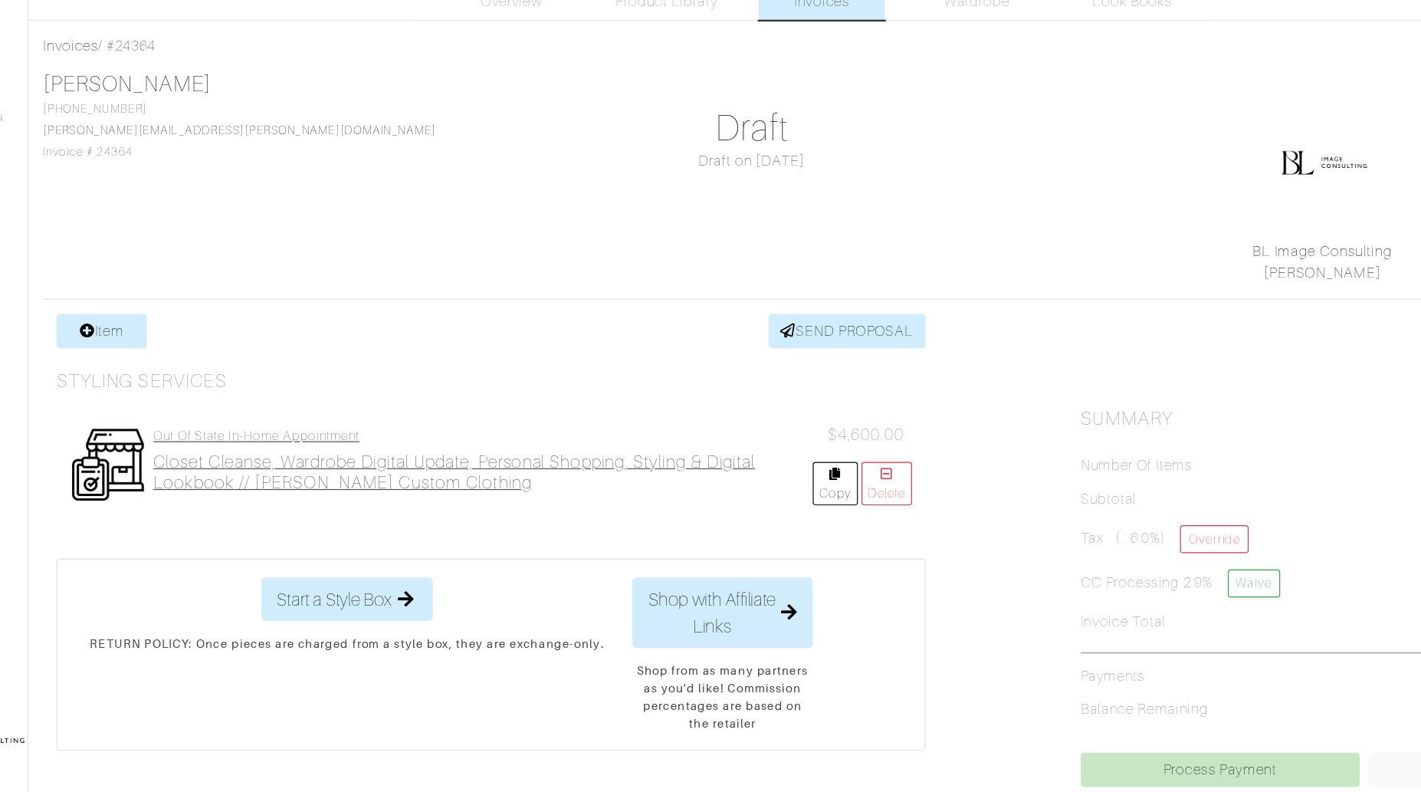
click at [315, 452] on h4 "out of state in-home appointment" at bounding box center [478, 451] width 560 height 13
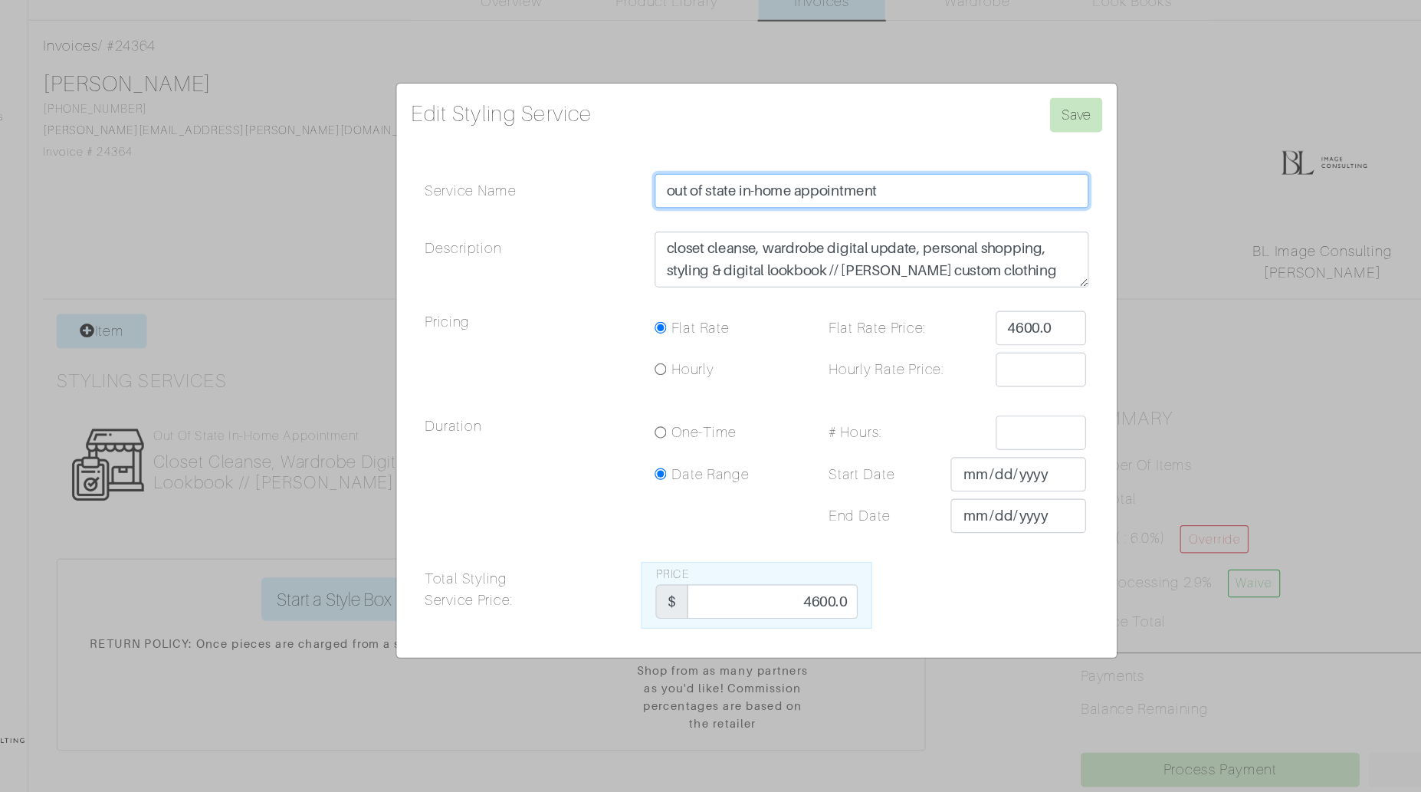
drag, startPoint x: 695, startPoint y: 245, endPoint x: 591, endPoint y: 244, distance: 103.5
click at [591, 244] on div "Service Name out of state in-home appointment" at bounding box center [710, 247] width 587 height 37
type input "out-of-state in-home appointment"
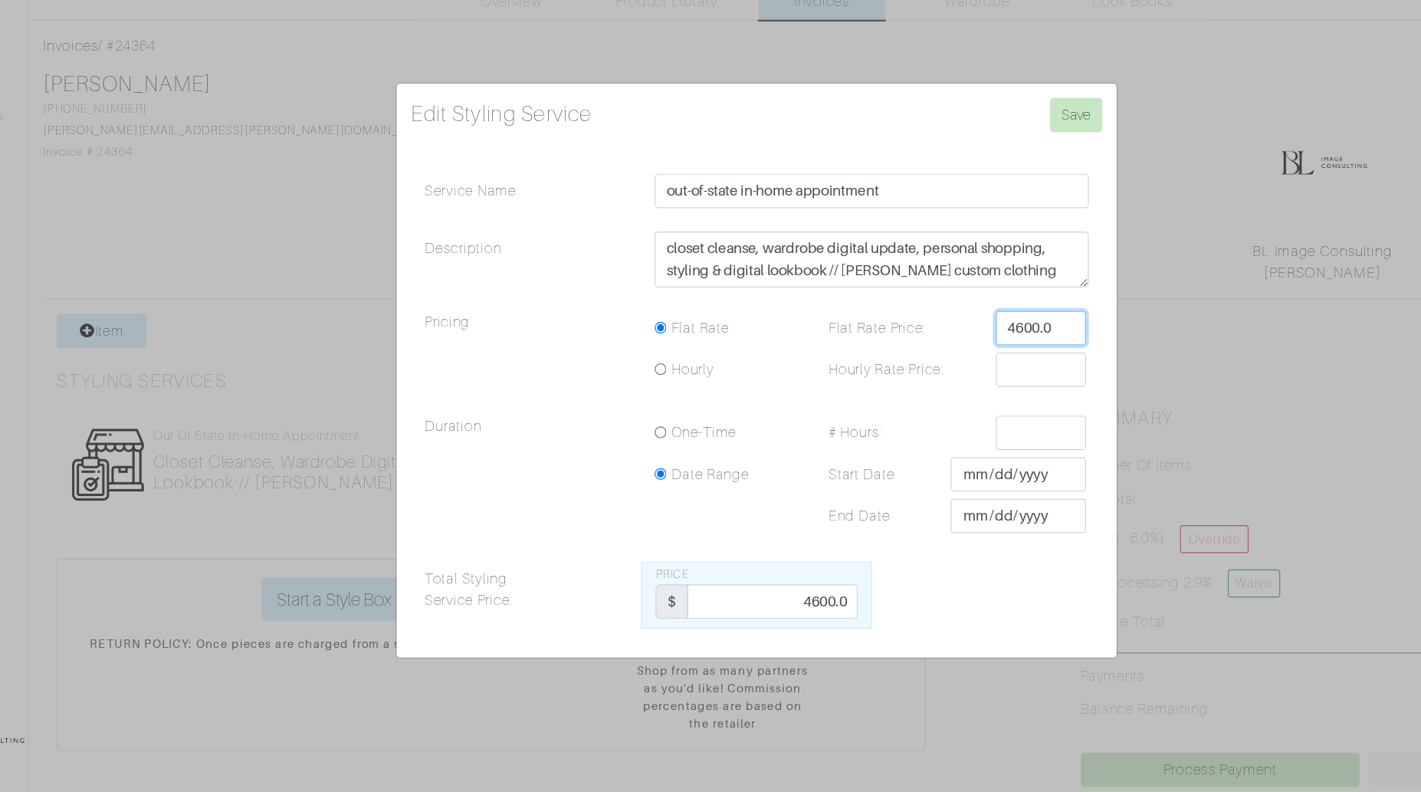
click at [964, 361] on input "4600.0" at bounding box center [952, 360] width 77 height 29
type input "4800"
drag, startPoint x: 736, startPoint y: 592, endPoint x: 829, endPoint y: 592, distance: 92.8
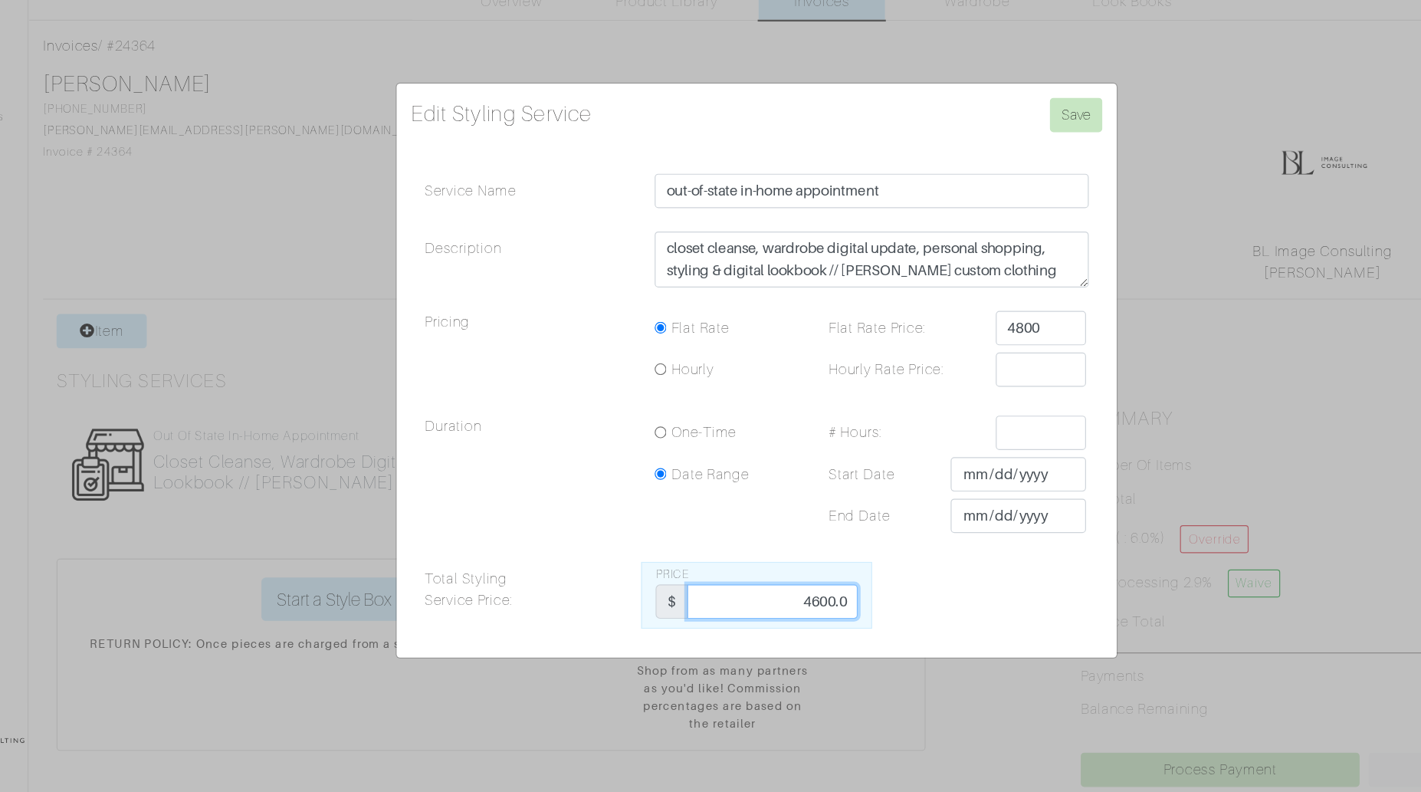
click at [828, 592] on div "Total Styling Service Price: Price $ 4600.0" at bounding box center [710, 587] width 587 height 57
type input "4800"
click at [992, 180] on input "Save" at bounding box center [982, 179] width 44 height 29
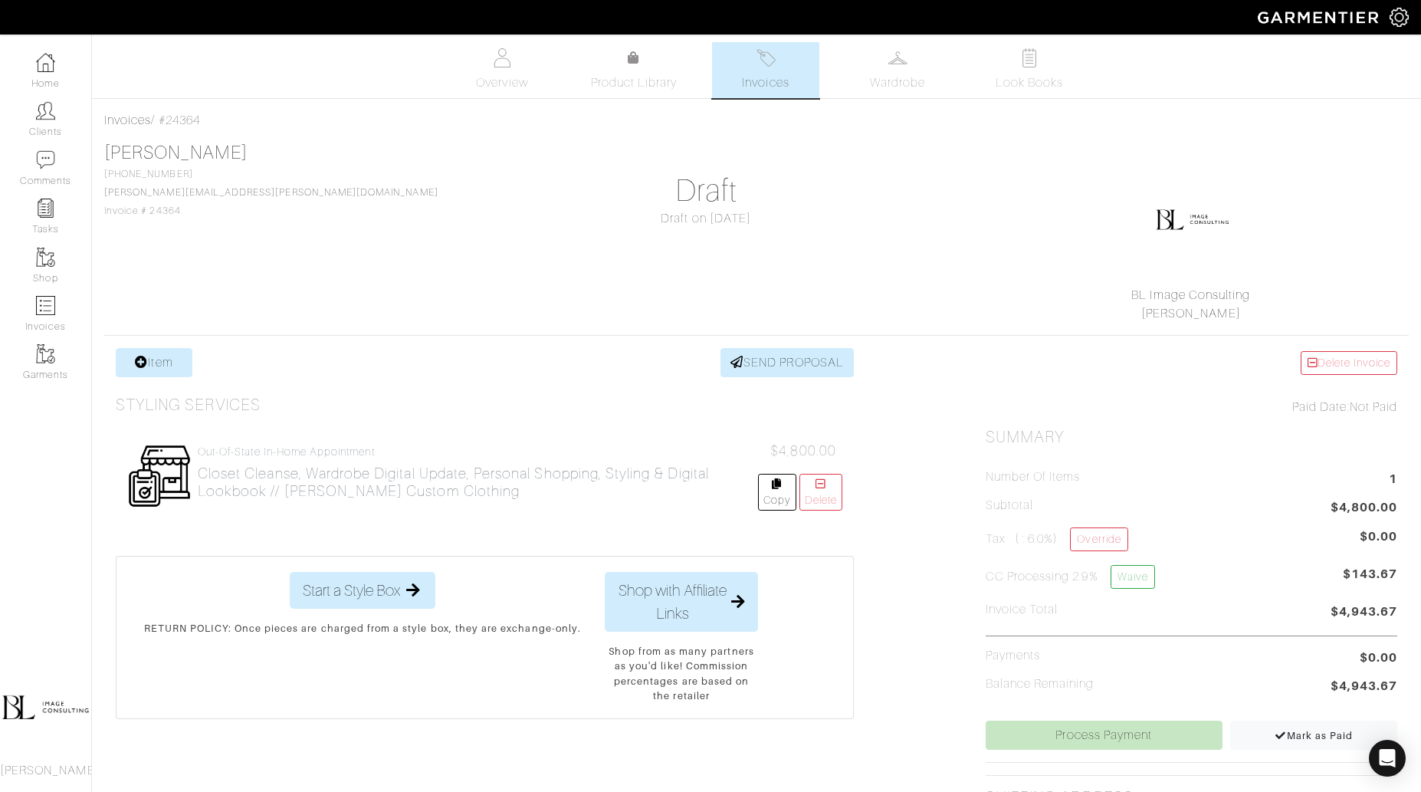
click at [875, 629] on div "Item SEND PROPOSAL Styling Services out-of-state in-home appointment closet cle…" at bounding box center [756, 731] width 1305 height 767
click at [0, 34] on div "Company Settings Manage Subscription My Profile Stylists Sign Out Home Clients …" at bounding box center [46, 412] width 92 height 757
click at [310, 471] on h2 "closet cleanse, wardrobe digital update, personal shopping, styling & digital l…" at bounding box center [478, 482] width 560 height 35
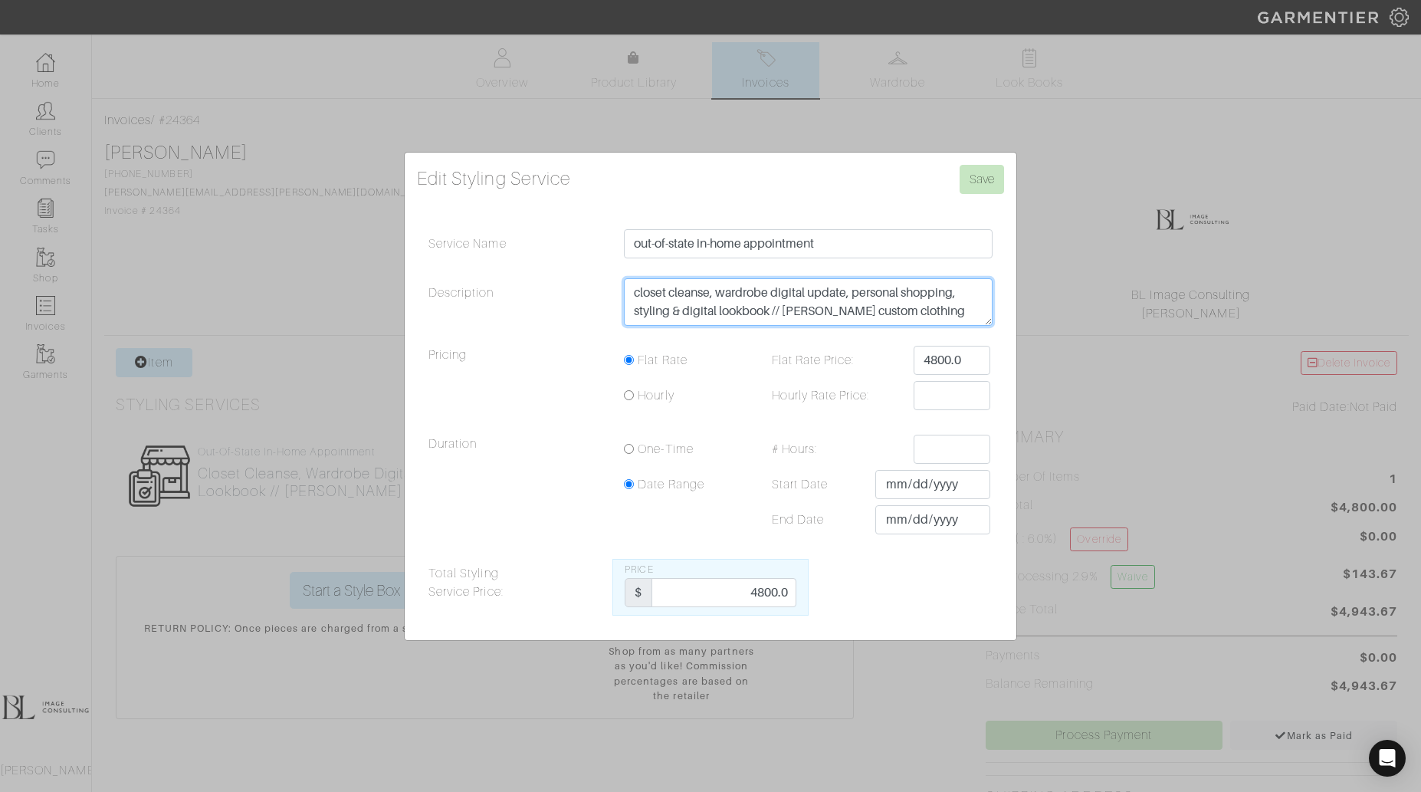
click at [934, 314] on textarea "closet cleanse, wardrobe digital update, personal shopping, styling & digital l…" at bounding box center [808, 302] width 369 height 48
drag, startPoint x: 911, startPoint y: 313, endPoint x: 991, endPoint y: 314, distance: 79.7
click at [993, 314] on div "closet cleanse, wardrobe digital update, personal shopping, styling & digital l…" at bounding box center [808, 305] width 392 height 55
click at [954, 313] on textarea "closet cleanse, wardrobe digital update, personal shopping, styling & digital l…" at bounding box center [808, 302] width 369 height 48
type textarea "closet cleanse, wardrobe digital update, personal shopping, styling & digital l…"
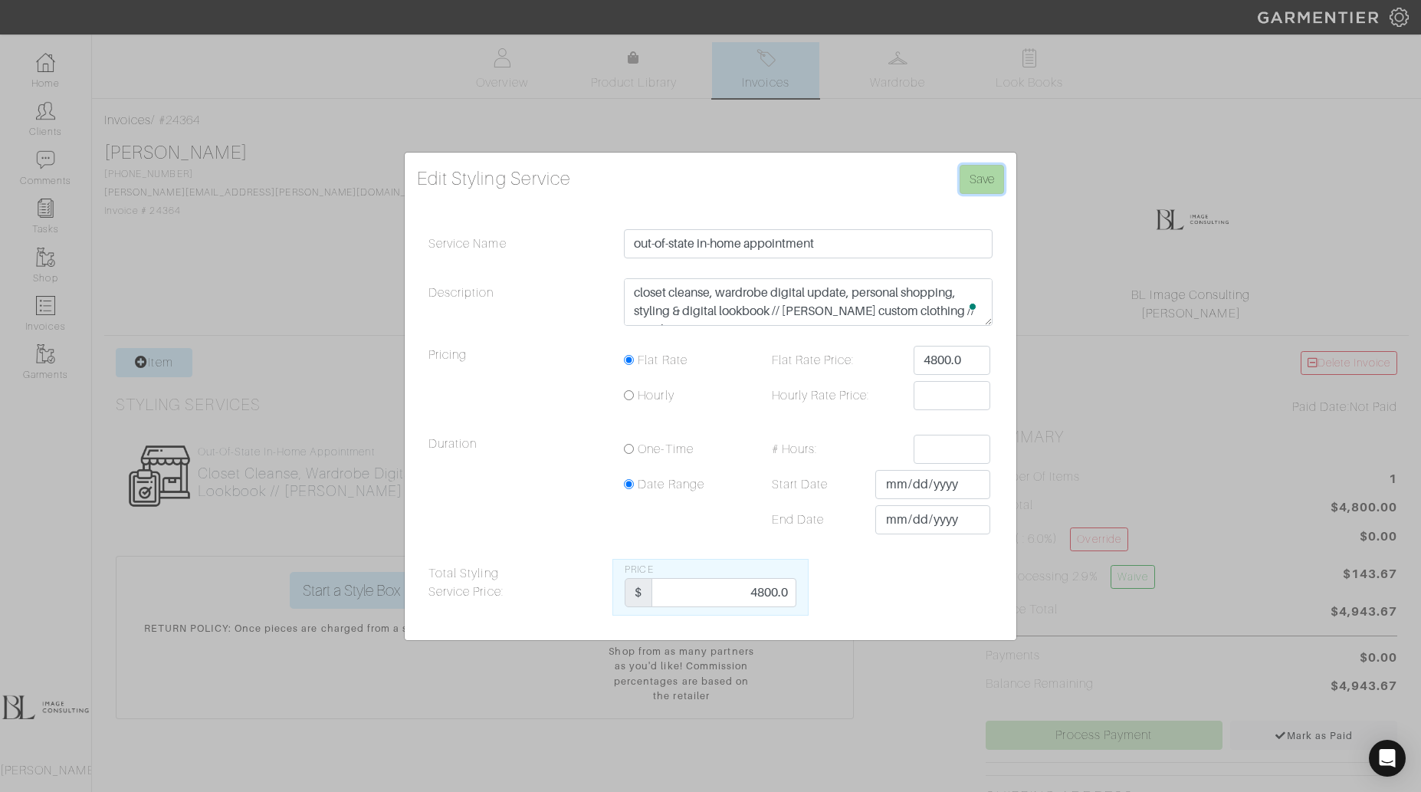
click at [990, 182] on input "Save" at bounding box center [982, 179] width 44 height 29
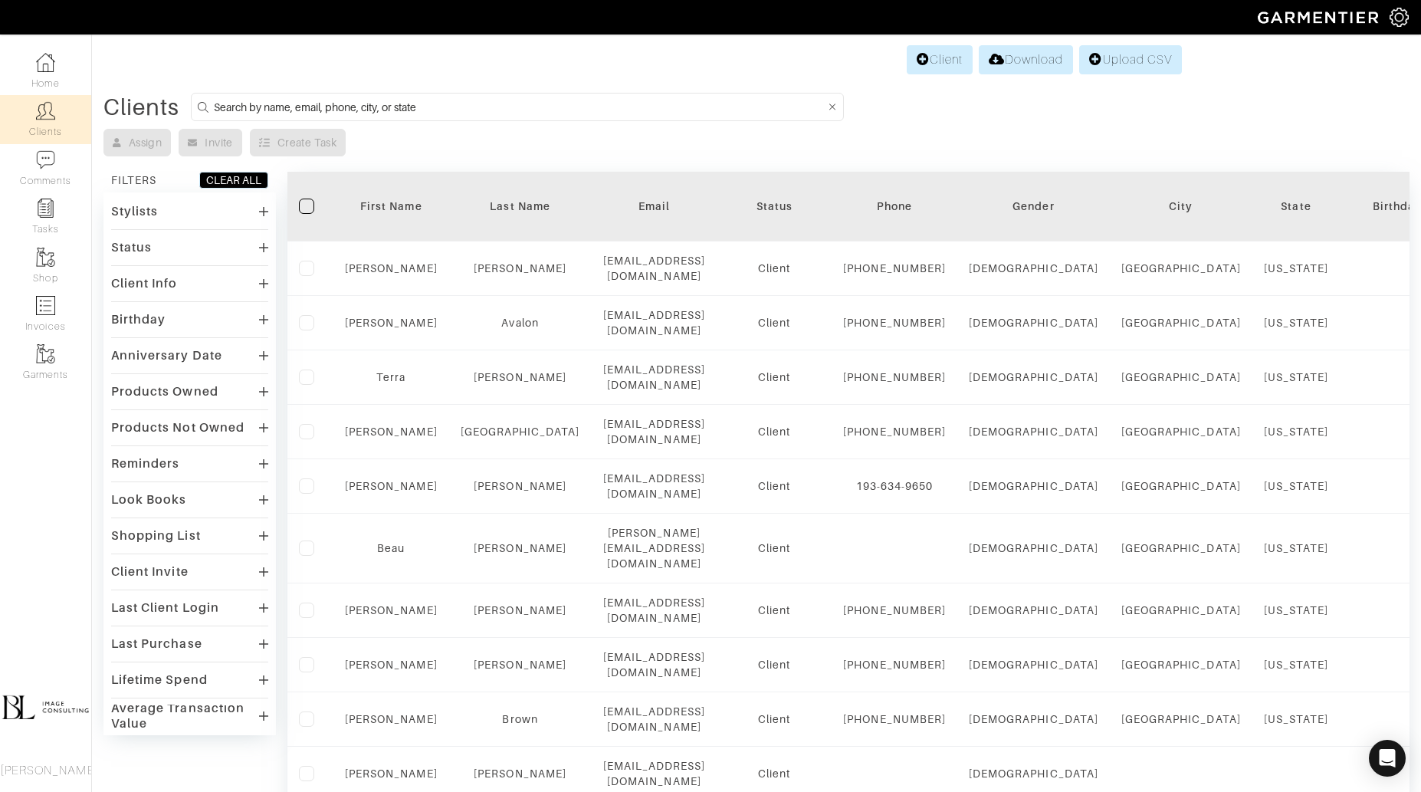
click at [369, 101] on input at bounding box center [519, 106] width 611 height 19
type input "v"
type input "[PERSON_NAME]"
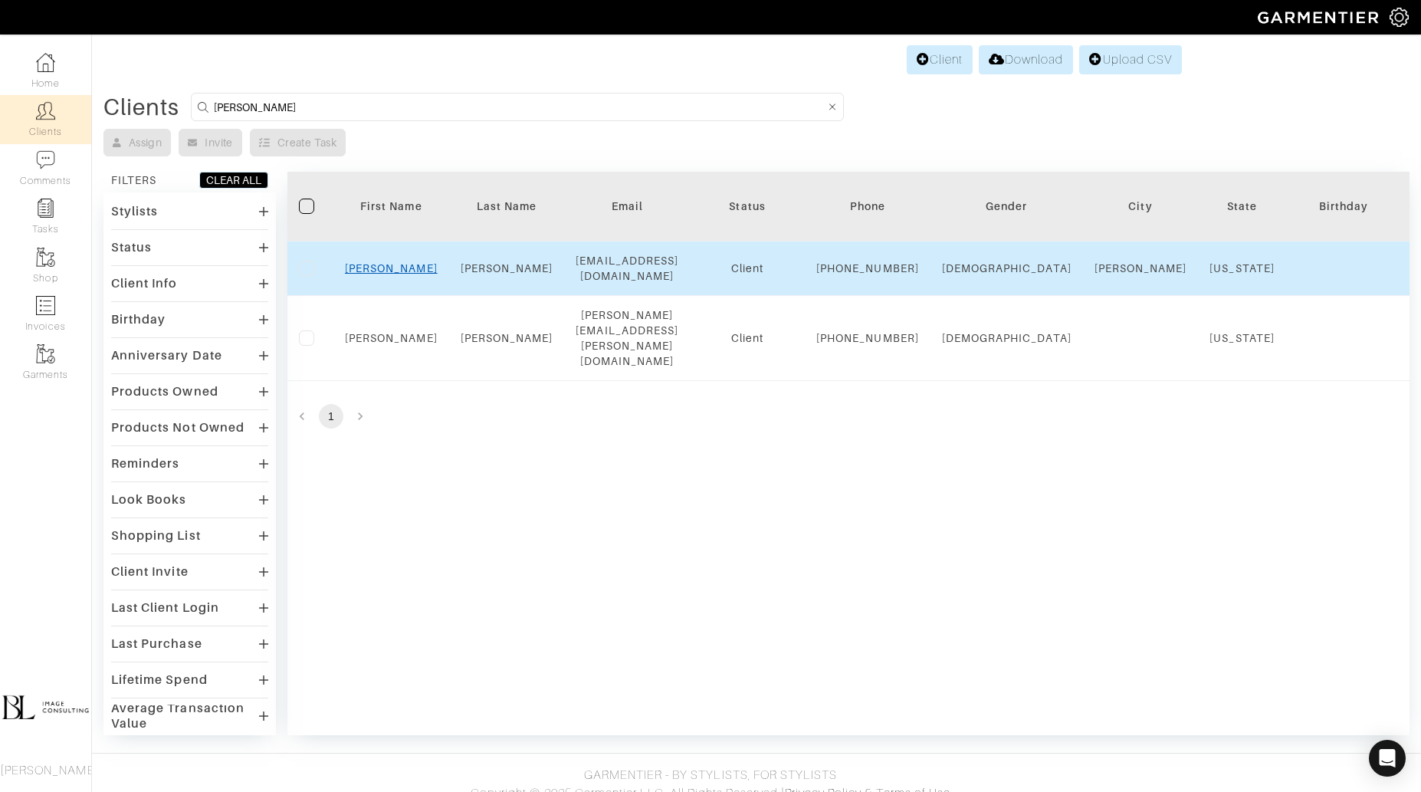
click at [382, 272] on link "Brent" at bounding box center [391, 268] width 93 height 12
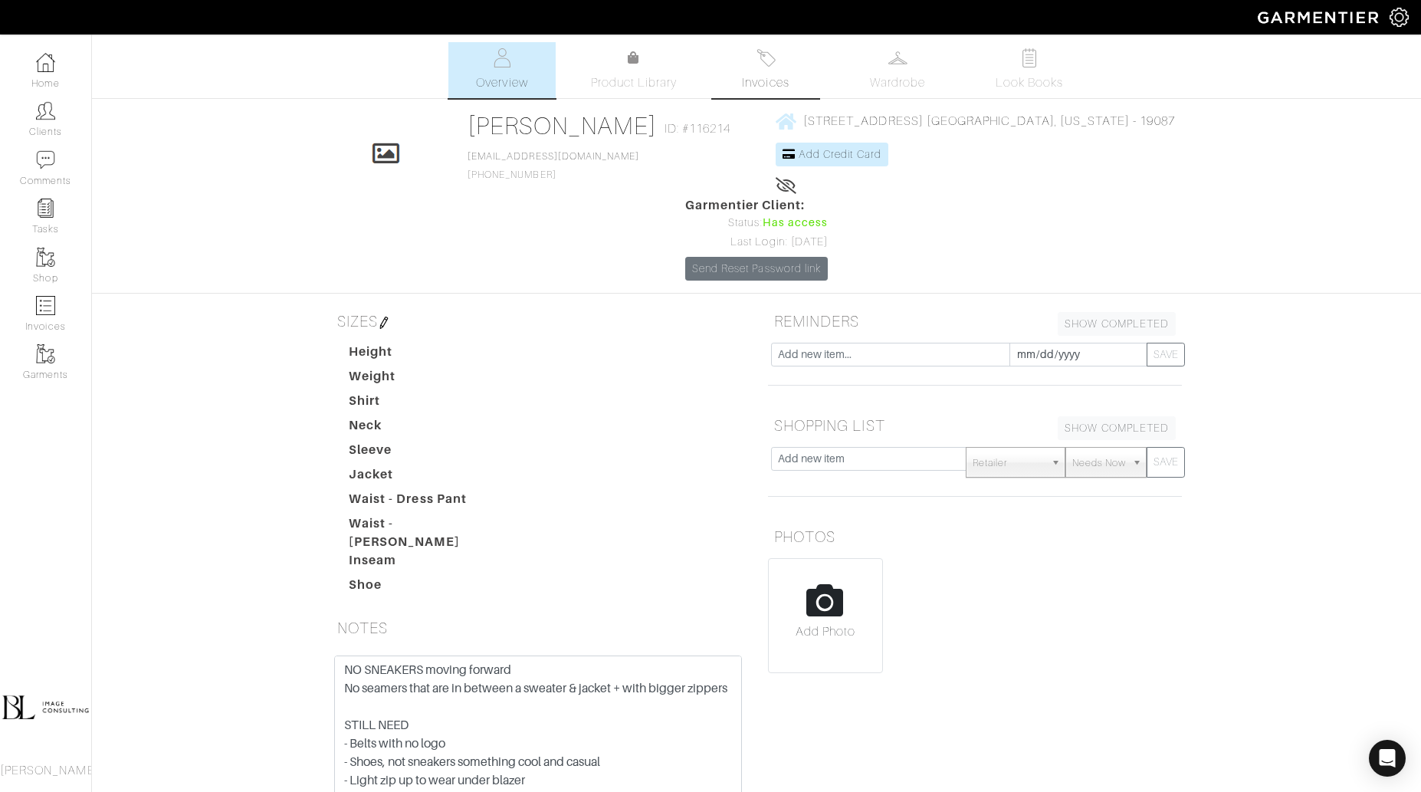
click at [787, 81] on span "Invoices" at bounding box center [765, 83] width 47 height 18
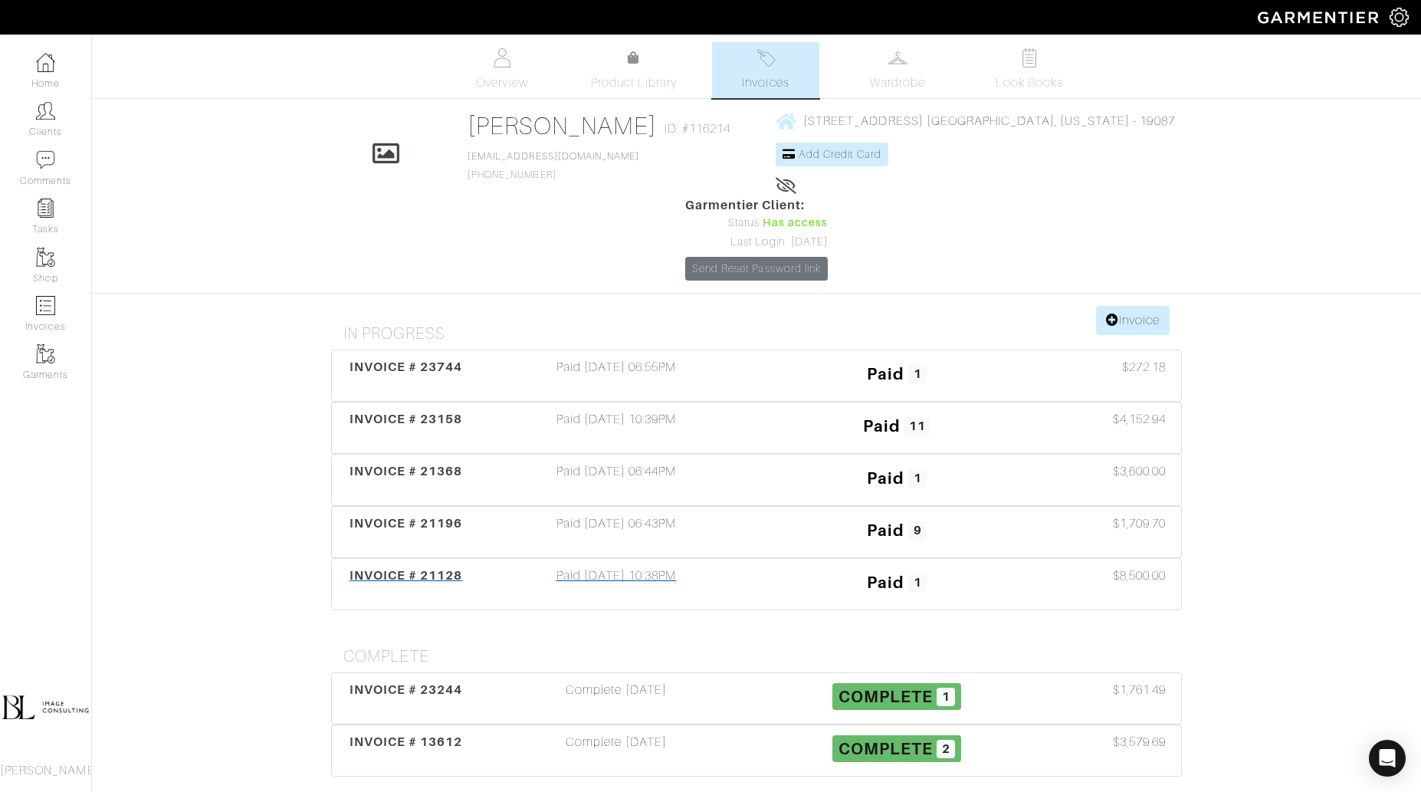
click at [705, 566] on div "Paid 09/18/24 10:38PM" at bounding box center [616, 583] width 281 height 35
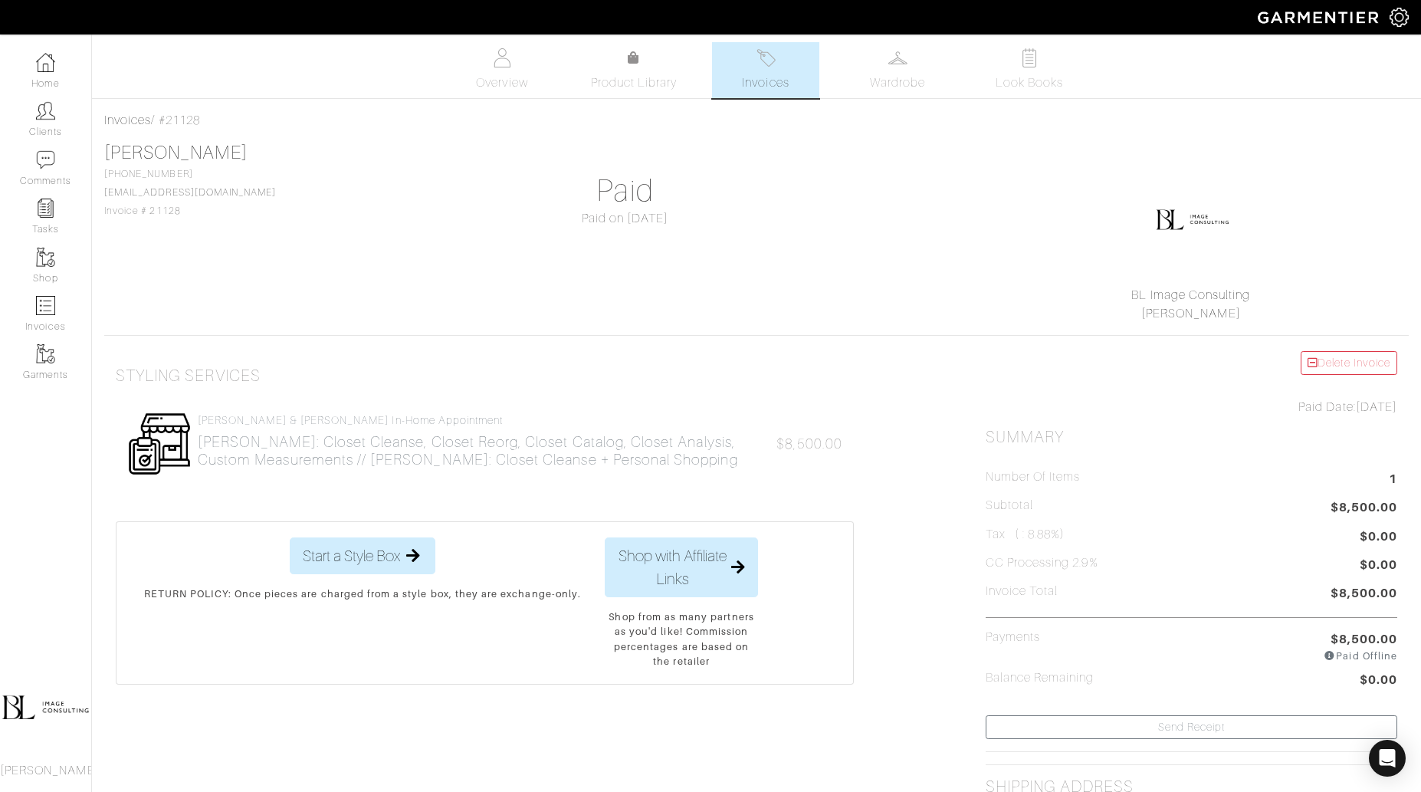
click at [760, 81] on span "Invoices" at bounding box center [765, 83] width 47 height 18
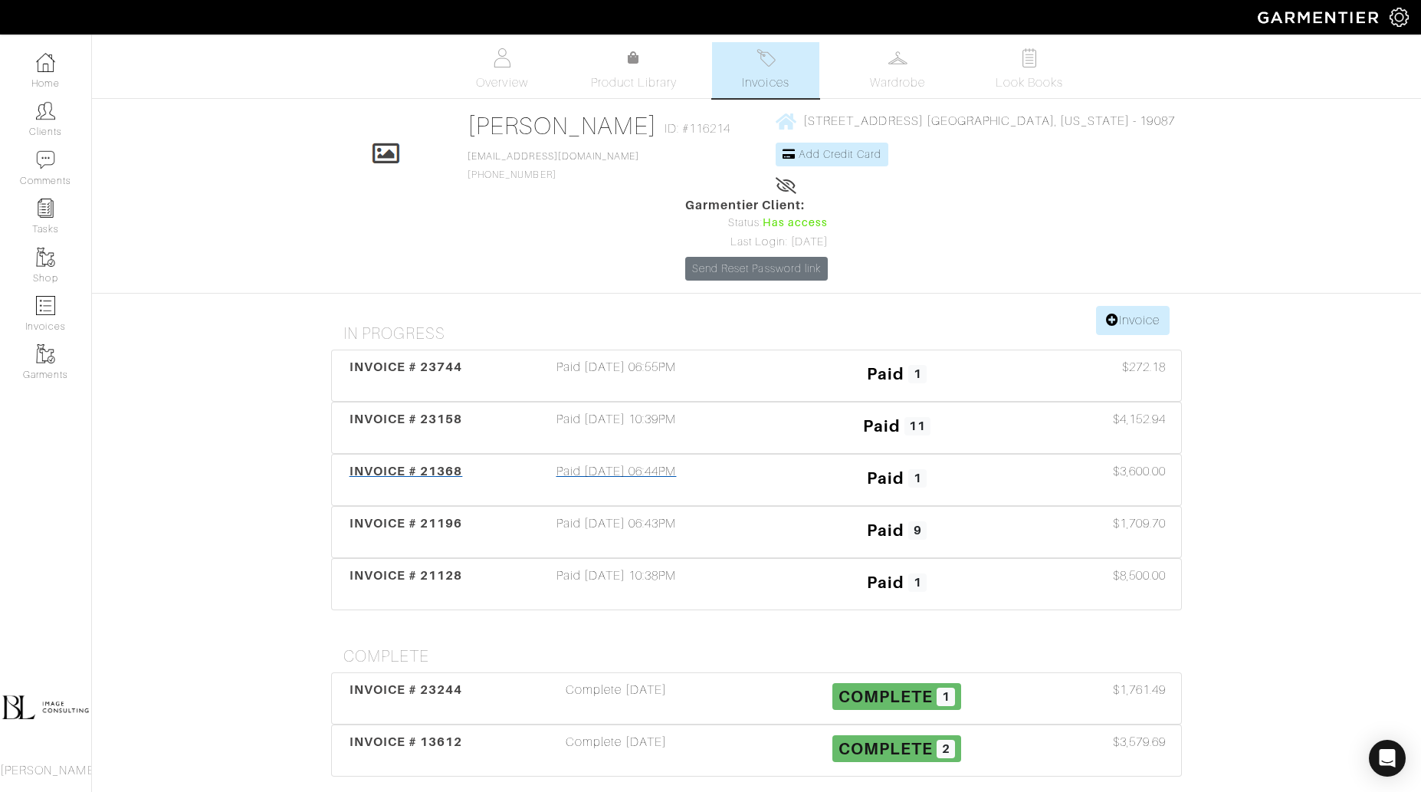
click at [747, 462] on div "Paid 10/01/24 06:44PM" at bounding box center [616, 479] width 281 height 35
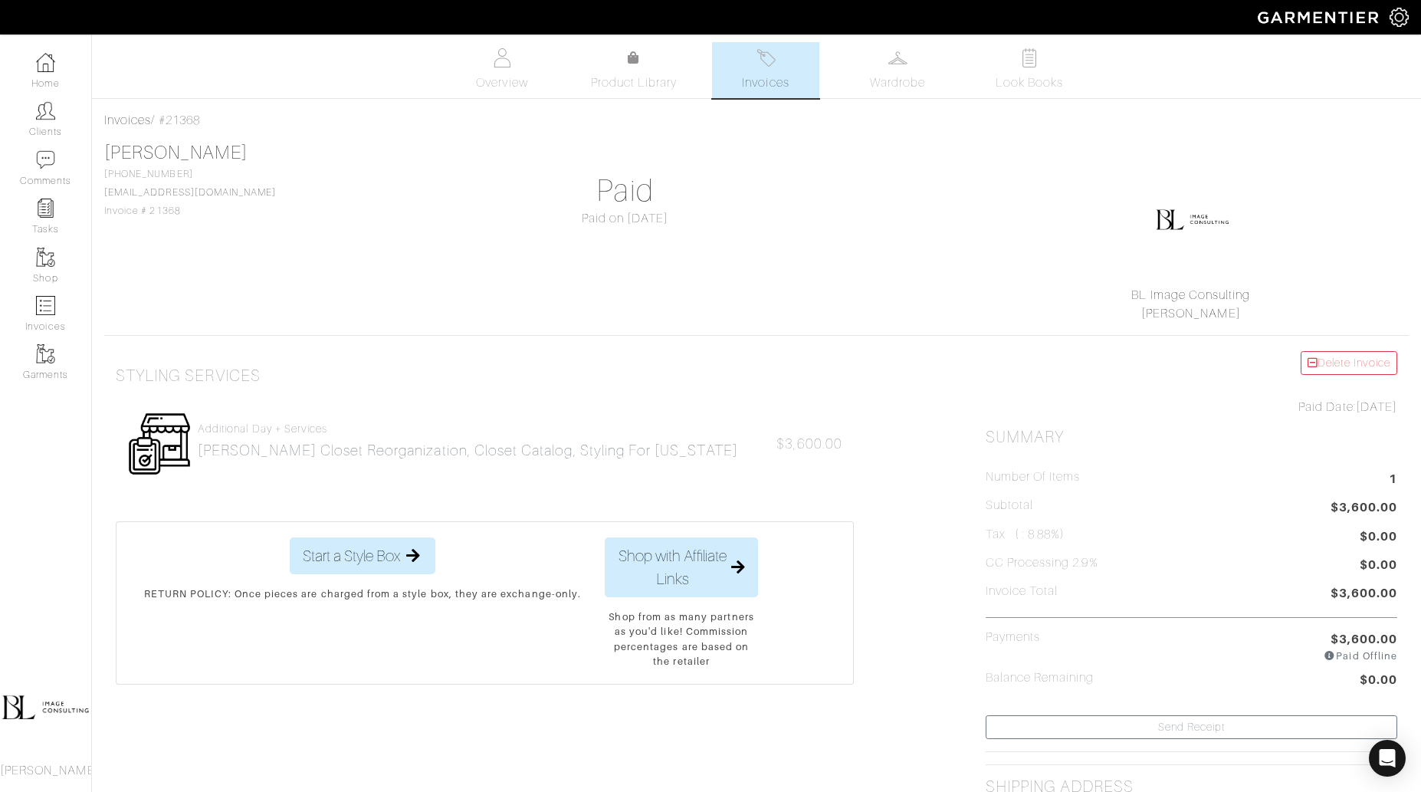
click at [762, 67] on link "Invoices" at bounding box center [765, 70] width 107 height 56
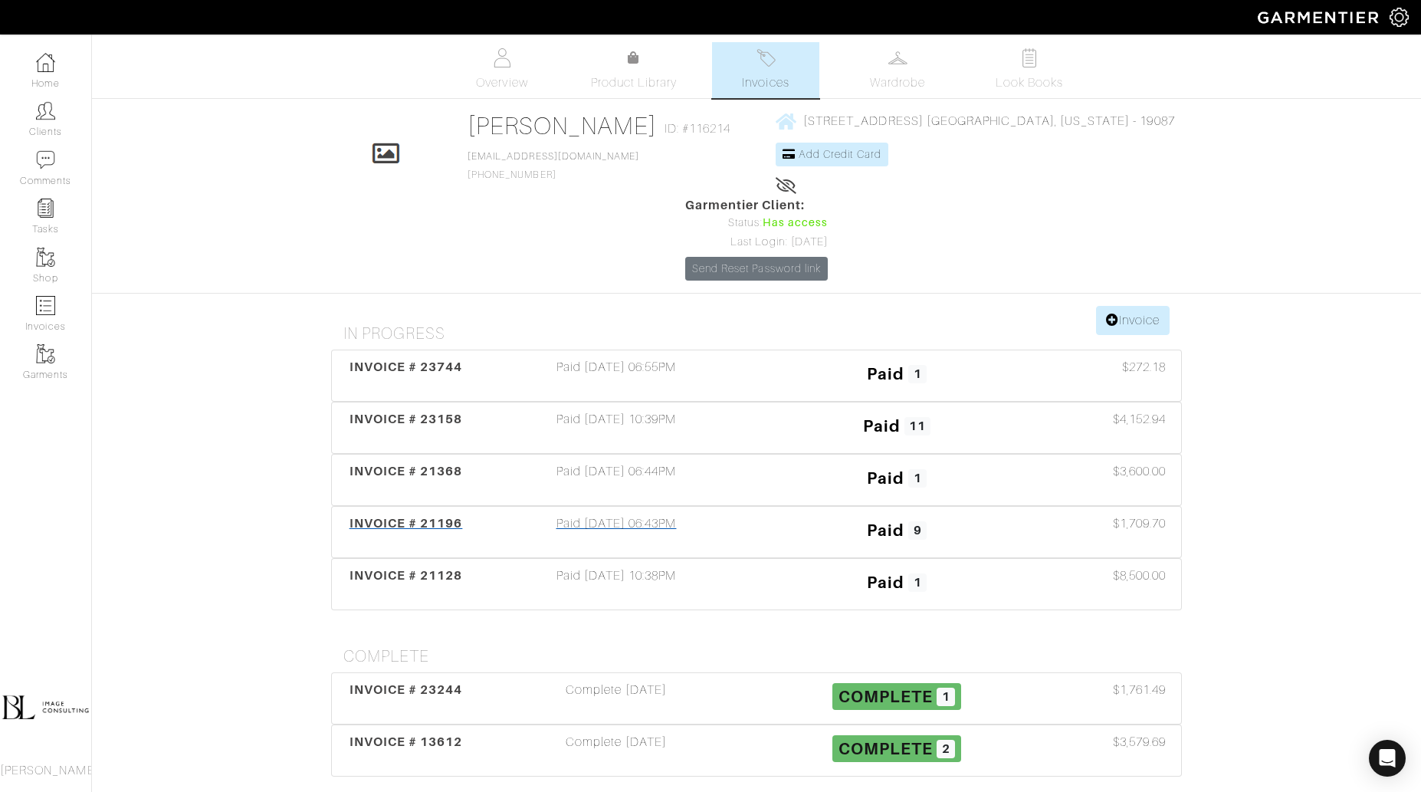
click at [779, 514] on h3 "Paid 9" at bounding box center [897, 528] width 258 height 29
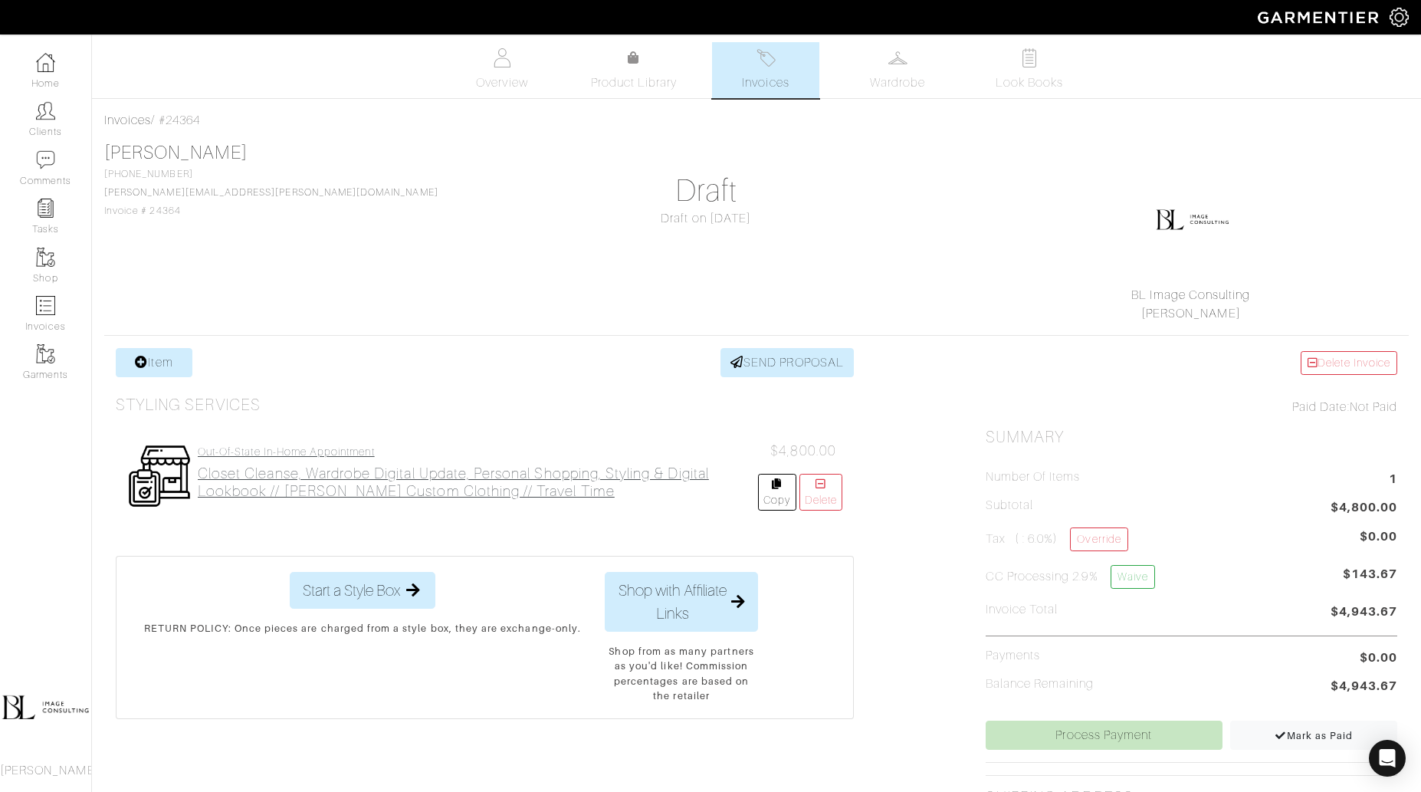
click at [493, 470] on h2 "closet cleanse, wardrobe digital update, personal shopping, styling & digital l…" at bounding box center [478, 482] width 560 height 35
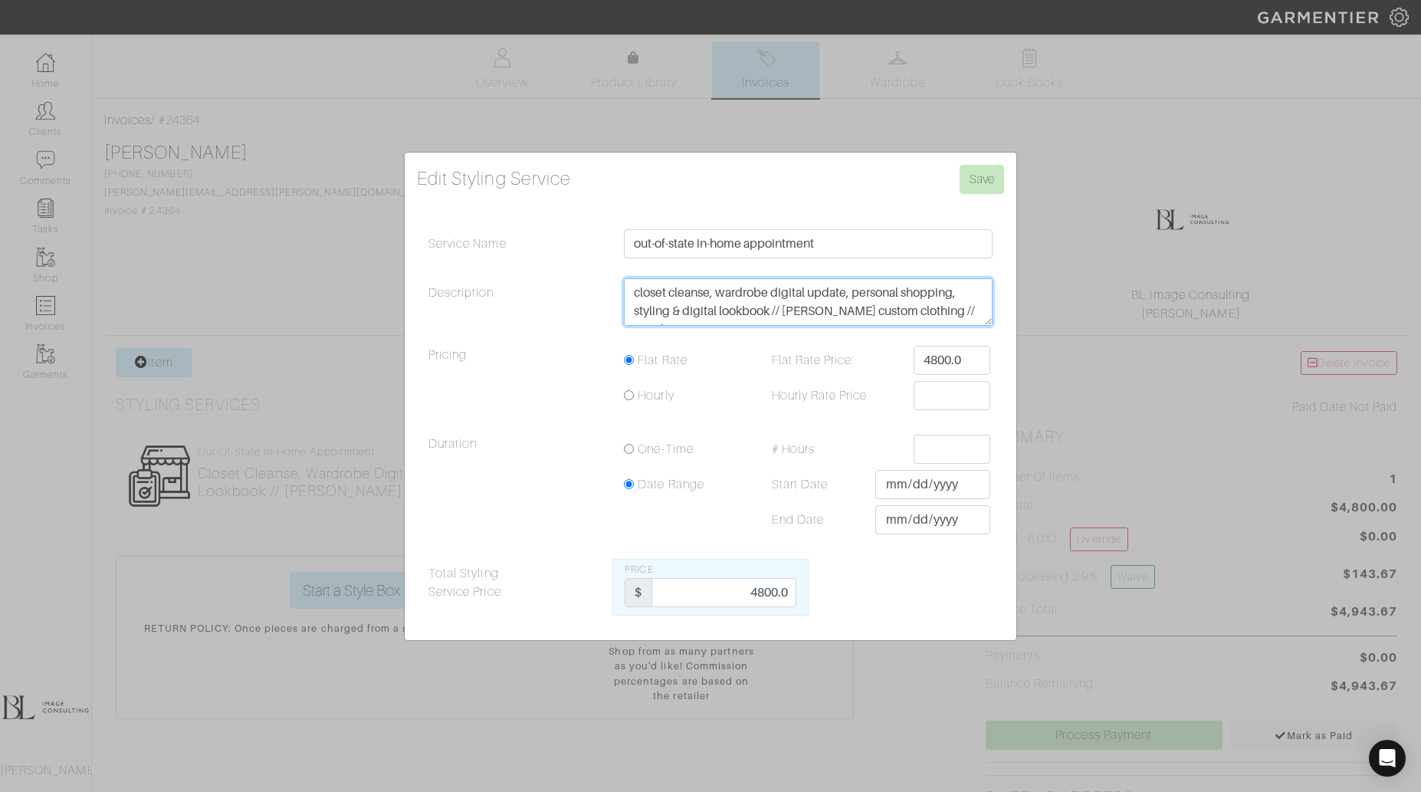
click at [915, 313] on textarea "closet cleanse, wardrobe digital update, personal shopping, styling & digital l…" at bounding box center [808, 302] width 369 height 48
click at [990, 180] on input "Save" at bounding box center [982, 179] width 44 height 29
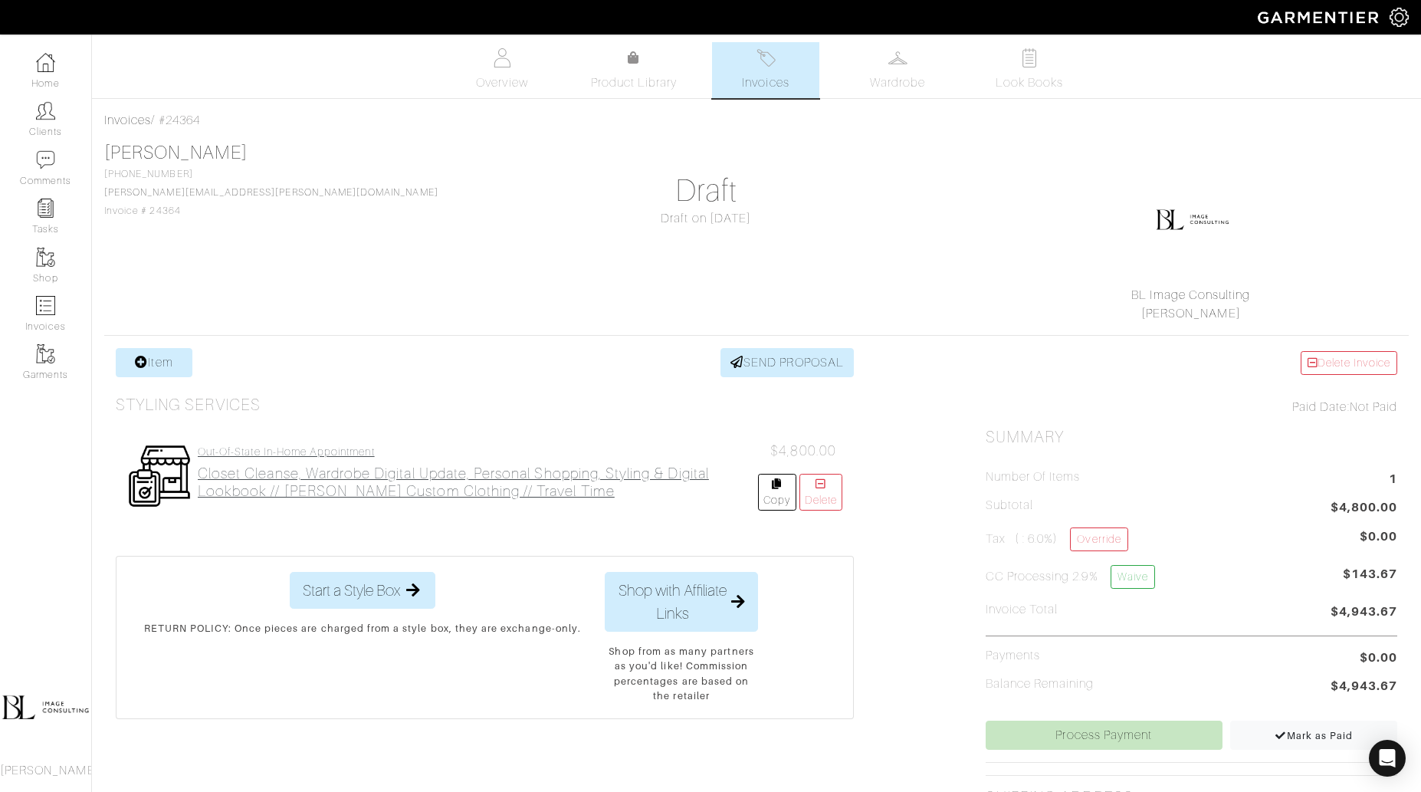
click at [626, 476] on h2 "closet cleanse, wardrobe digital update, personal shopping, styling & digital l…" at bounding box center [478, 482] width 560 height 35
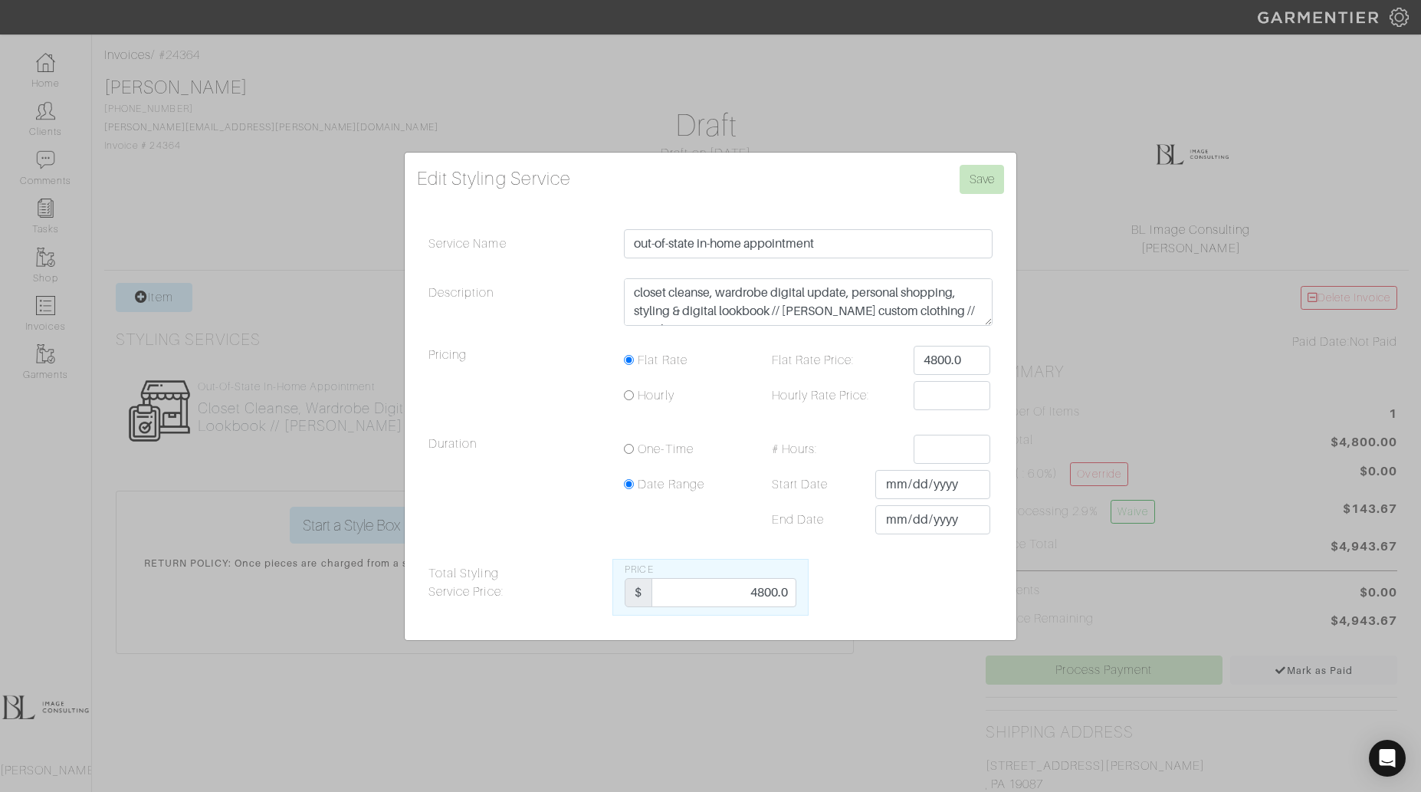
scroll to position [69, 0]
drag, startPoint x: 774, startPoint y: 309, endPoint x: 1013, endPoint y: 312, distance: 239.2
click at [1013, 312] on div "Edit Styling Service Save Service Name out-of-state in-home appointment Descrip…" at bounding box center [711, 397] width 612 height 488
type textarea "closet cleanse, wardrobe digital update, personal shopping, styling & digital l…"
click at [969, 360] on input "4800.0" at bounding box center [952, 360] width 77 height 29
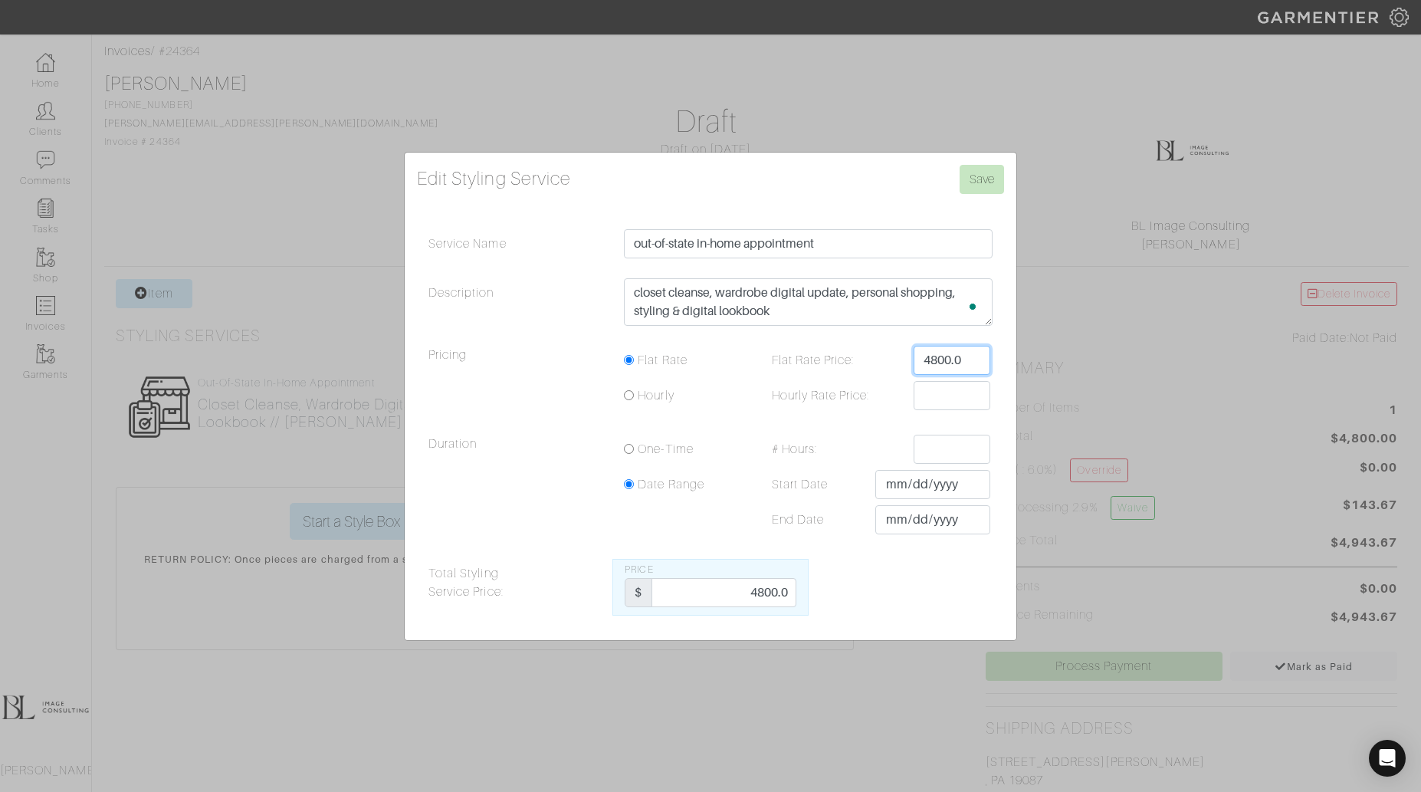
click at [969, 360] on input "4800.0" at bounding box center [952, 360] width 77 height 29
type input "4200"
drag, startPoint x: 725, startPoint y: 588, endPoint x: 865, endPoint y: 596, distance: 139.8
click at [866, 596] on div "Total Styling Service Price: Price $ 4800.0" at bounding box center [710, 587] width 587 height 57
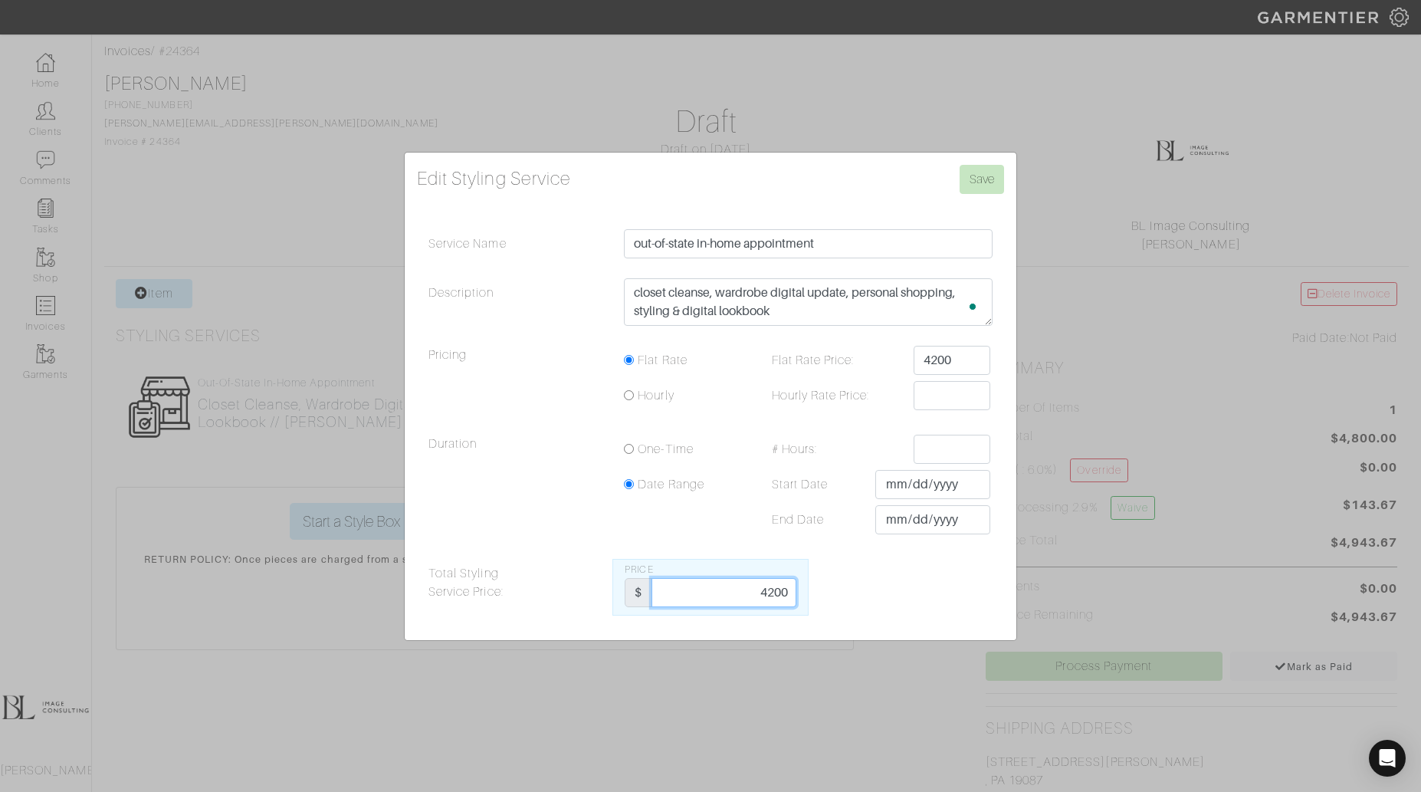
type input "4200"
click at [632, 292] on textarea "closet cleanse, wardrobe digital update, personal shopping, styling & digital l…" at bounding box center [808, 302] width 369 height 48
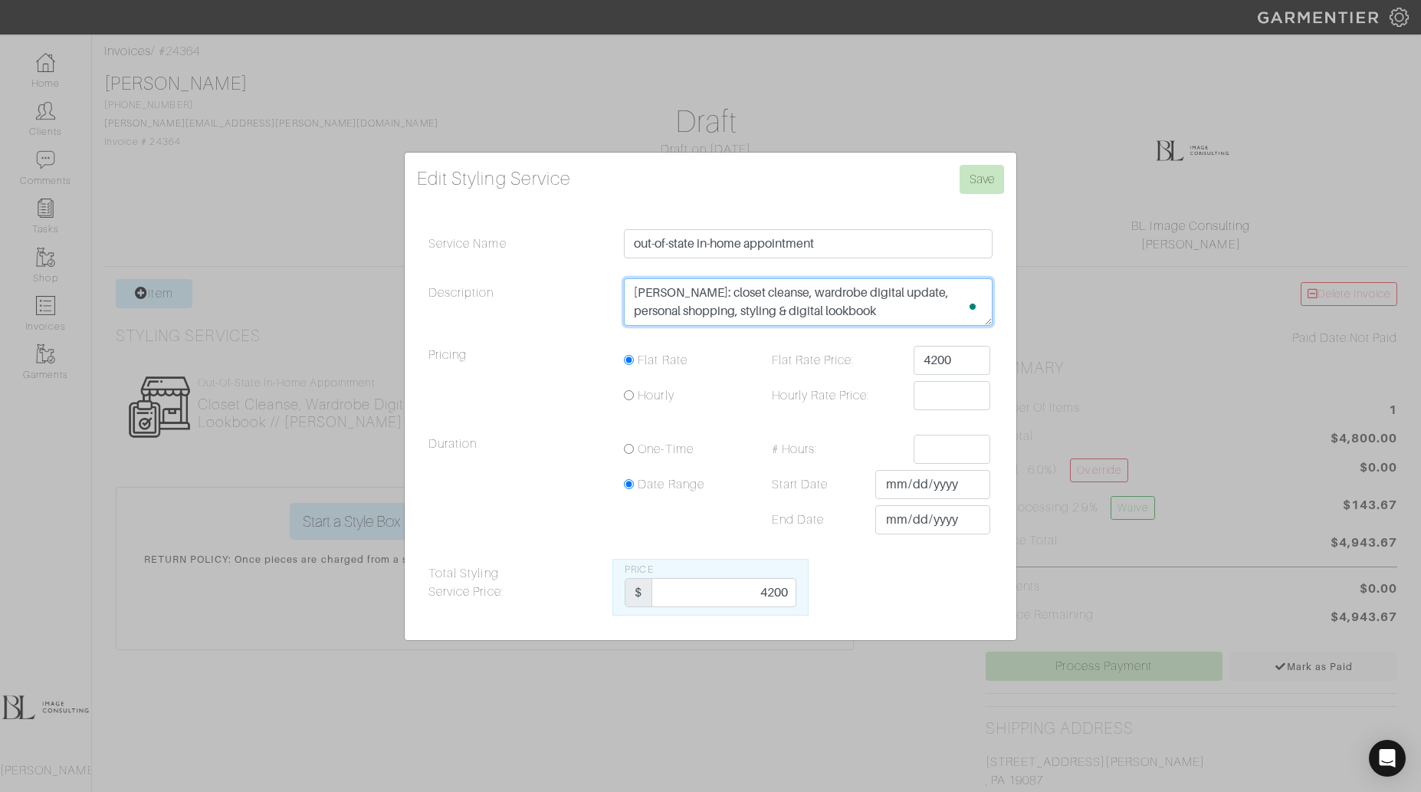
type textarea "[PERSON_NAME]: closet cleanse, wardrobe digital update, personal shopping, styl…"
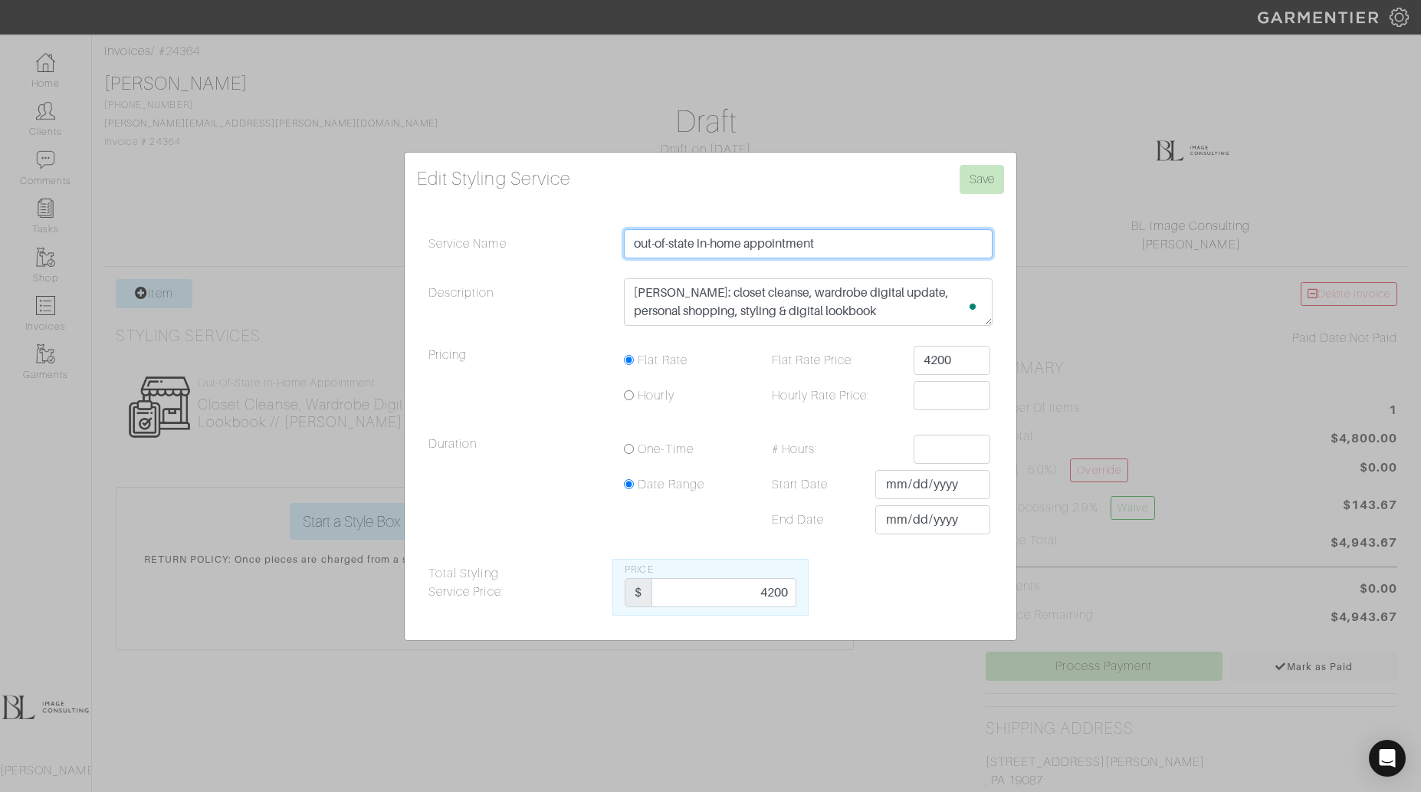
click at [881, 246] on input "out-of-state in-home appointment" at bounding box center [808, 243] width 369 height 29
click at [1003, 175] on input "Save" at bounding box center [982, 179] width 44 height 29
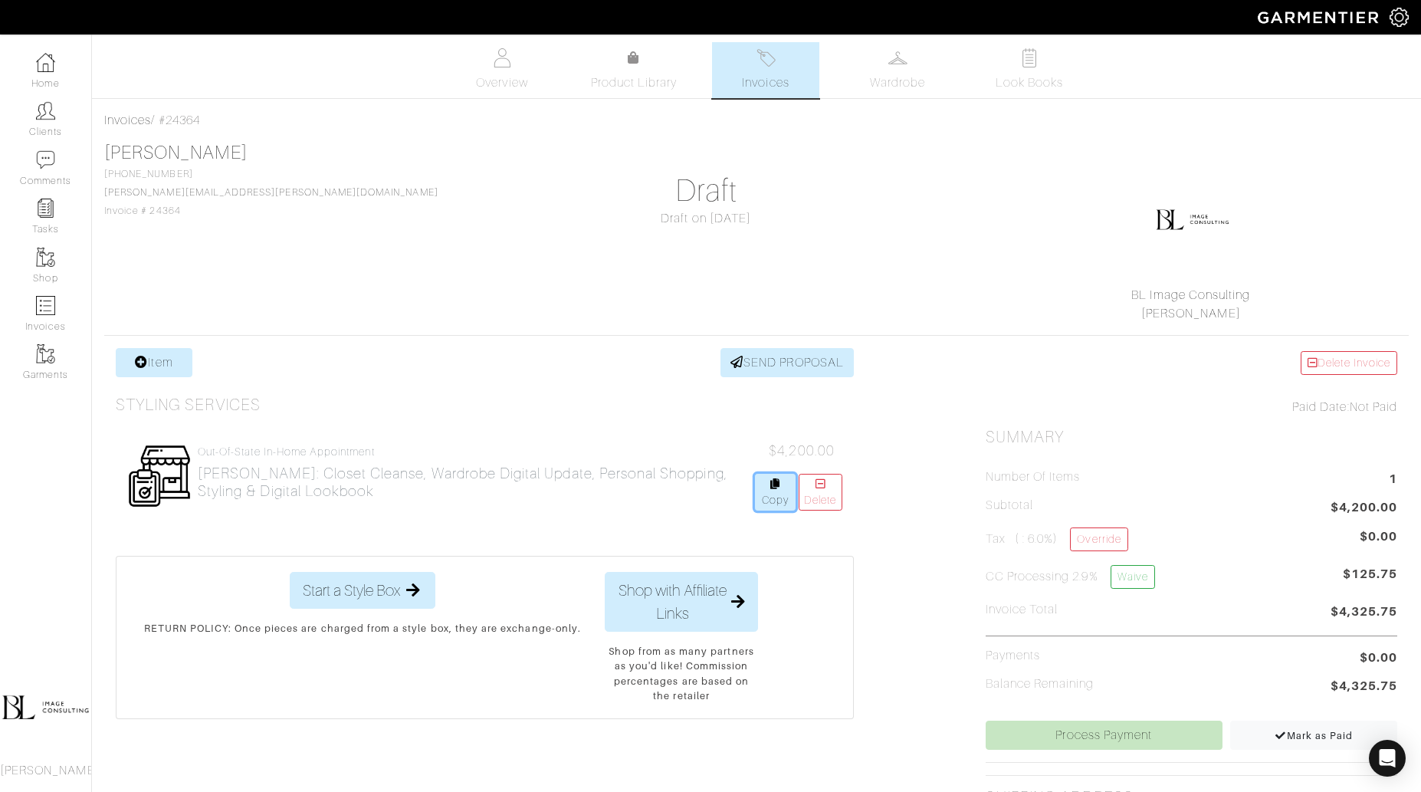
click at [762, 496] on link "Copy" at bounding box center [775, 492] width 40 height 37
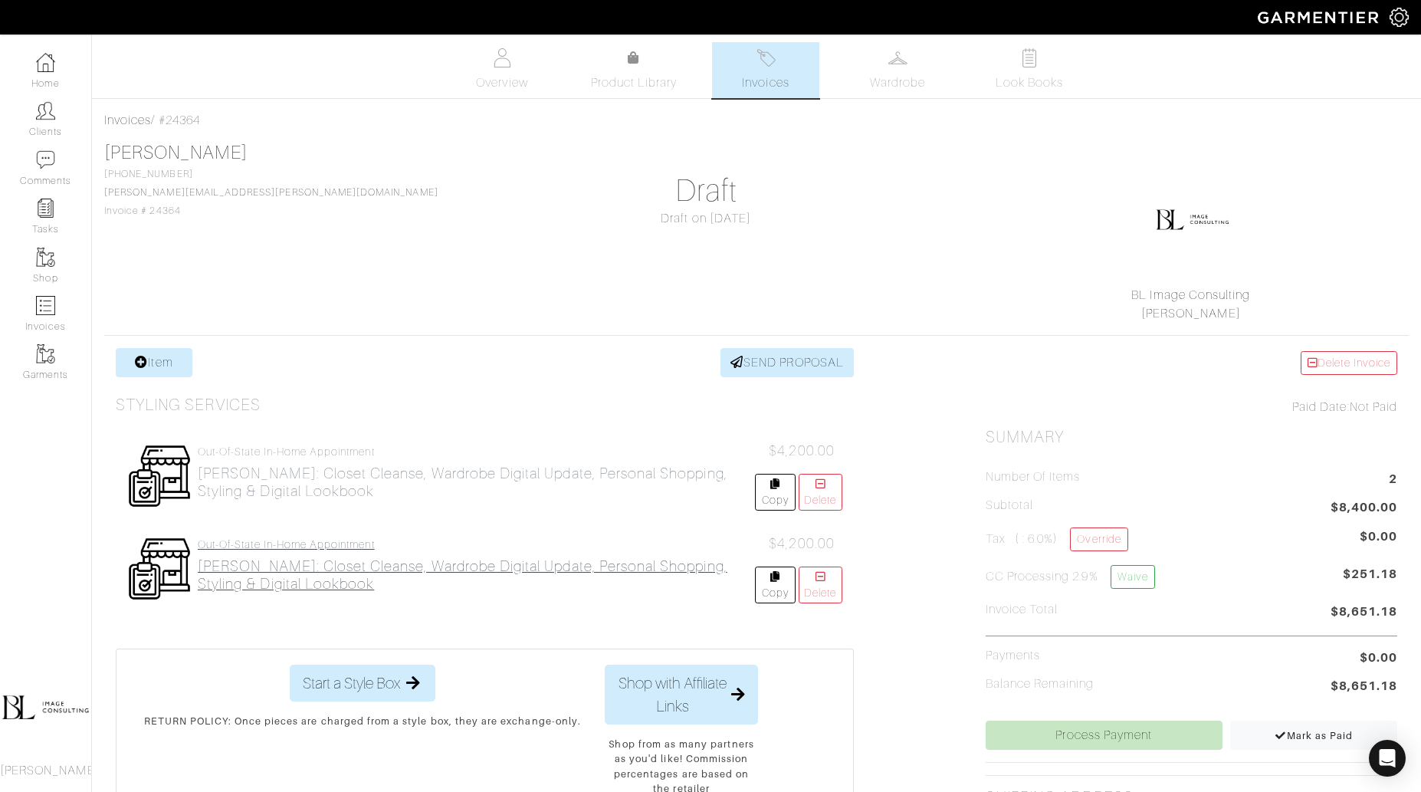
click at [541, 571] on h2 "[PERSON_NAME]: closet cleanse, wardrobe digital update, personal shopping, styl…" at bounding box center [476, 574] width 557 height 35
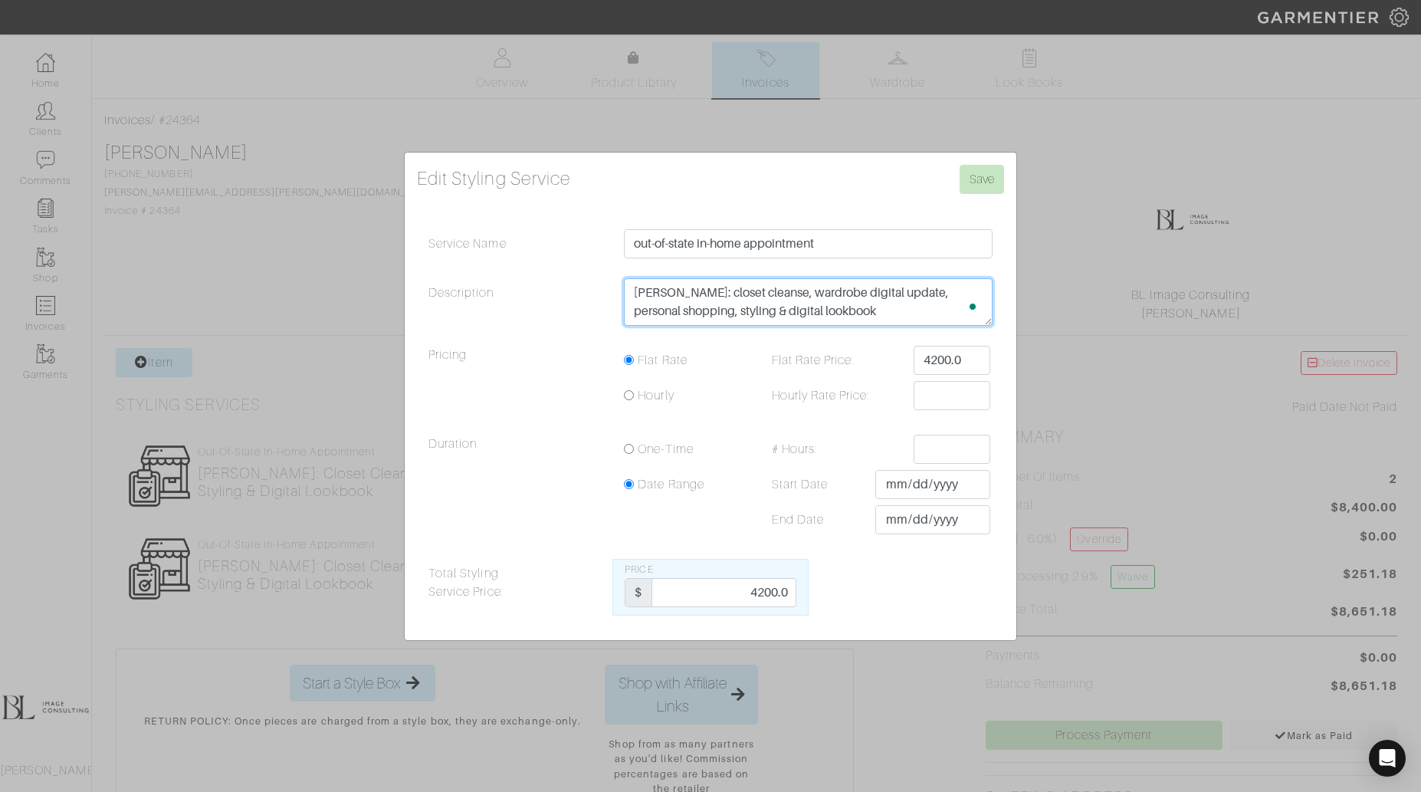
drag, startPoint x: 846, startPoint y: 316, endPoint x: 563, endPoint y: 284, distance: 284.6
click at [563, 284] on div "Description [PERSON_NAME]: closet cleanse, wardrobe digital update, personal sh…" at bounding box center [710, 305] width 587 height 55
type textarea "[PERSON_NAME] Custom Clothing"
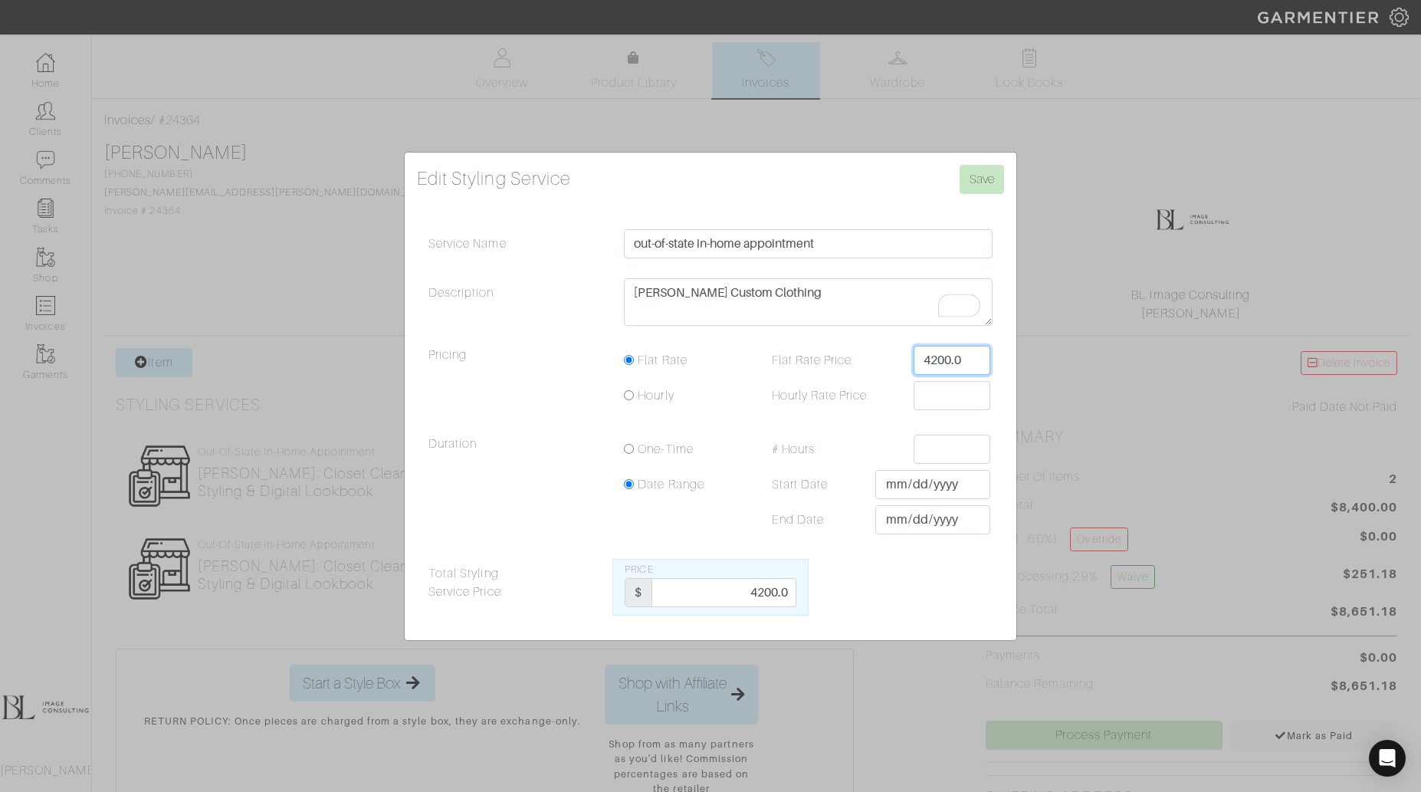
click at [934, 366] on input "4200.0" at bounding box center [952, 360] width 77 height 29
type input "600"
drag, startPoint x: 745, startPoint y: 577, endPoint x: 810, endPoint y: 589, distance: 66.3
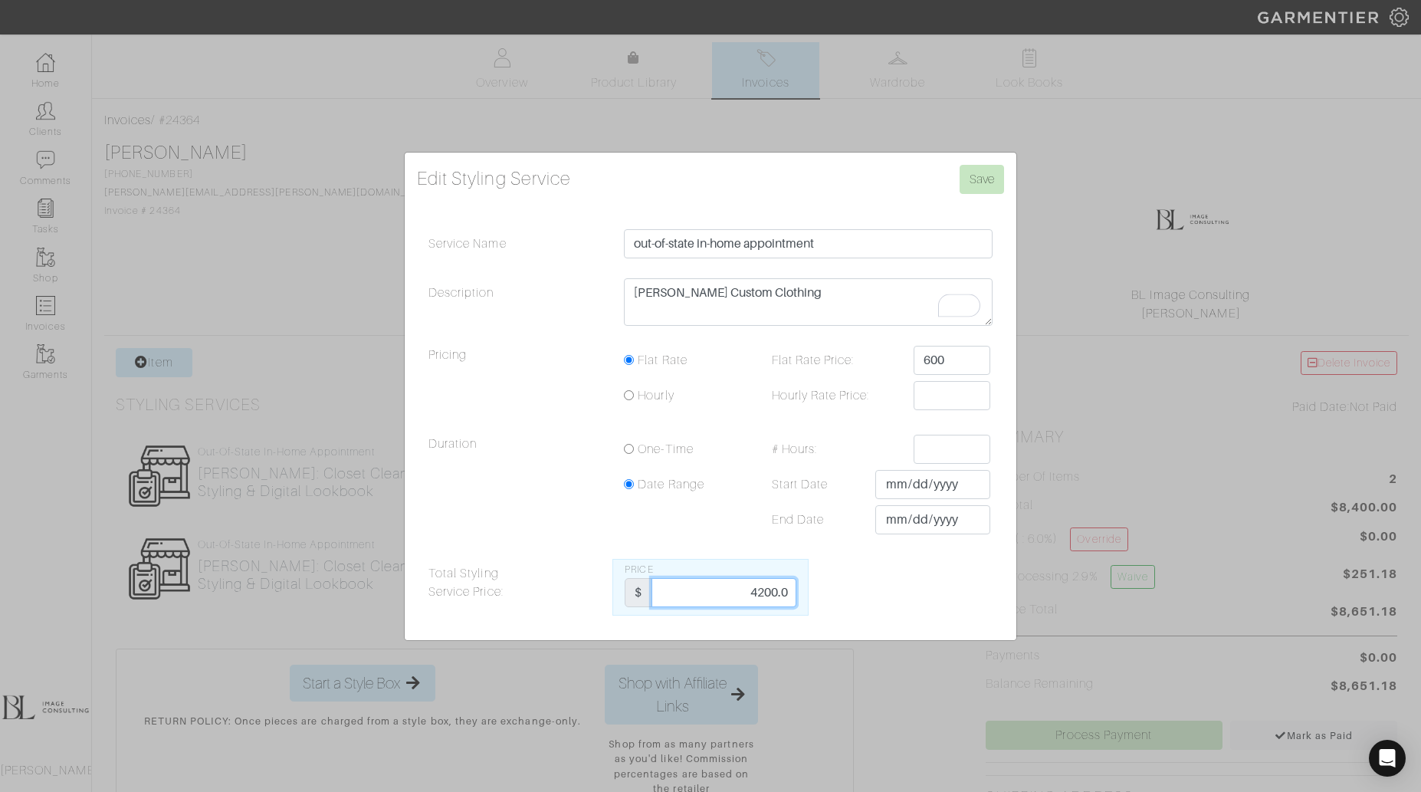
click at [810, 589] on div "Total Styling Service Price: Price $ 4200.0" at bounding box center [710, 587] width 587 height 57
type input "600"
click at [981, 177] on input "Save" at bounding box center [982, 179] width 44 height 29
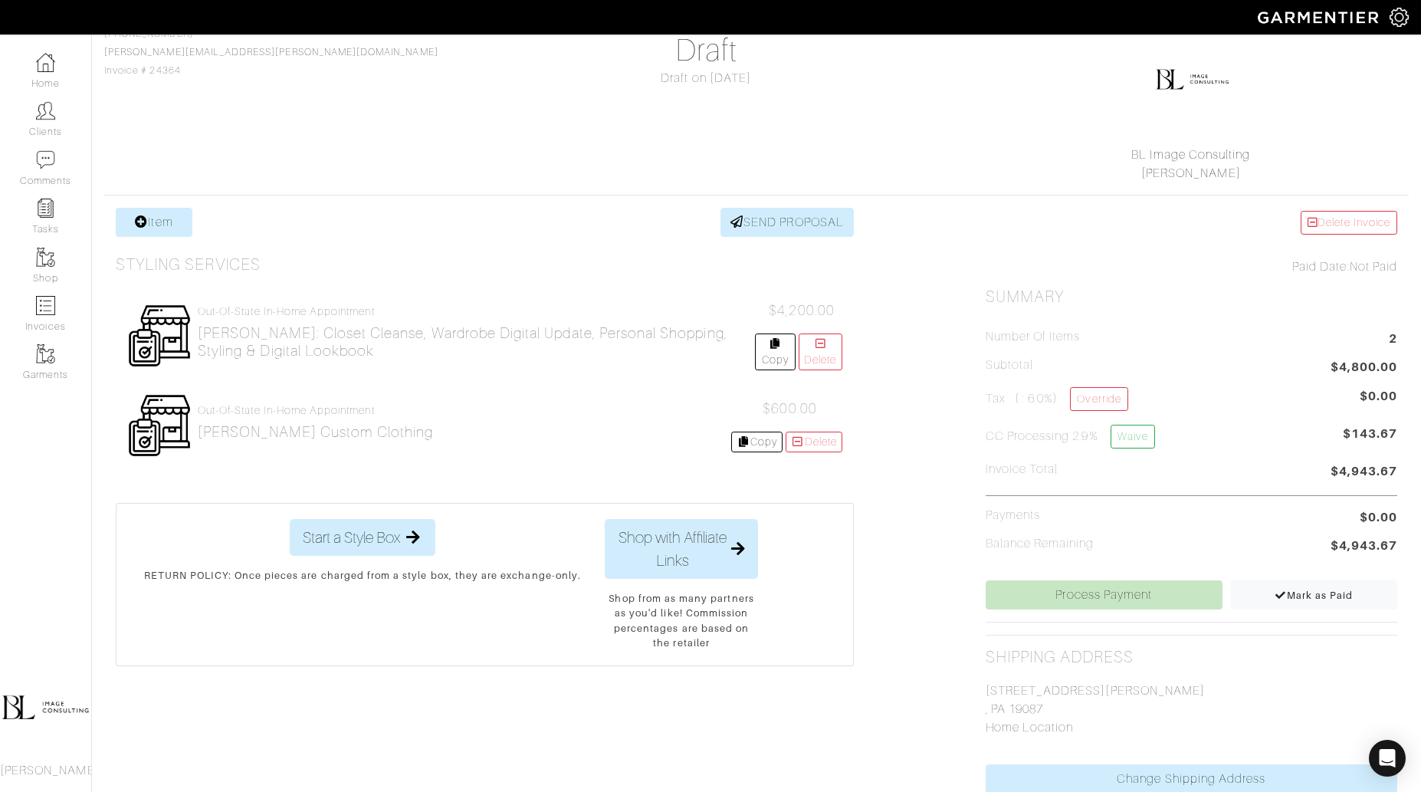
scroll to position [141, 0]
click at [166, 222] on link "Item" at bounding box center [154, 221] width 77 height 29
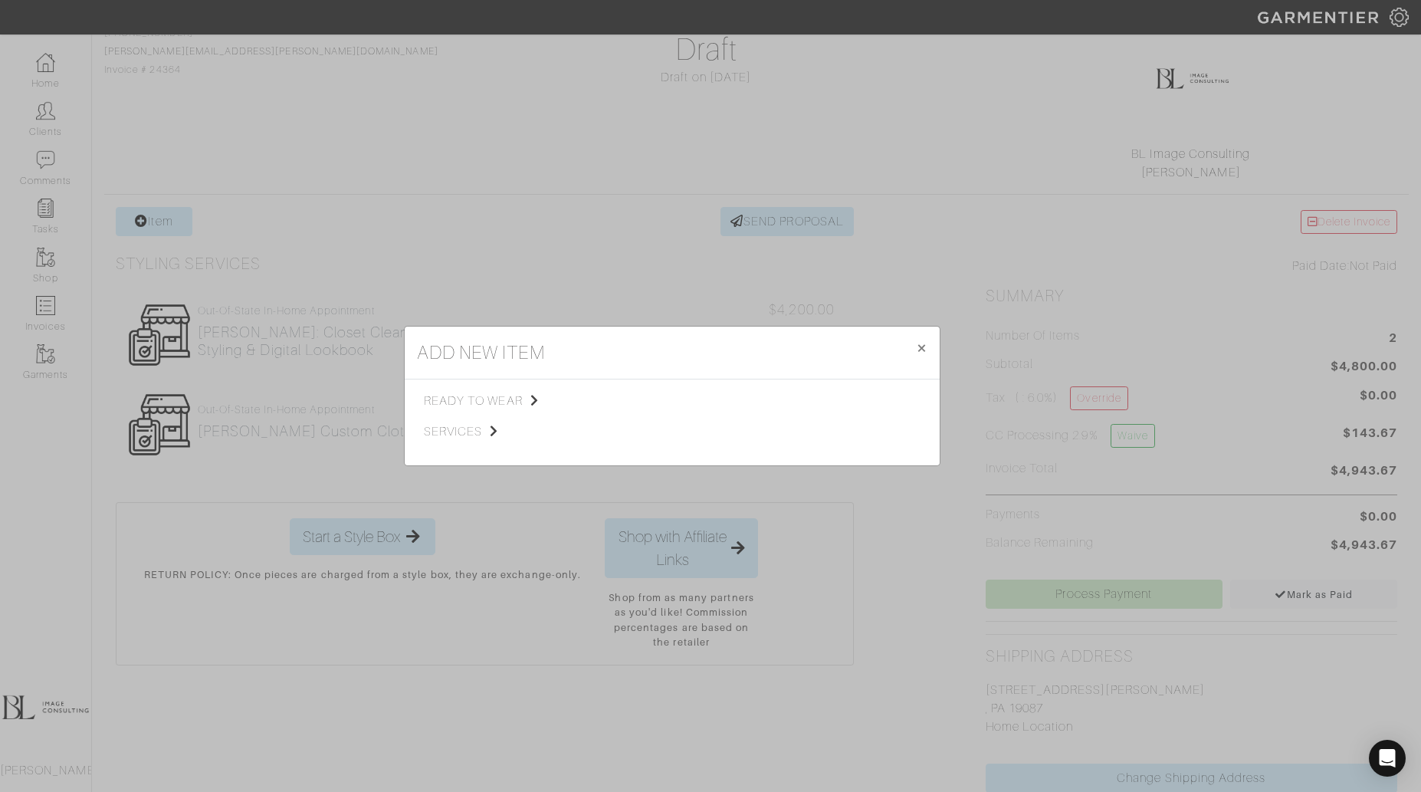
click at [544, 218] on div "add new item × Close ready to wear services Tops Bottoms Dresses Jumpsuits Suit…" at bounding box center [710, 396] width 1421 height 792
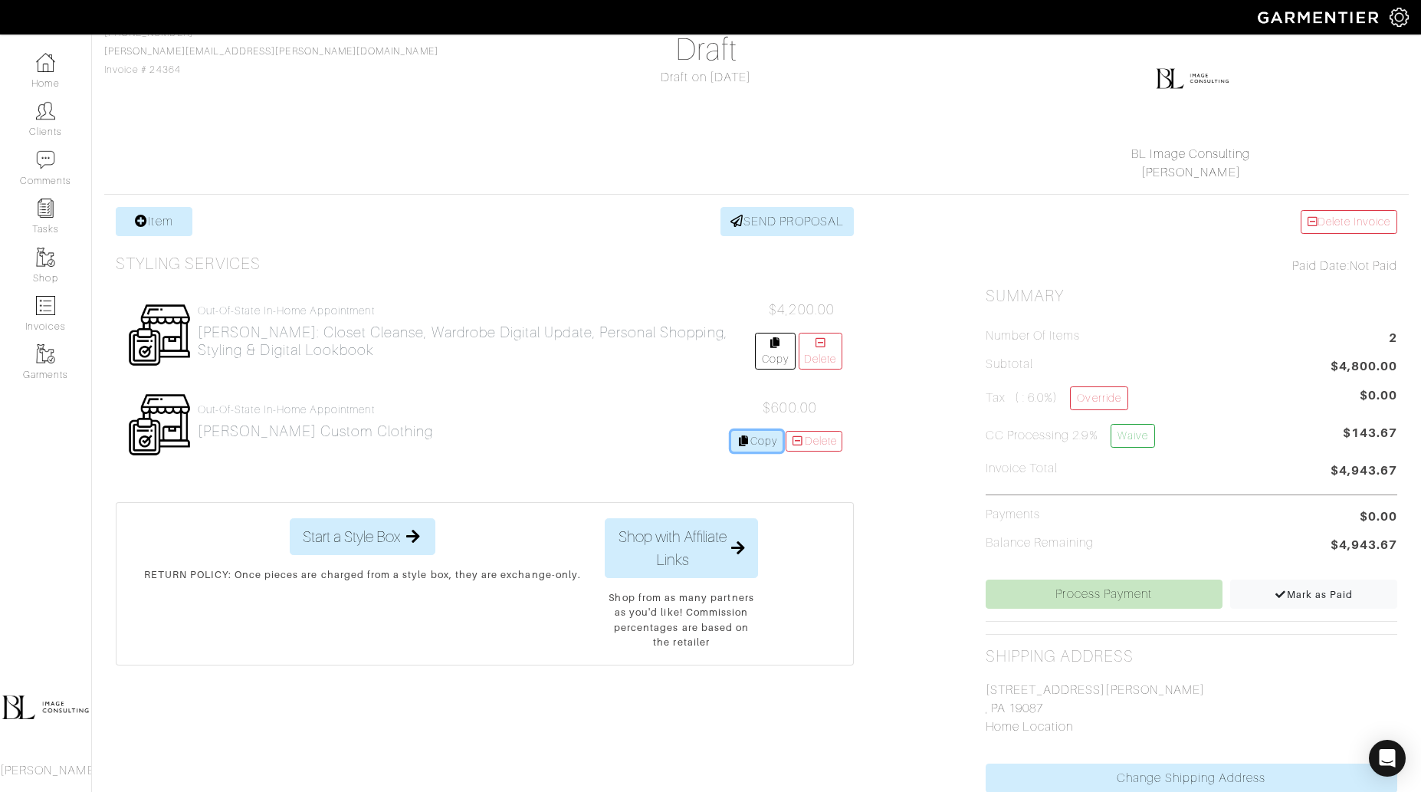
click at [746, 442] on link "Copy" at bounding box center [756, 441] width 51 height 21
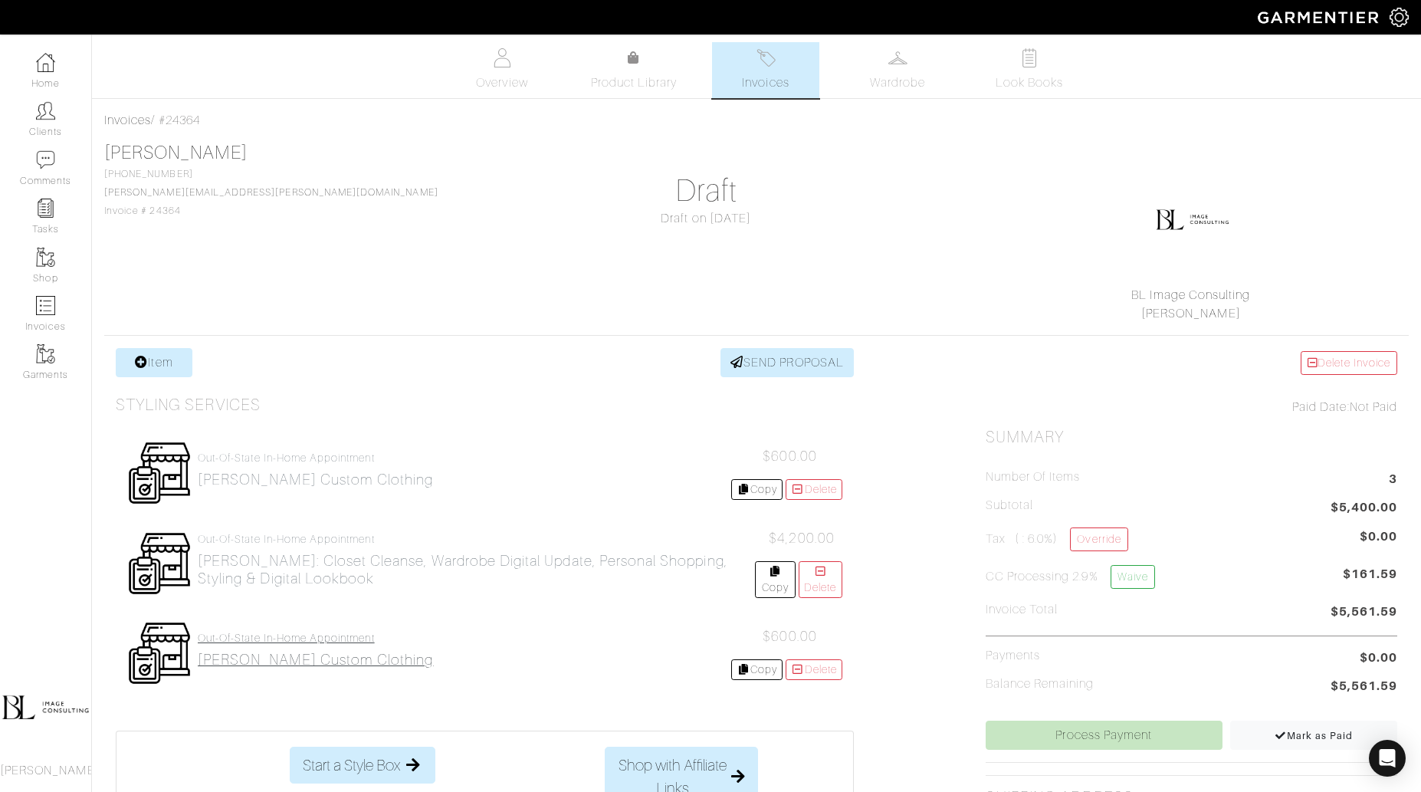
click at [240, 644] on link "out-of-state in-home appointment Brent Custom Clothing" at bounding box center [315, 650] width 235 height 37
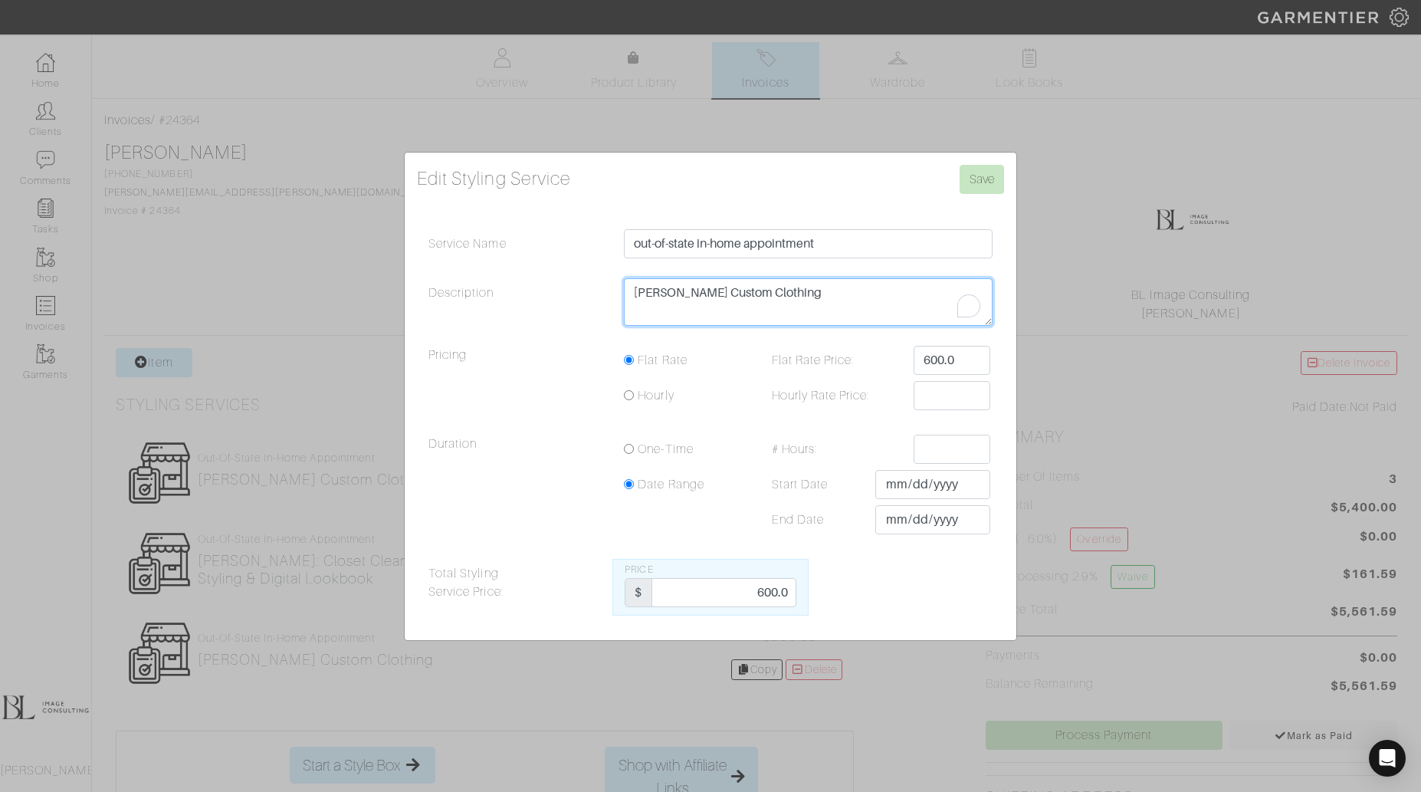
drag, startPoint x: 809, startPoint y: 290, endPoint x: 524, endPoint y: 282, distance: 285.3
click at [527, 289] on div "Description Brent Custom Clothing" at bounding box center [710, 305] width 587 height 55
type textarea "Travel Time"
click at [936, 363] on input "600.0" at bounding box center [952, 360] width 77 height 29
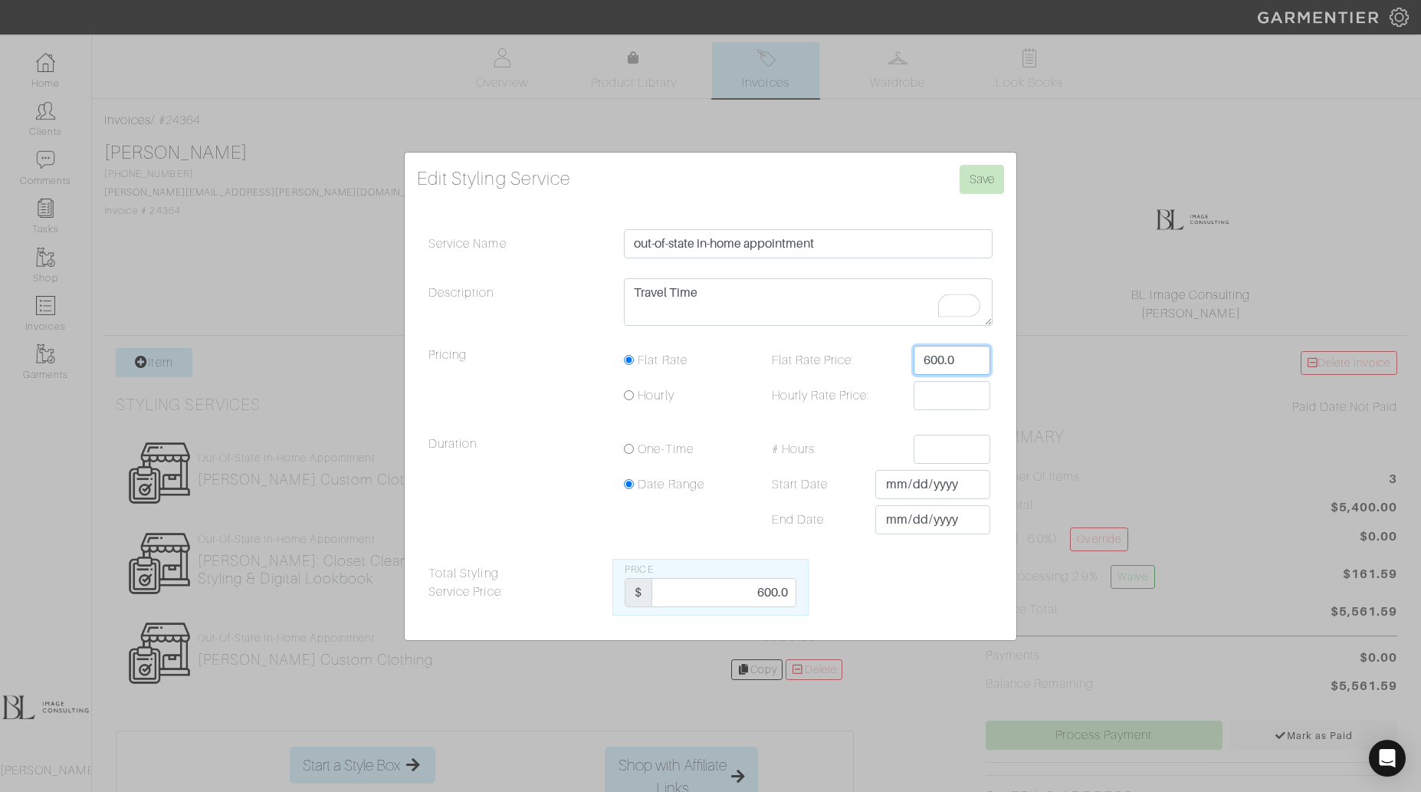
click at [936, 363] on input "600.0" at bounding box center [952, 360] width 77 height 29
type input "800"
drag, startPoint x: 758, startPoint y: 589, endPoint x: 858, endPoint y: 587, distance: 99.7
click at [859, 588] on div "Total Styling Service Price: Price $ 600.0" at bounding box center [710, 587] width 587 height 57
type input "800"
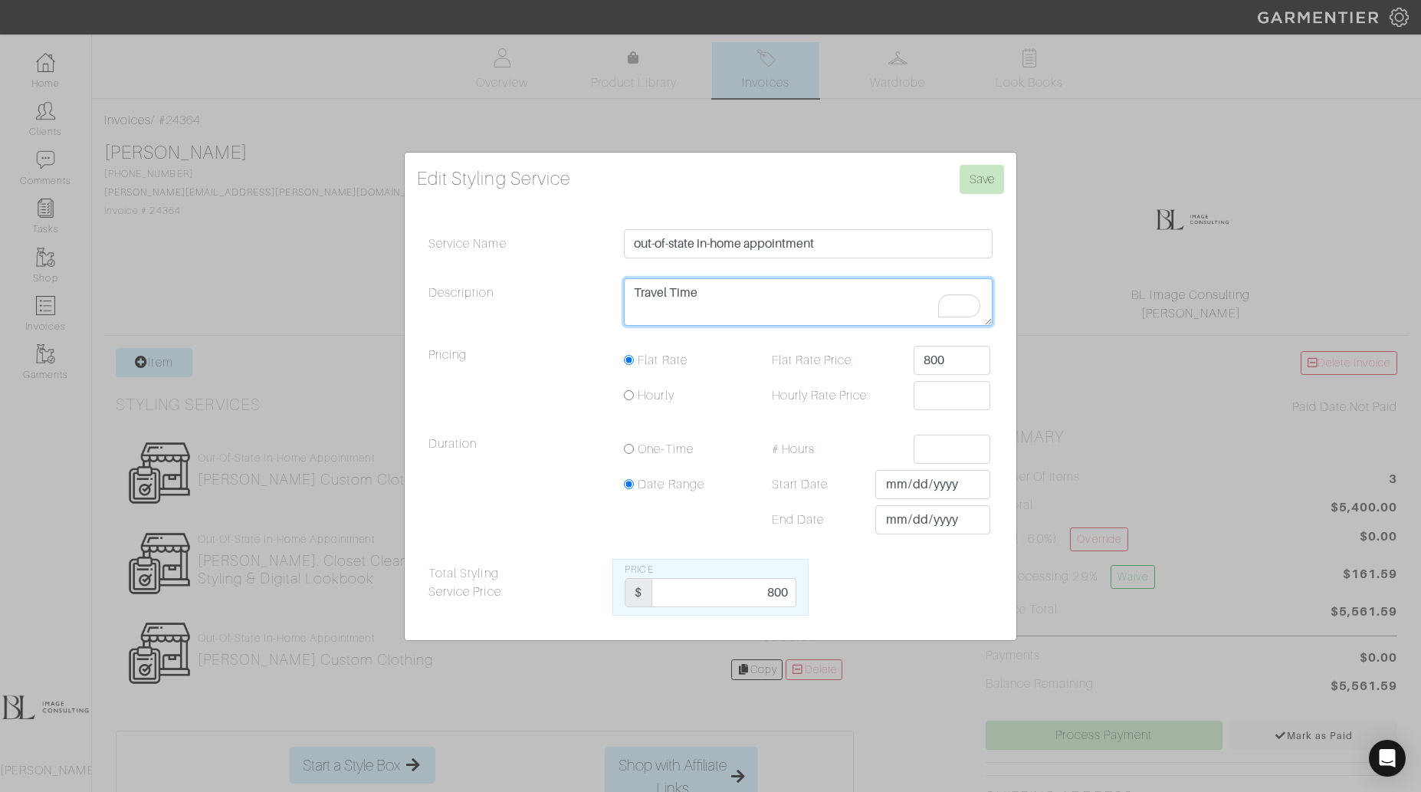
click at [730, 299] on textarea "[PERSON_NAME] Custom Clothing" at bounding box center [808, 302] width 369 height 48
drag, startPoint x: 670, startPoint y: 295, endPoint x: 824, endPoint y: 290, distance: 154.2
click at [825, 294] on textarea "[PERSON_NAME] Custom Clothing" at bounding box center [808, 302] width 369 height 48
type textarea "Travel time"
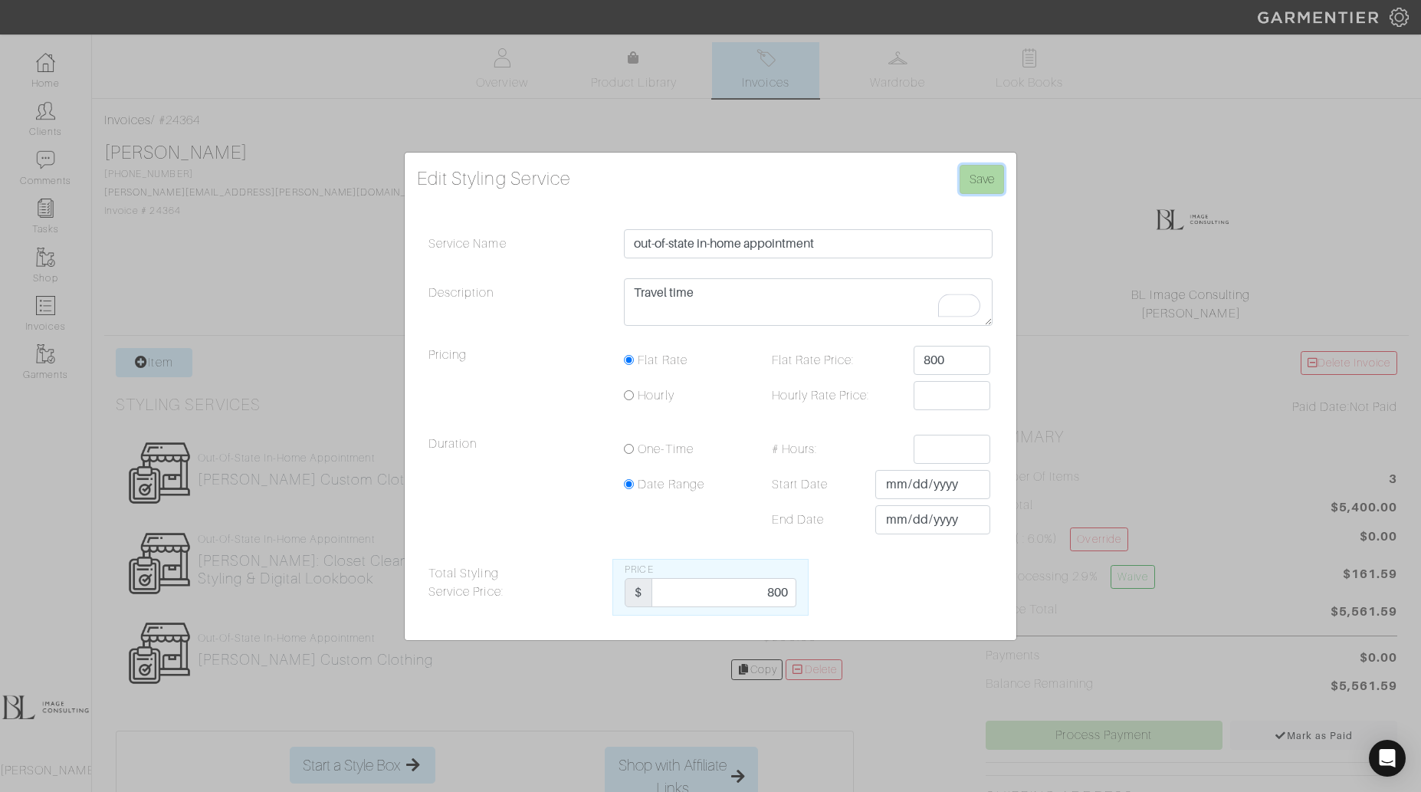
click at [988, 189] on input "Save" at bounding box center [982, 179] width 44 height 29
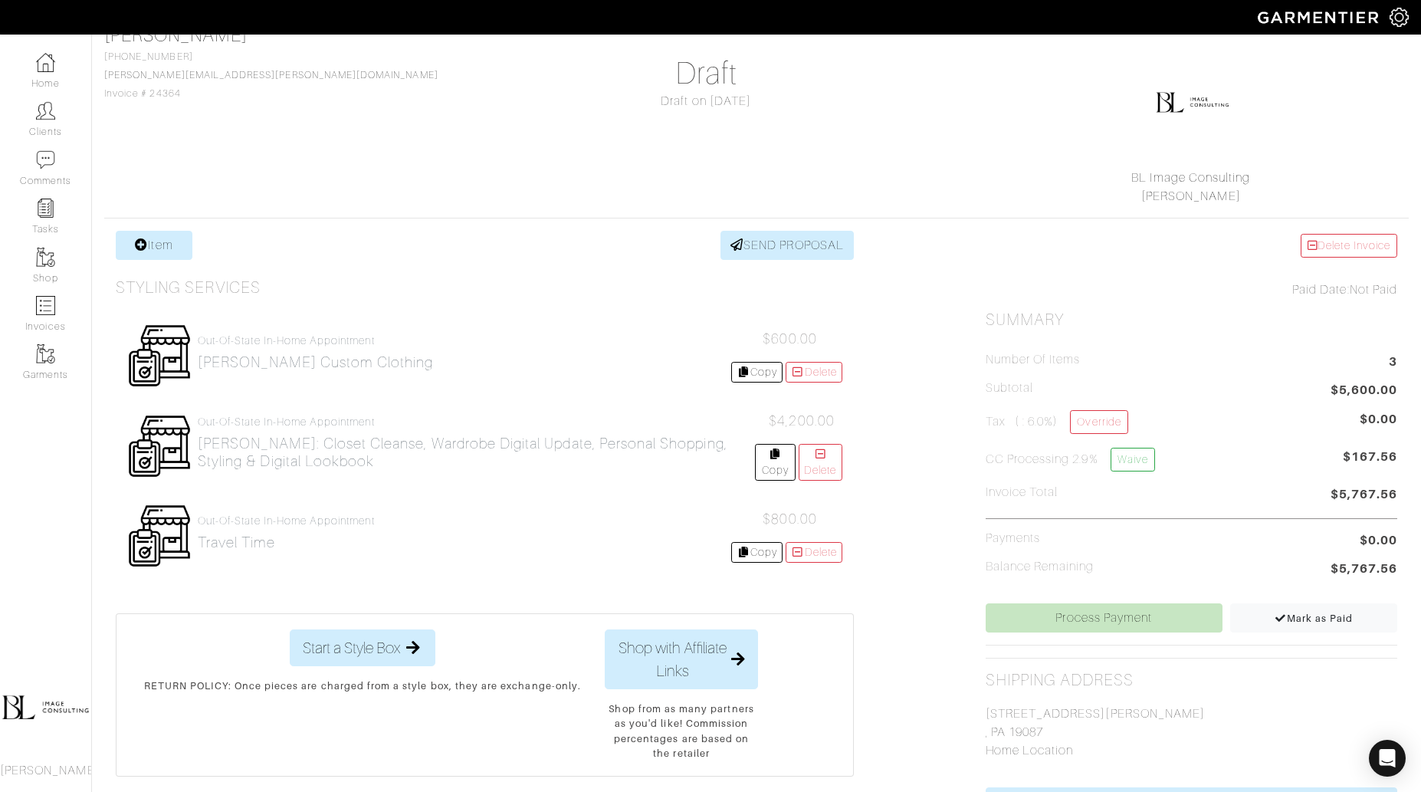
scroll to position [120, 0]
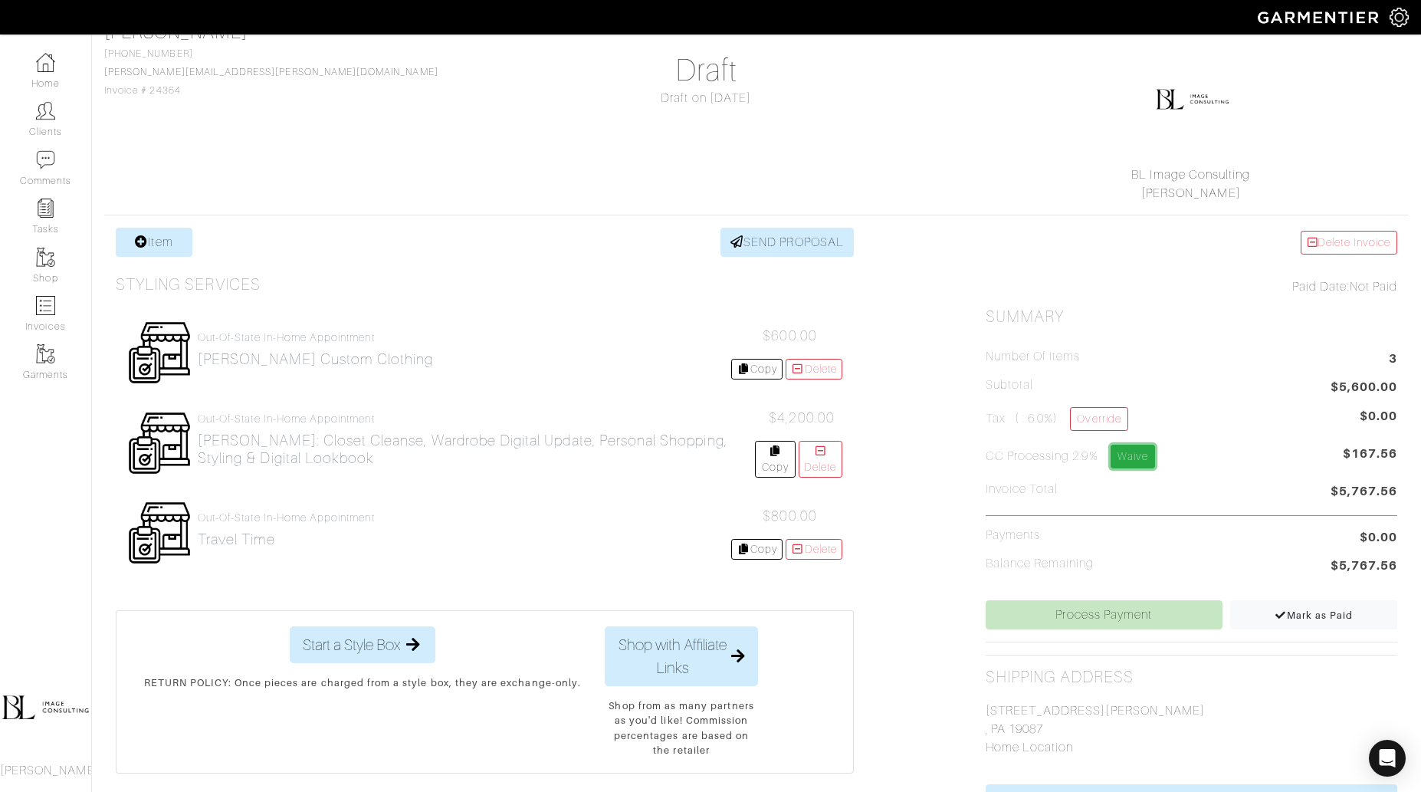
click at [1155, 454] on link "Waive" at bounding box center [1133, 457] width 44 height 24
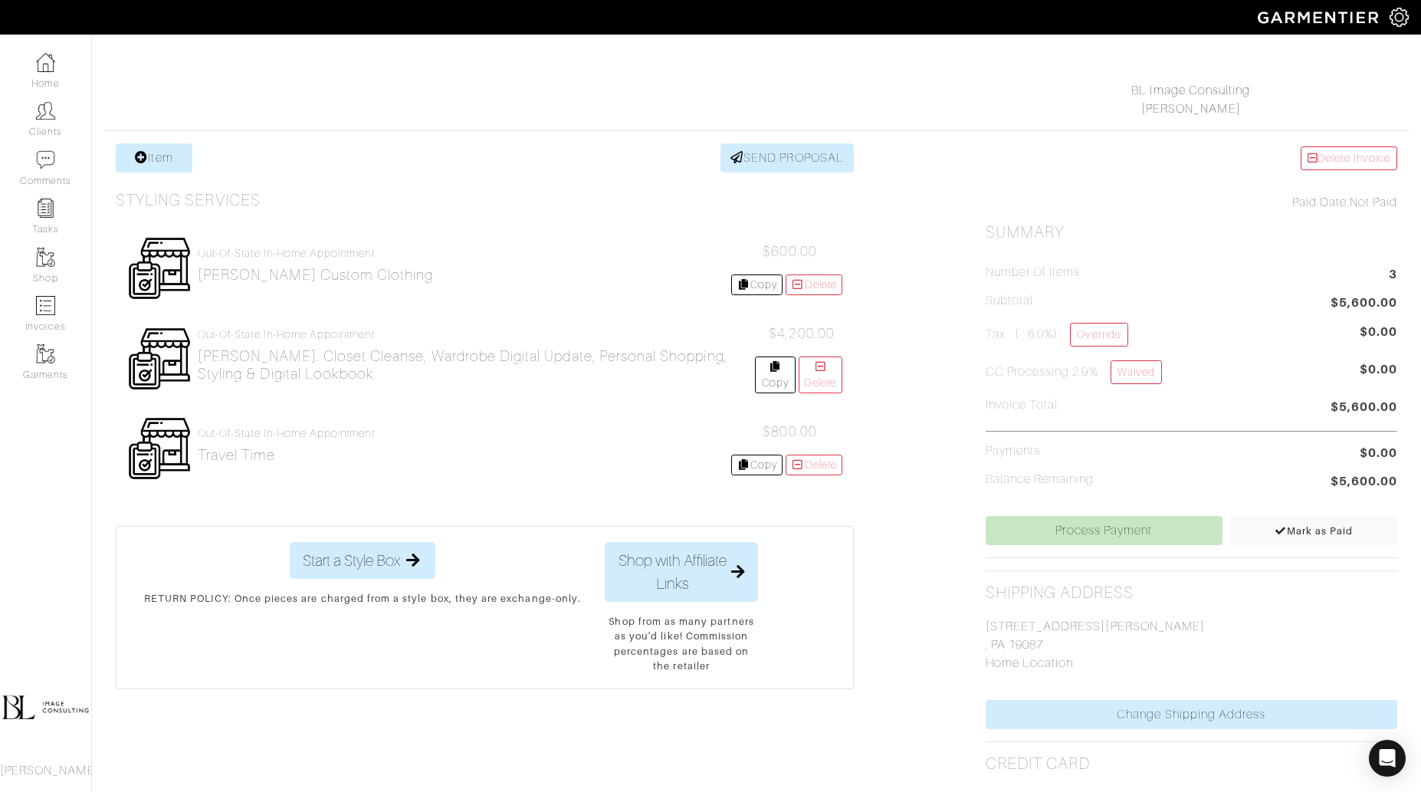
scroll to position [208, 0]
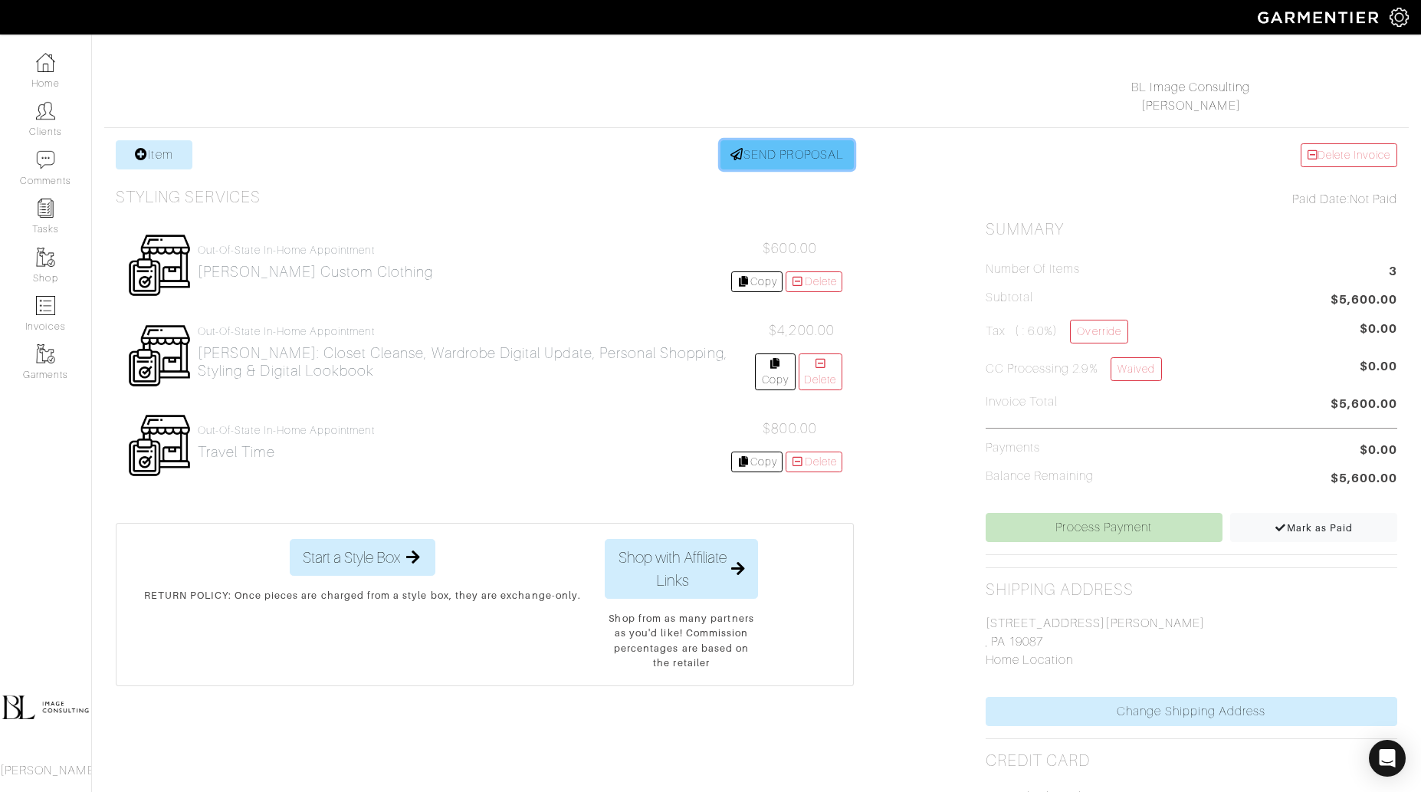
click at [760, 162] on link "SEND PROPOSAL" at bounding box center [787, 154] width 133 height 29
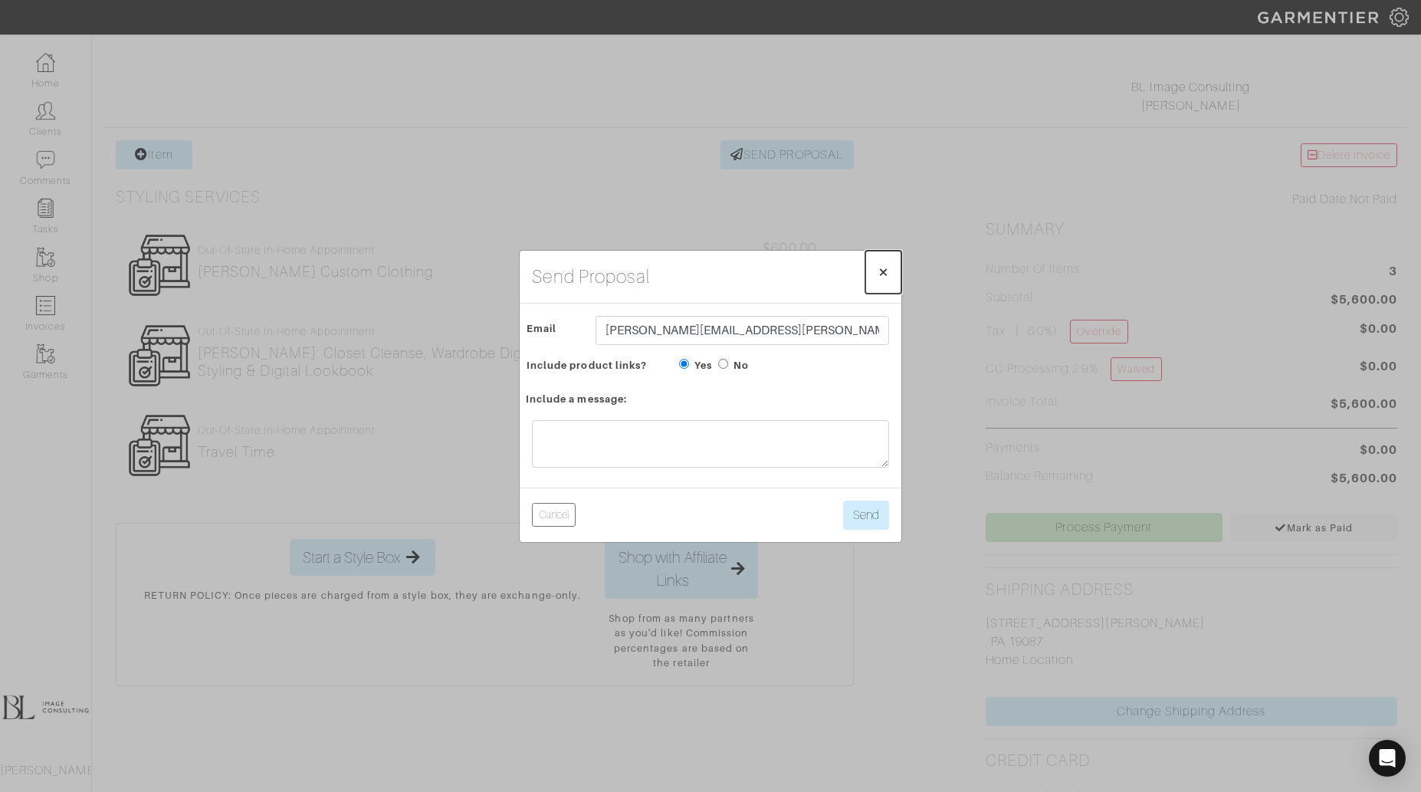
click at [890, 273] on button "× Close" at bounding box center [883, 272] width 36 height 43
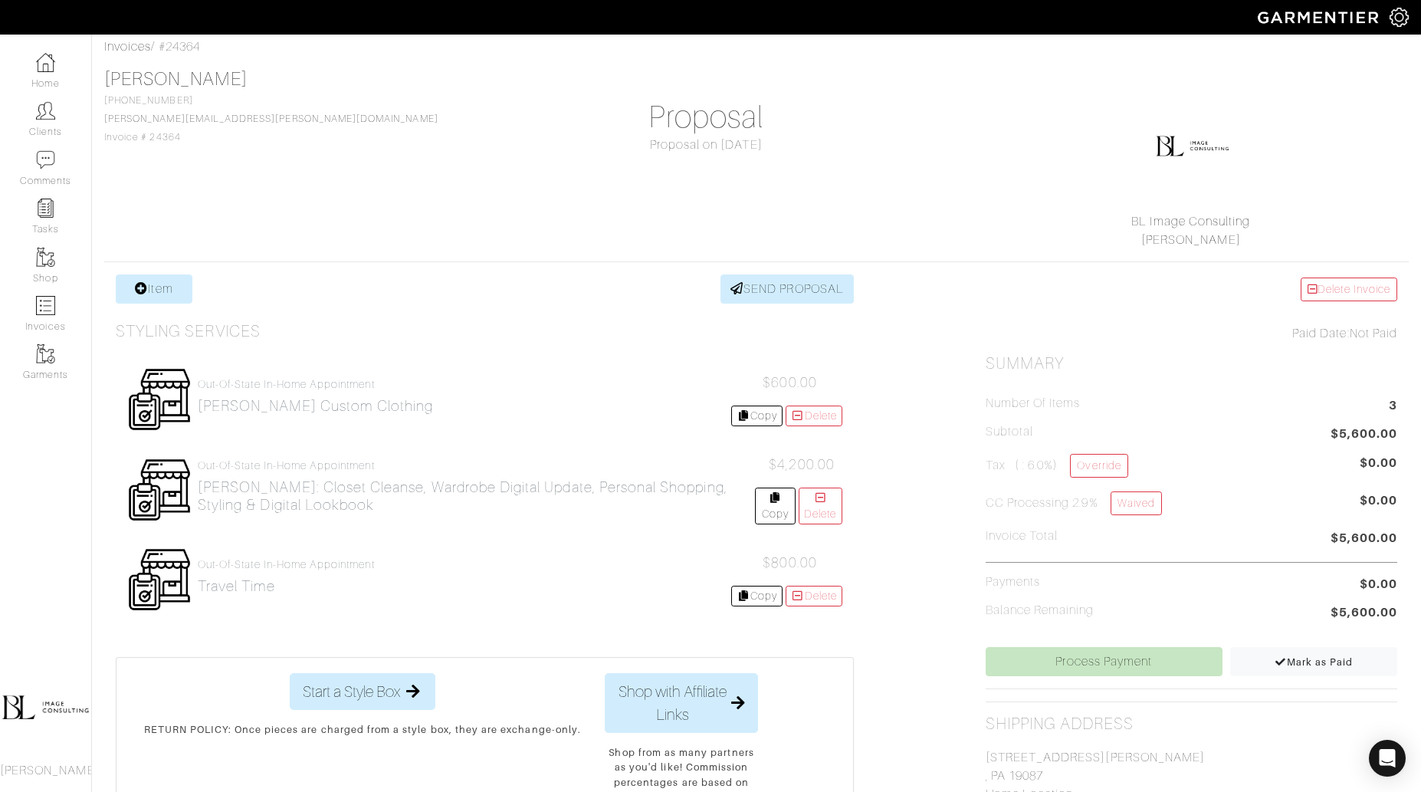
scroll to position [77, 0]
